Goal: Information Seeking & Learning: Learn about a topic

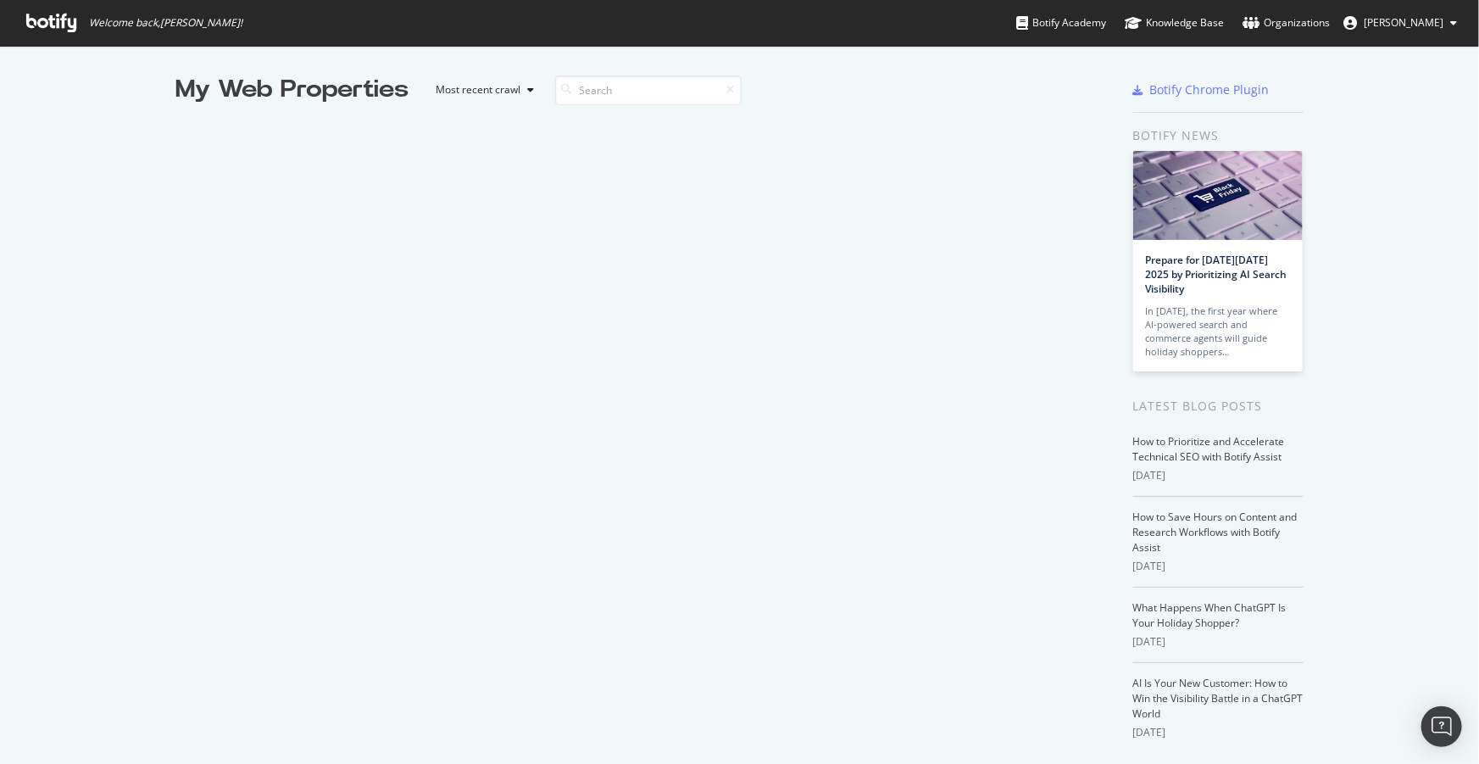
scroll to position [2842, 0]
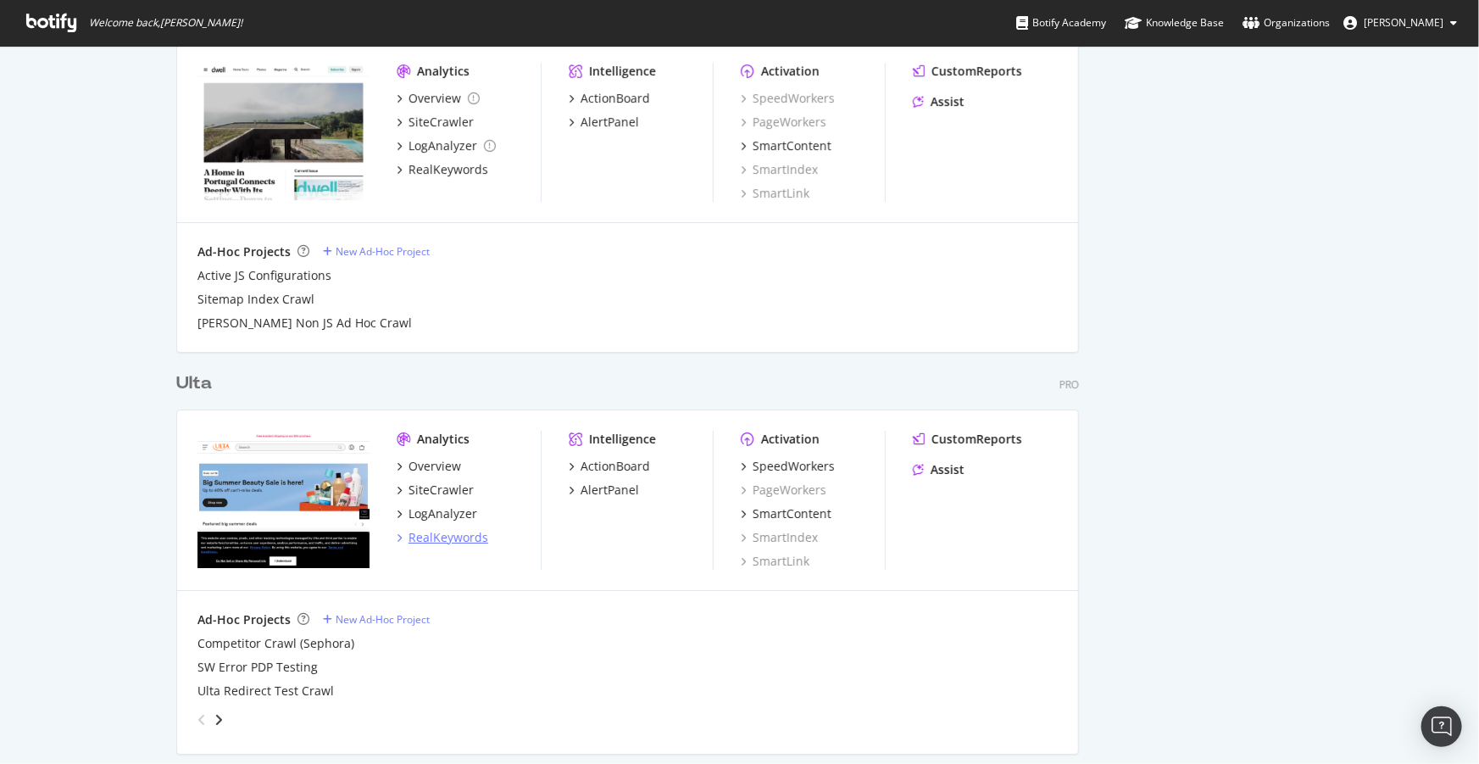
click at [441, 536] on div "RealKeywords" at bounding box center [449, 537] width 80 height 17
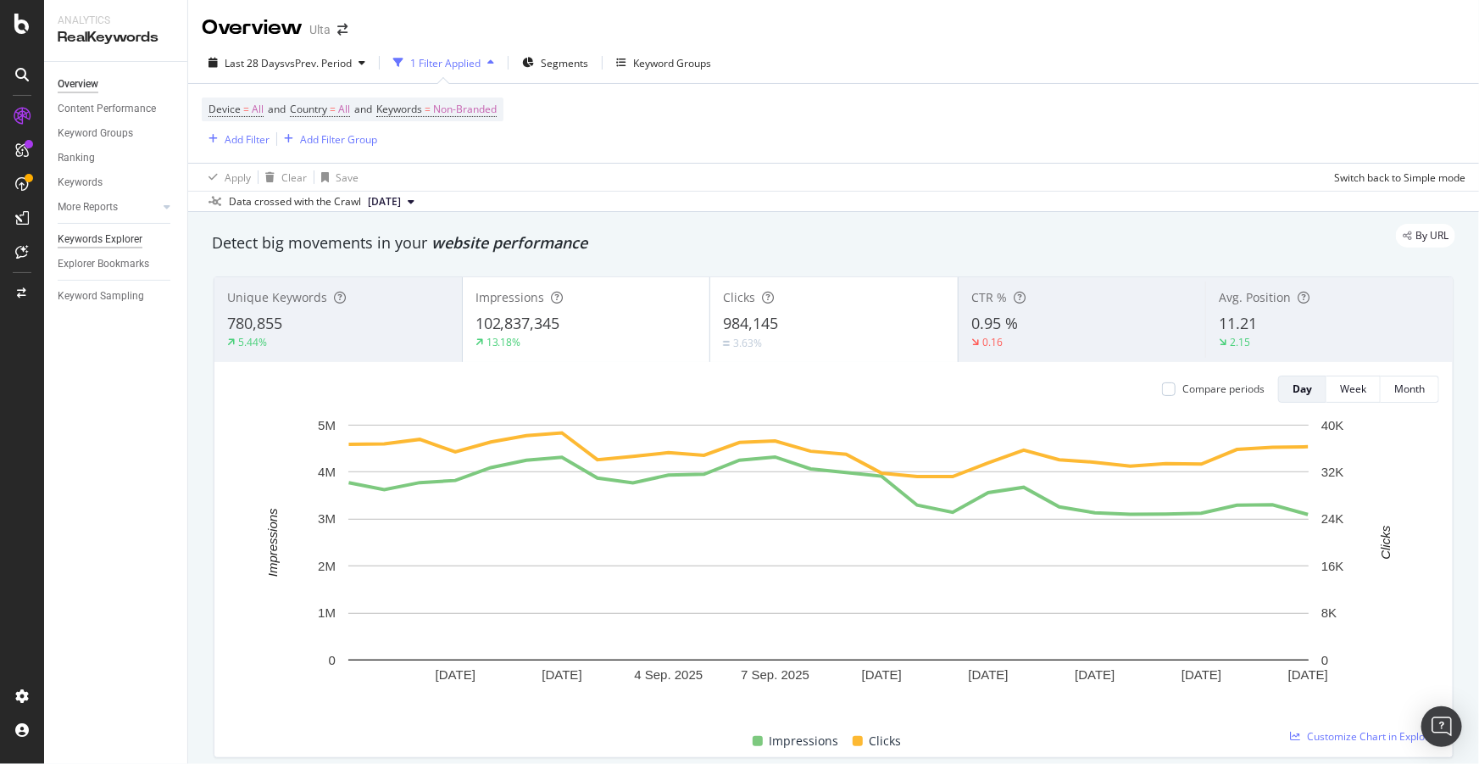
click at [97, 237] on div "Keywords Explorer" at bounding box center [100, 240] width 85 height 18
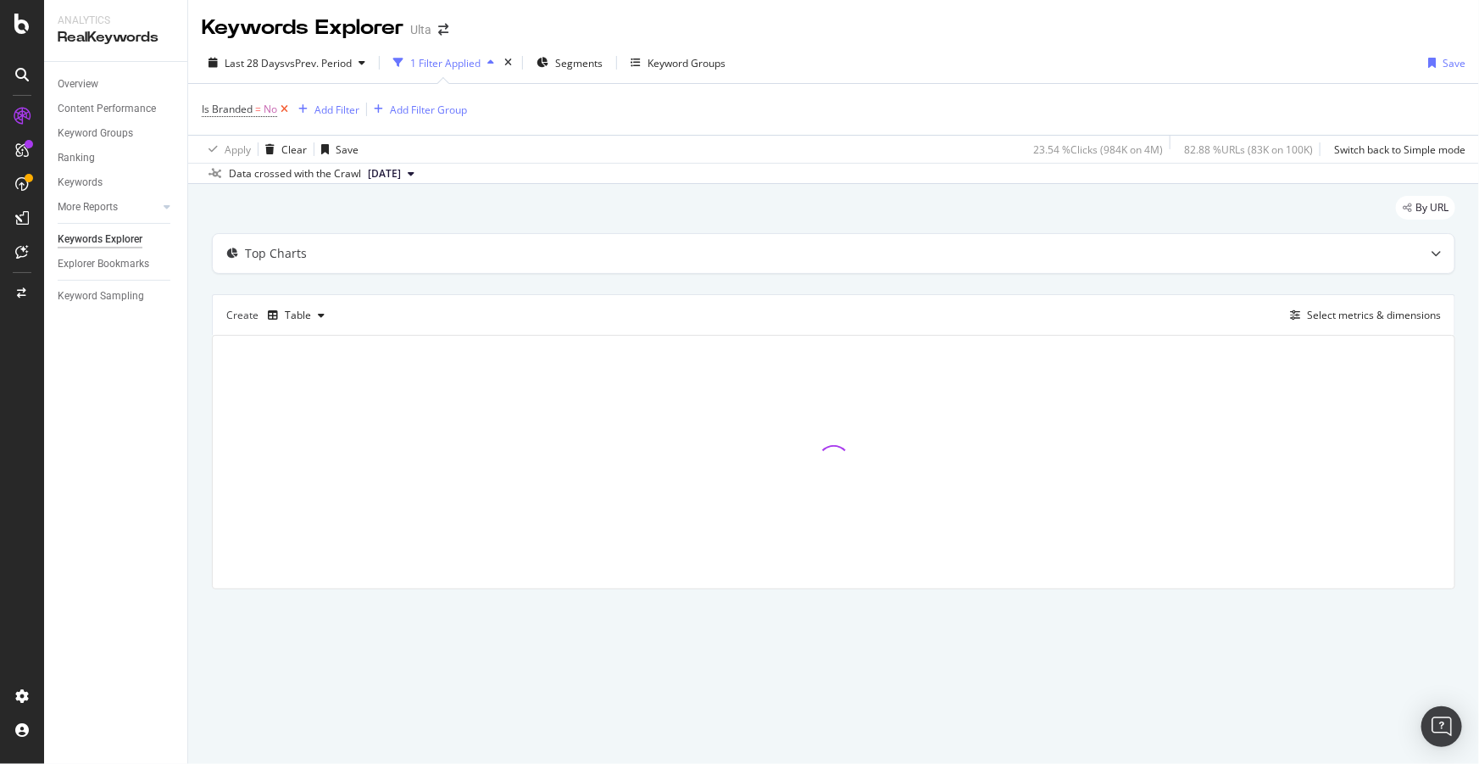
click at [287, 111] on icon at bounding box center [284, 109] width 14 height 17
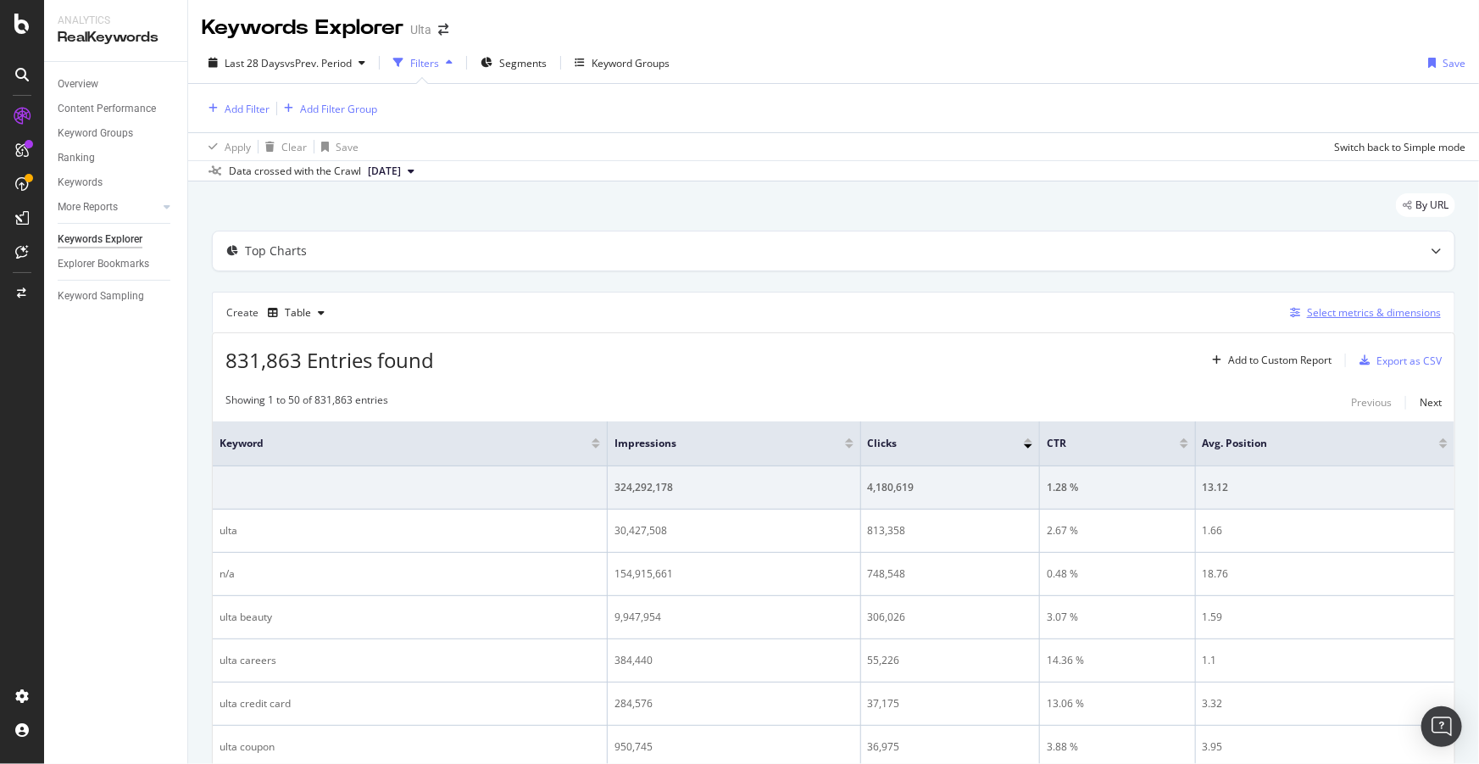
click at [1340, 306] on div "Select metrics & dimensions" at bounding box center [1374, 312] width 134 height 14
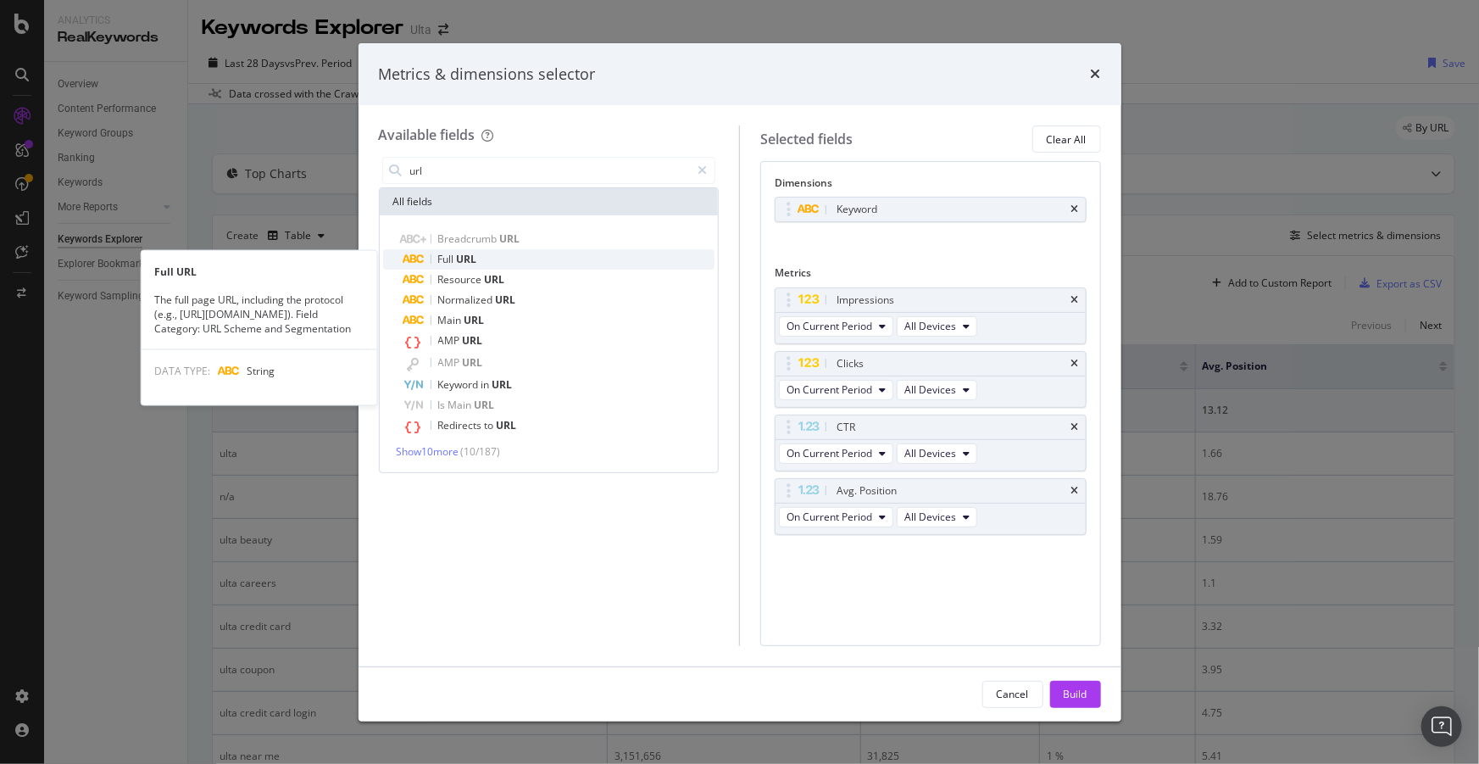
click at [458, 265] on span "URL" at bounding box center [467, 259] width 20 height 14
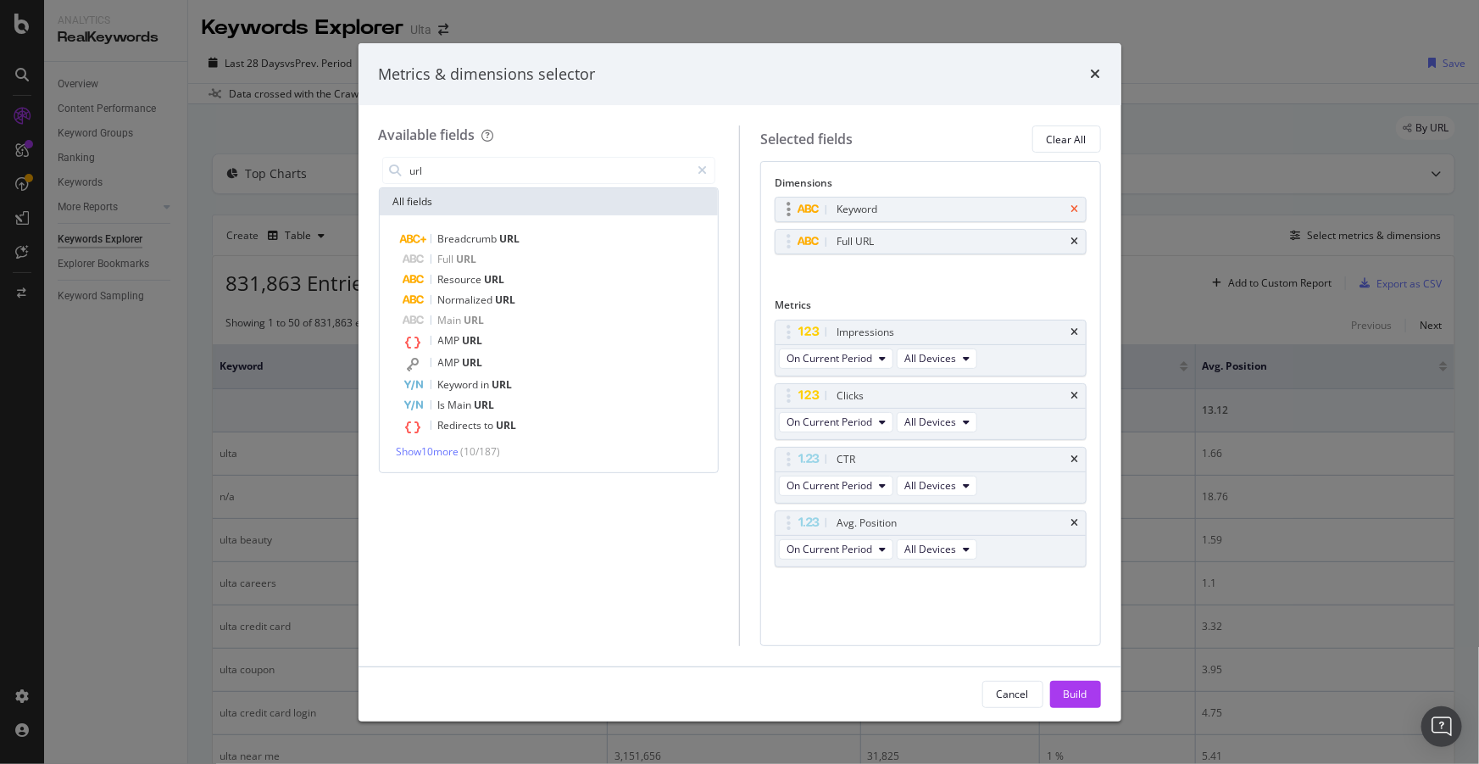
click at [1073, 209] on icon "times" at bounding box center [1076, 209] width 8 height 10
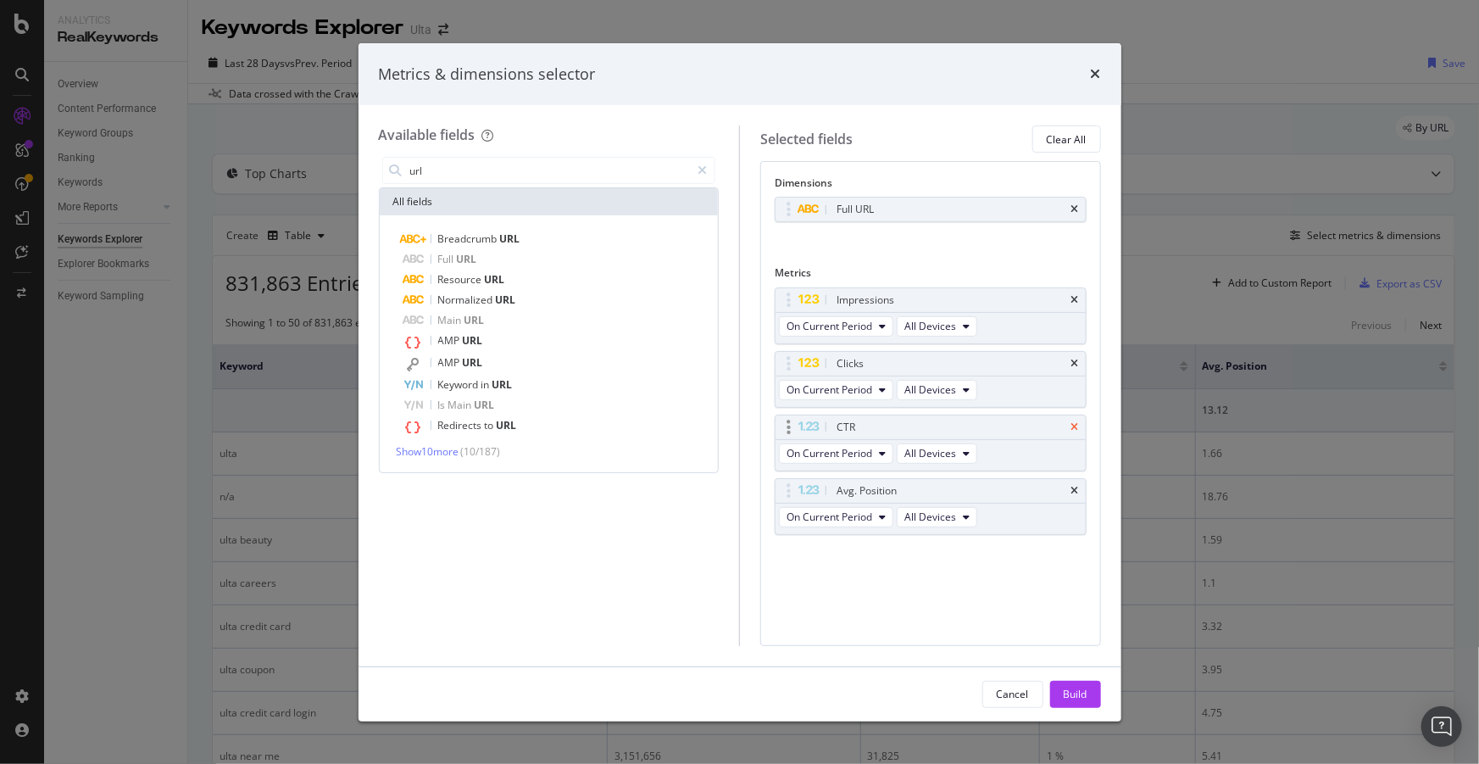
click at [1076, 428] on icon "times" at bounding box center [1076, 427] width 8 height 10
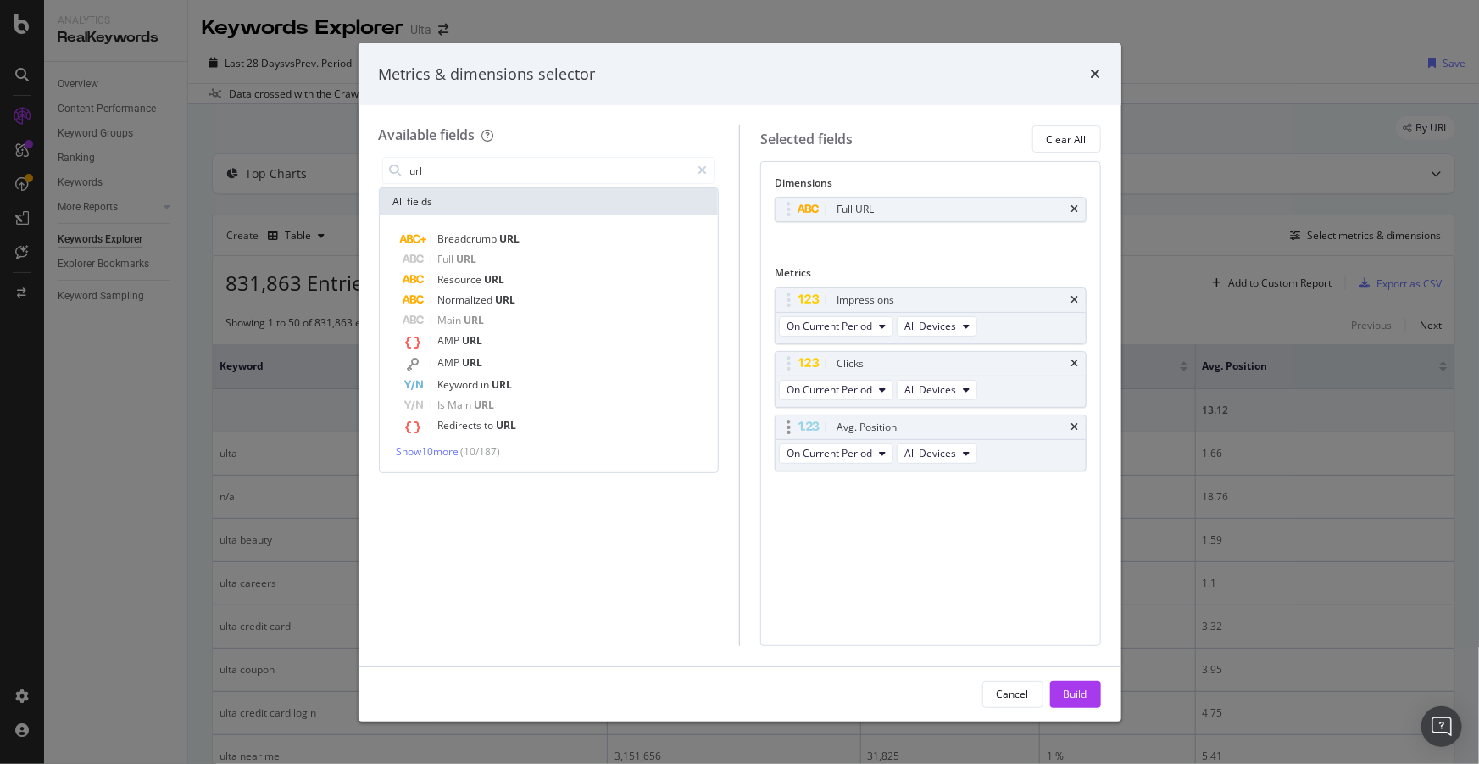
click at [1076, 432] on div "Avg. Position" at bounding box center [931, 427] width 310 height 24
click at [1077, 429] on icon "times" at bounding box center [1076, 427] width 8 height 10
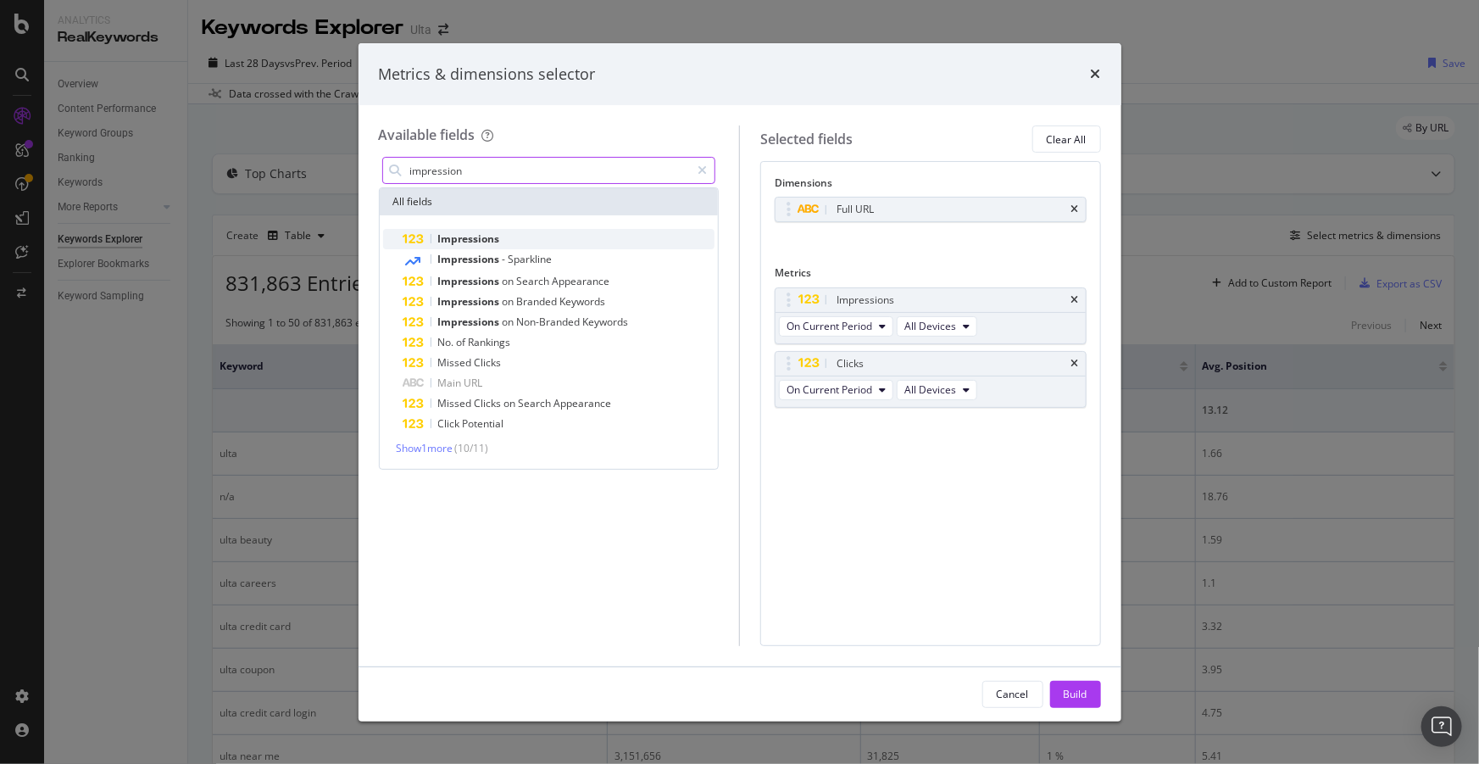
type input "impression"
click at [478, 236] on span "Impressions" at bounding box center [469, 238] width 62 height 14
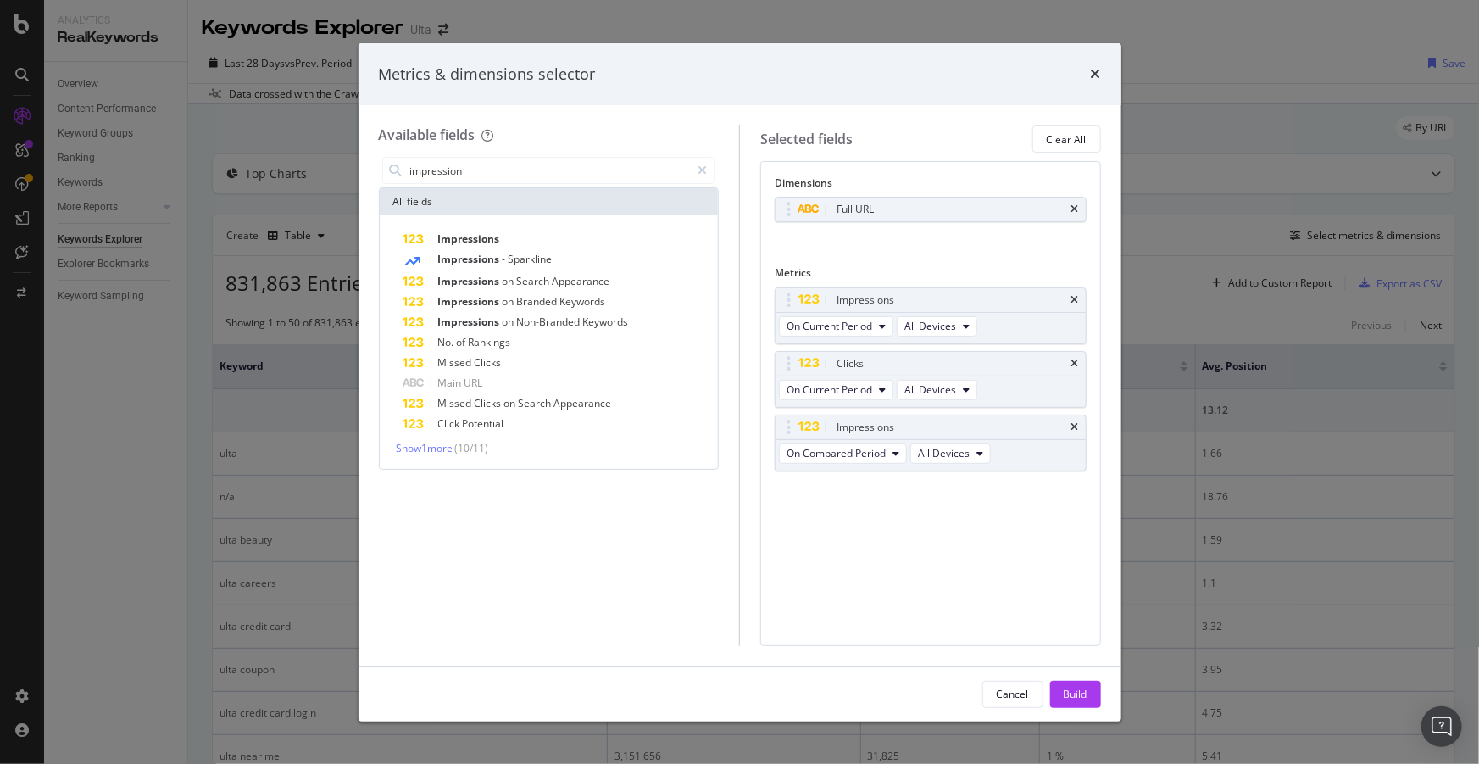
click at [1101, 64] on div "Metrics & dimensions selector" at bounding box center [740, 74] width 763 height 63
click at [1095, 79] on icon "times" at bounding box center [1096, 74] width 10 height 14
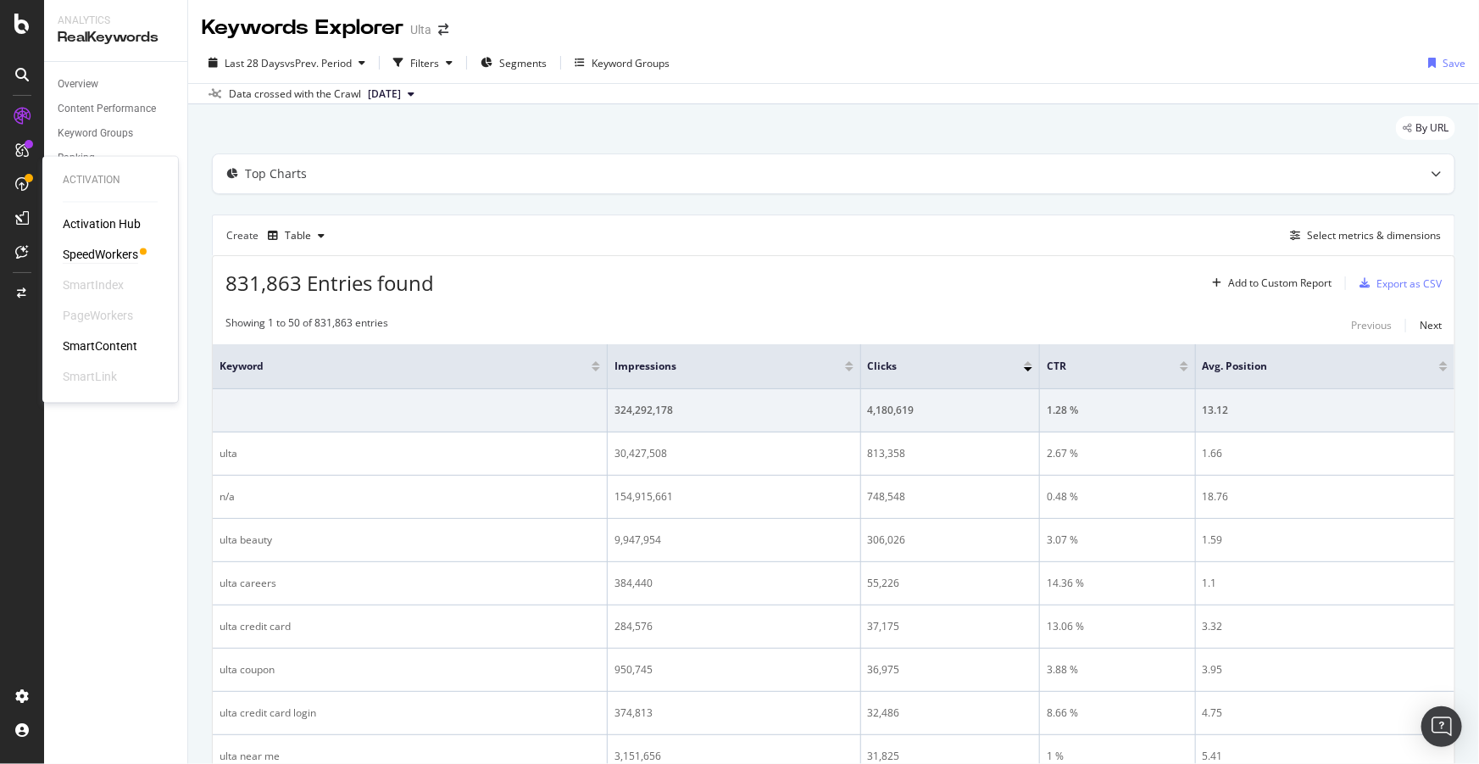
click at [108, 253] on div "SpeedWorkers" at bounding box center [100, 255] width 75 height 17
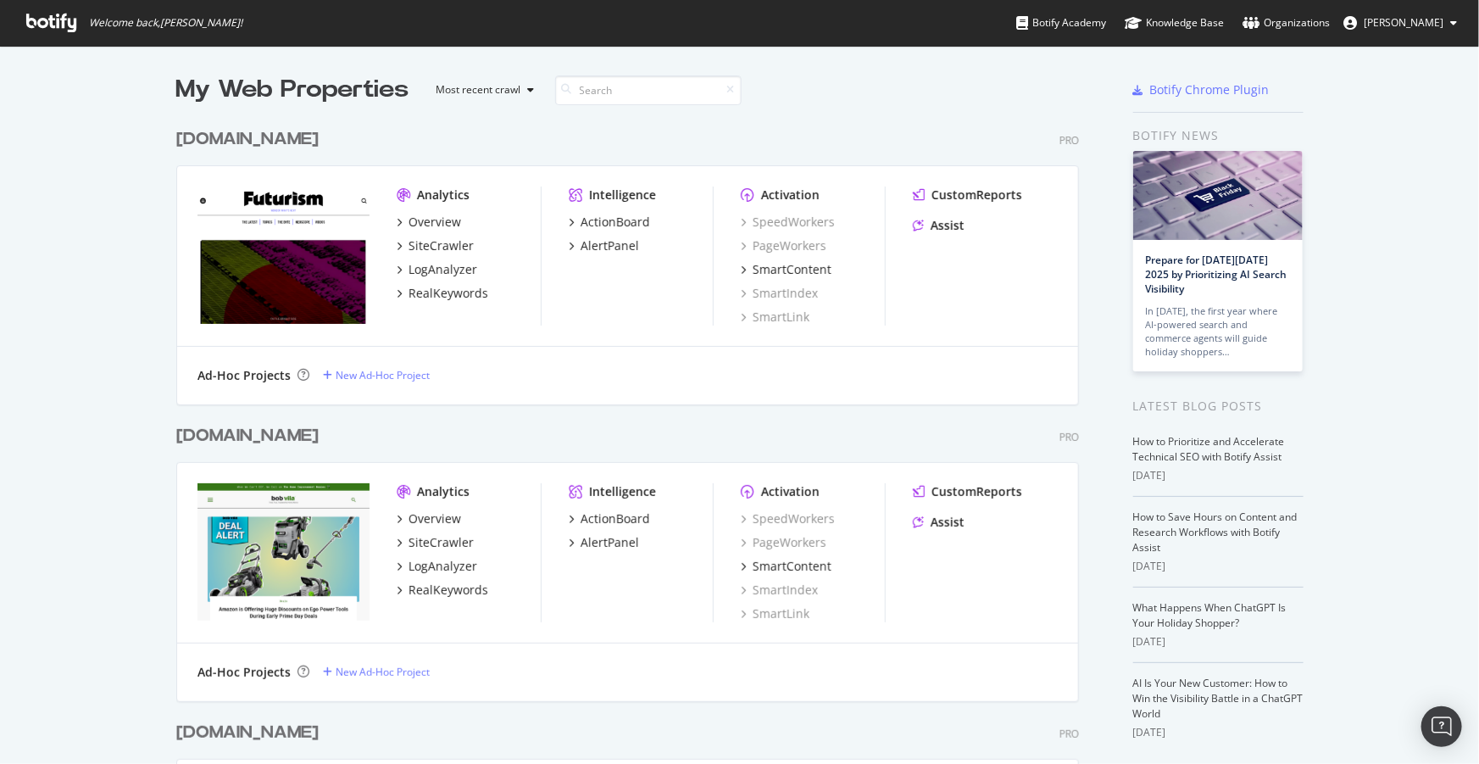
scroll to position [2842, 0]
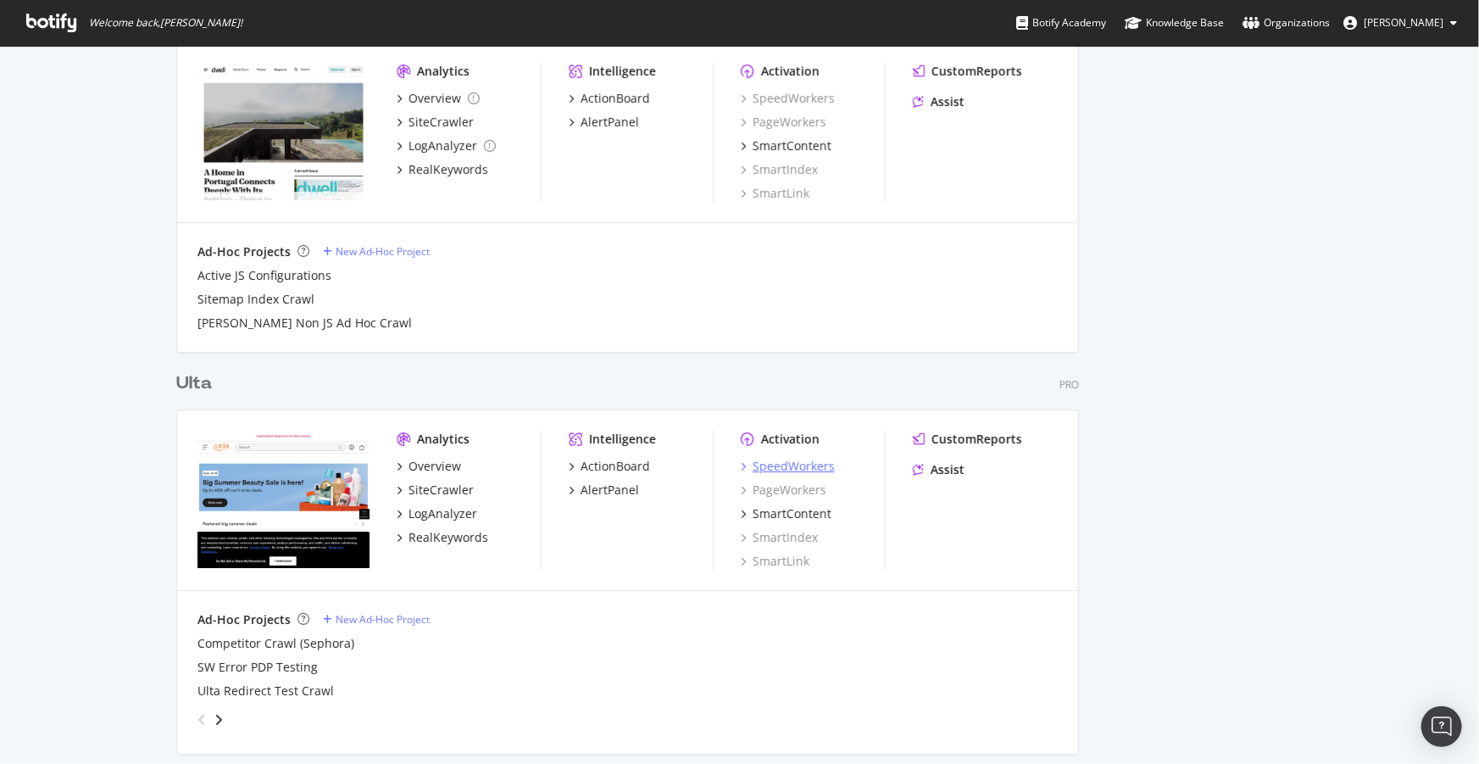
click at [817, 469] on div "SpeedWorkers" at bounding box center [794, 466] width 82 height 17
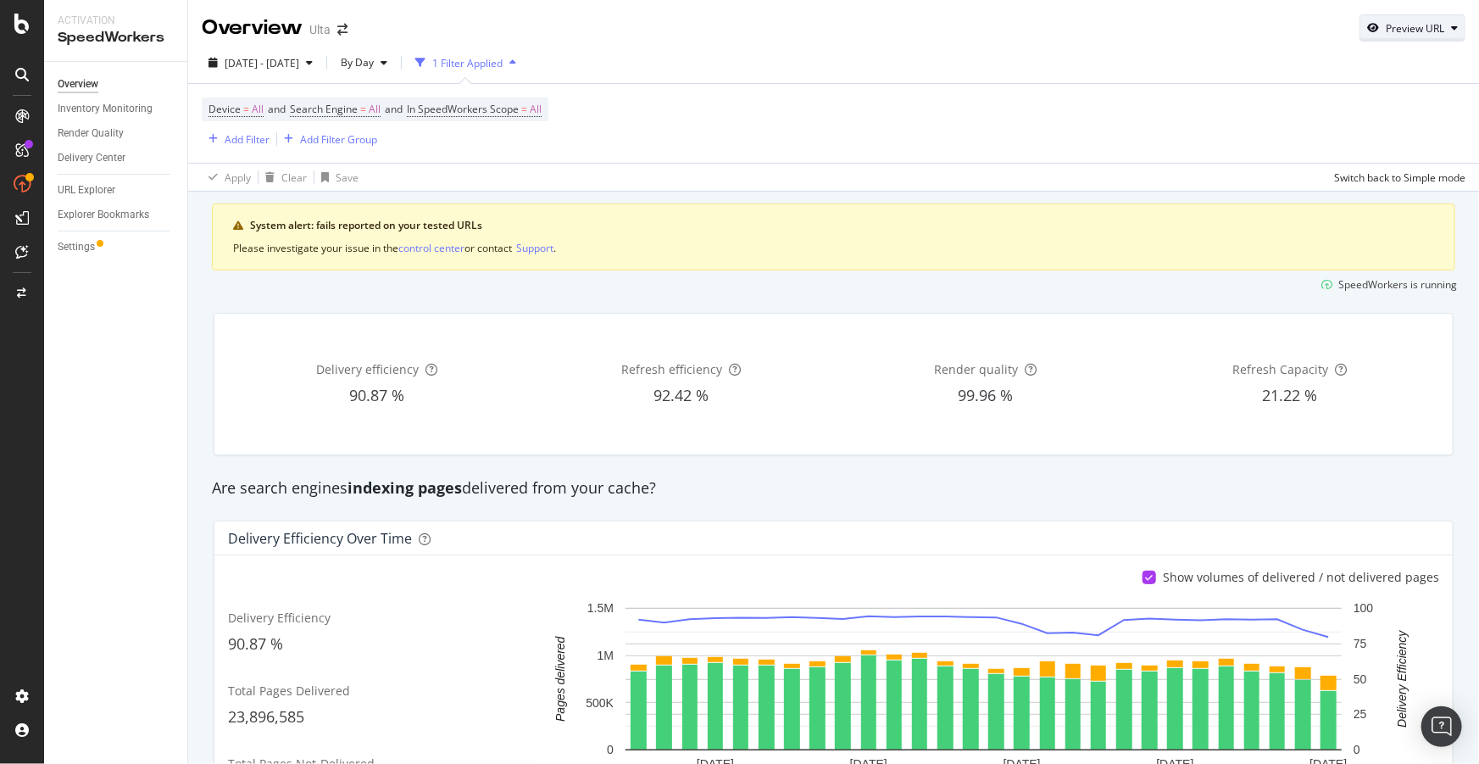
click at [1439, 34] on div "Preview URL" at bounding box center [1413, 28] width 104 height 24
click at [1328, 109] on input "url" at bounding box center [1349, 107] width 185 height 30
paste input "https://www.ulta.com/shop/skin-care/moisturizers/face-moisturizer"
type input "[URL][DOMAIN_NAME]"
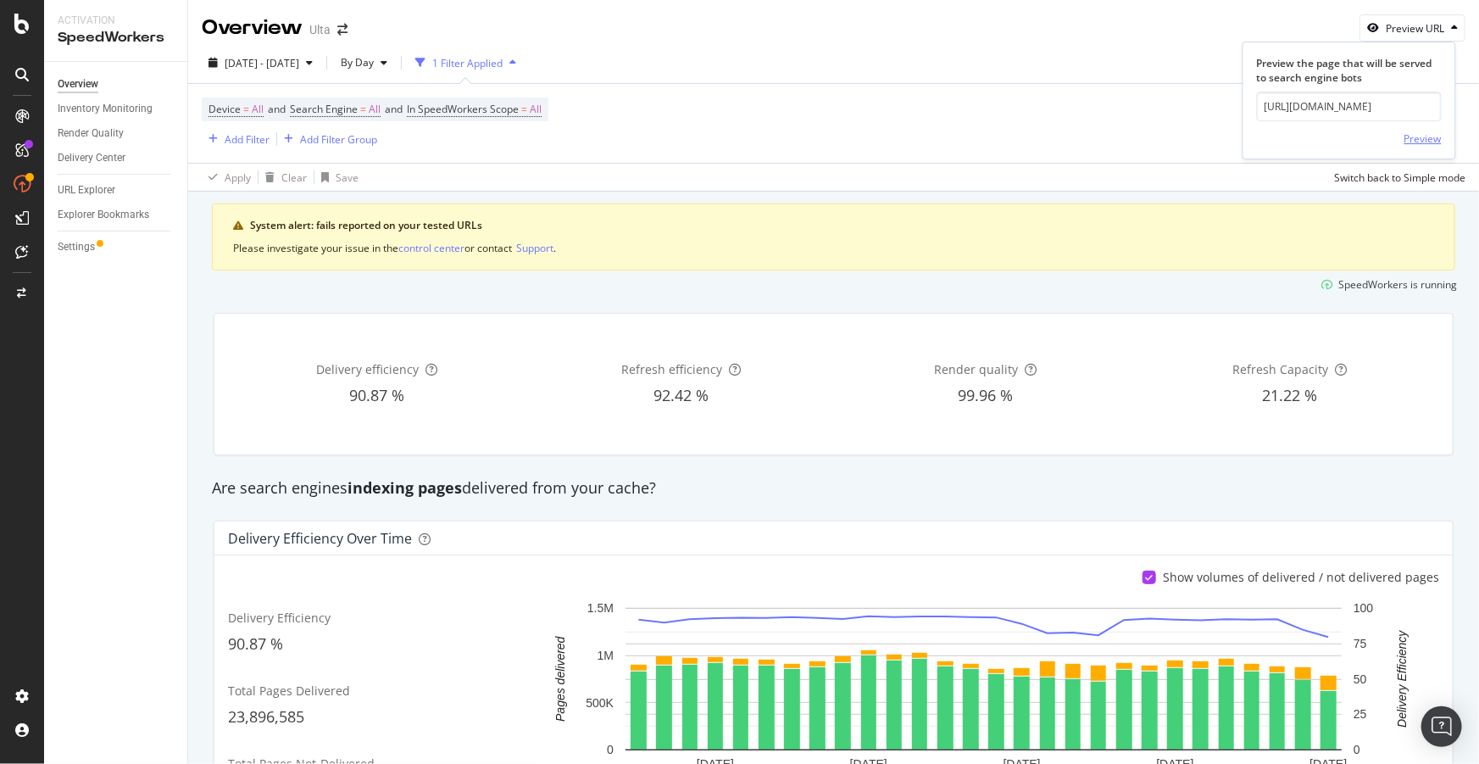
scroll to position [0, 0]
click at [1436, 137] on div "Preview" at bounding box center [1423, 138] width 37 height 14
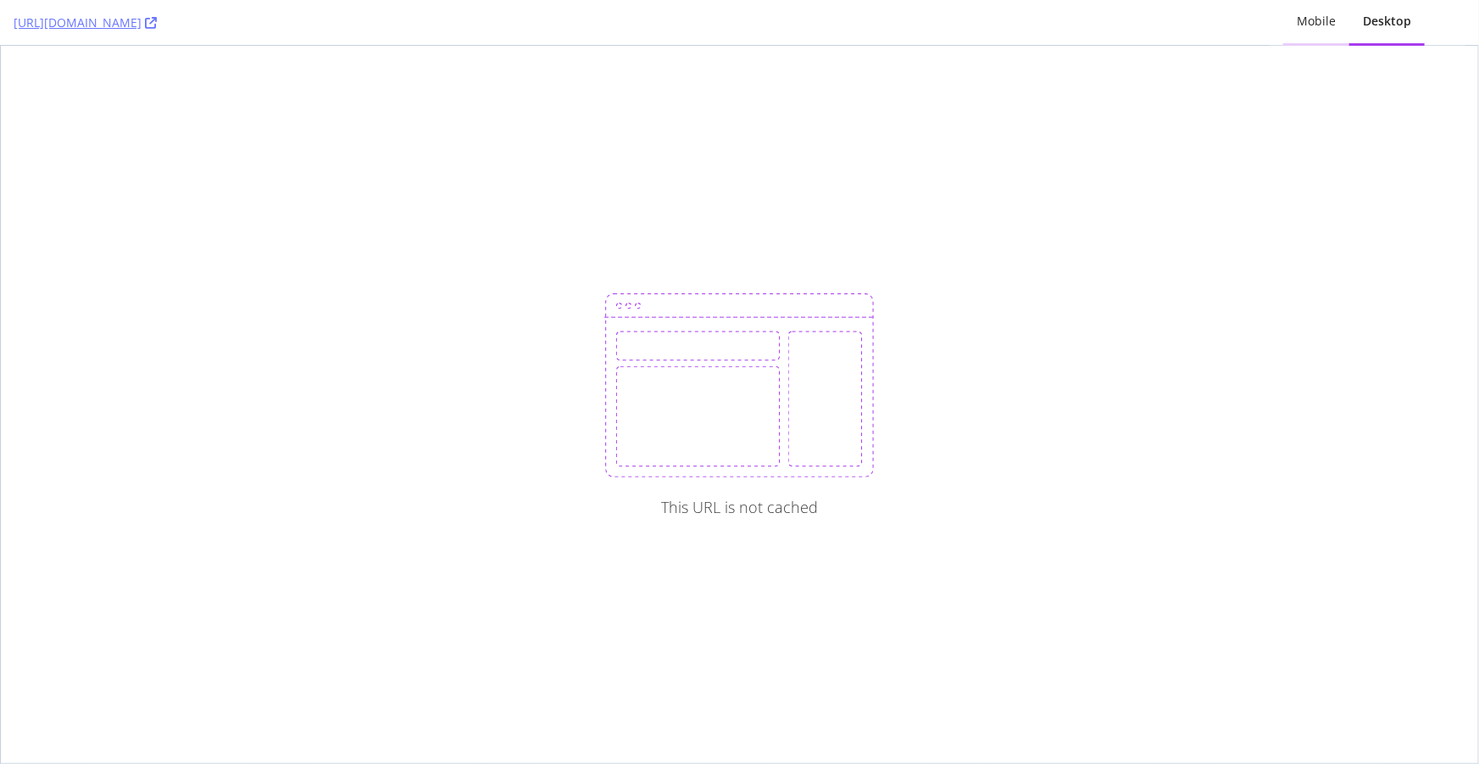
click at [1318, 36] on div "Mobile" at bounding box center [1317, 22] width 66 height 47
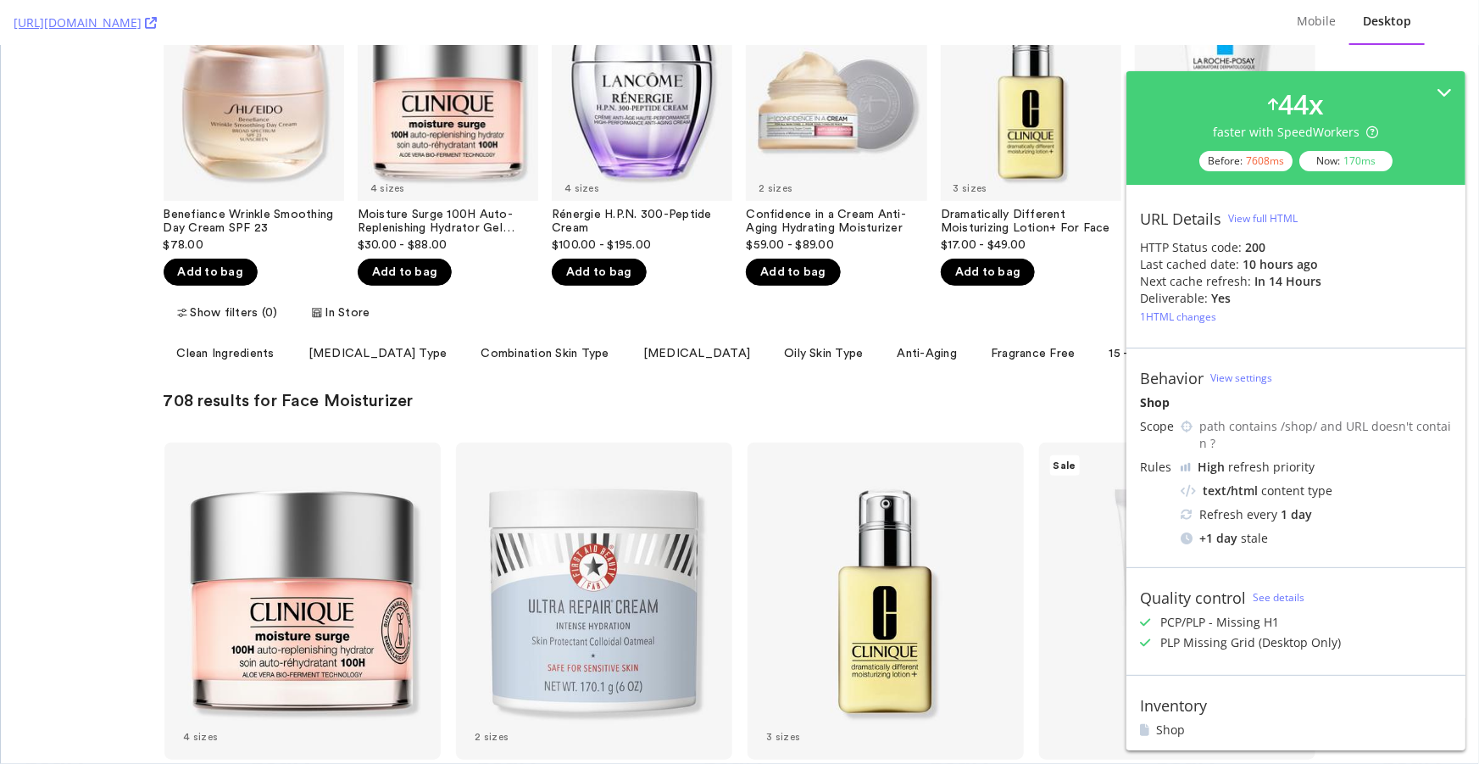
scroll to position [462, 0]
click at [1326, 30] on div "Mobile" at bounding box center [1317, 22] width 66 height 47
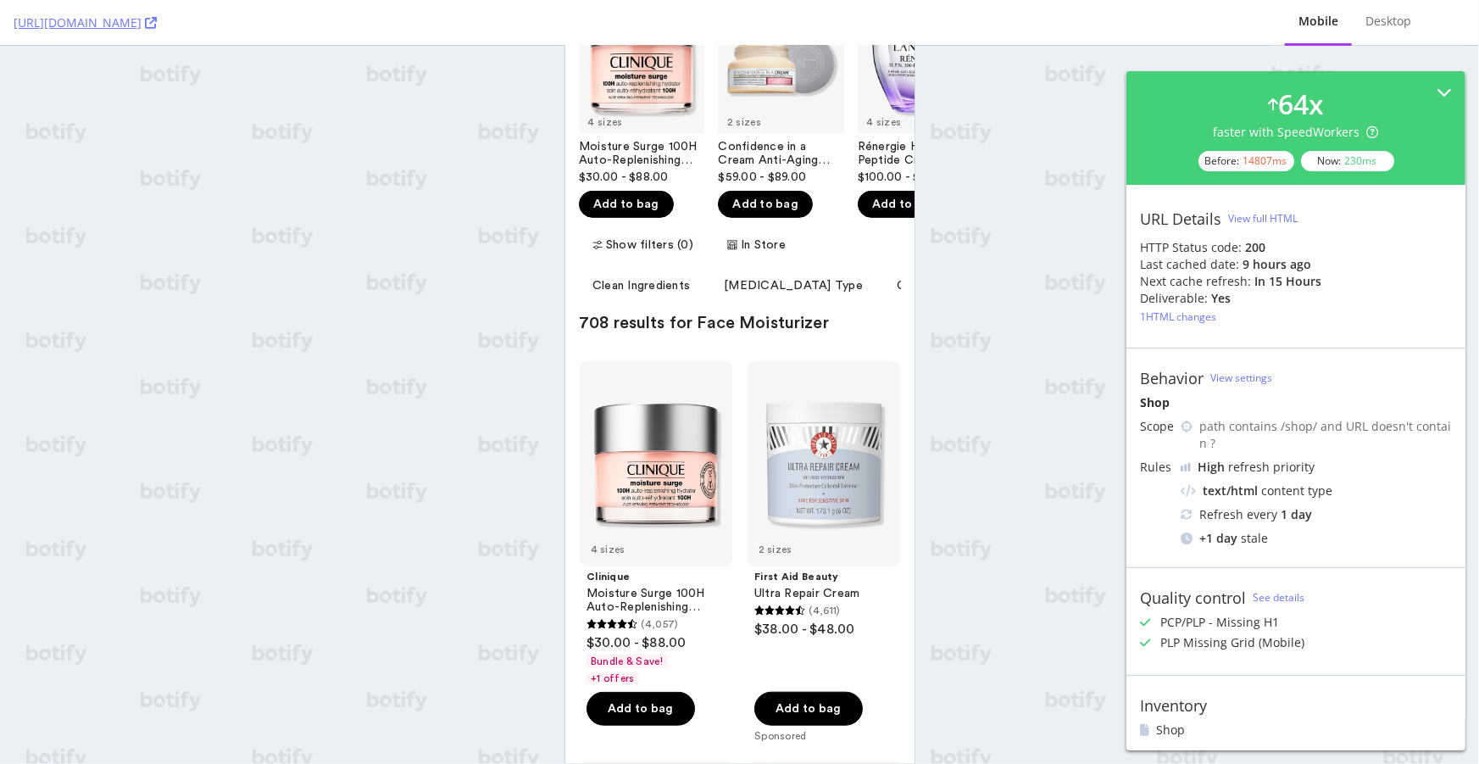
scroll to position [385, 0]
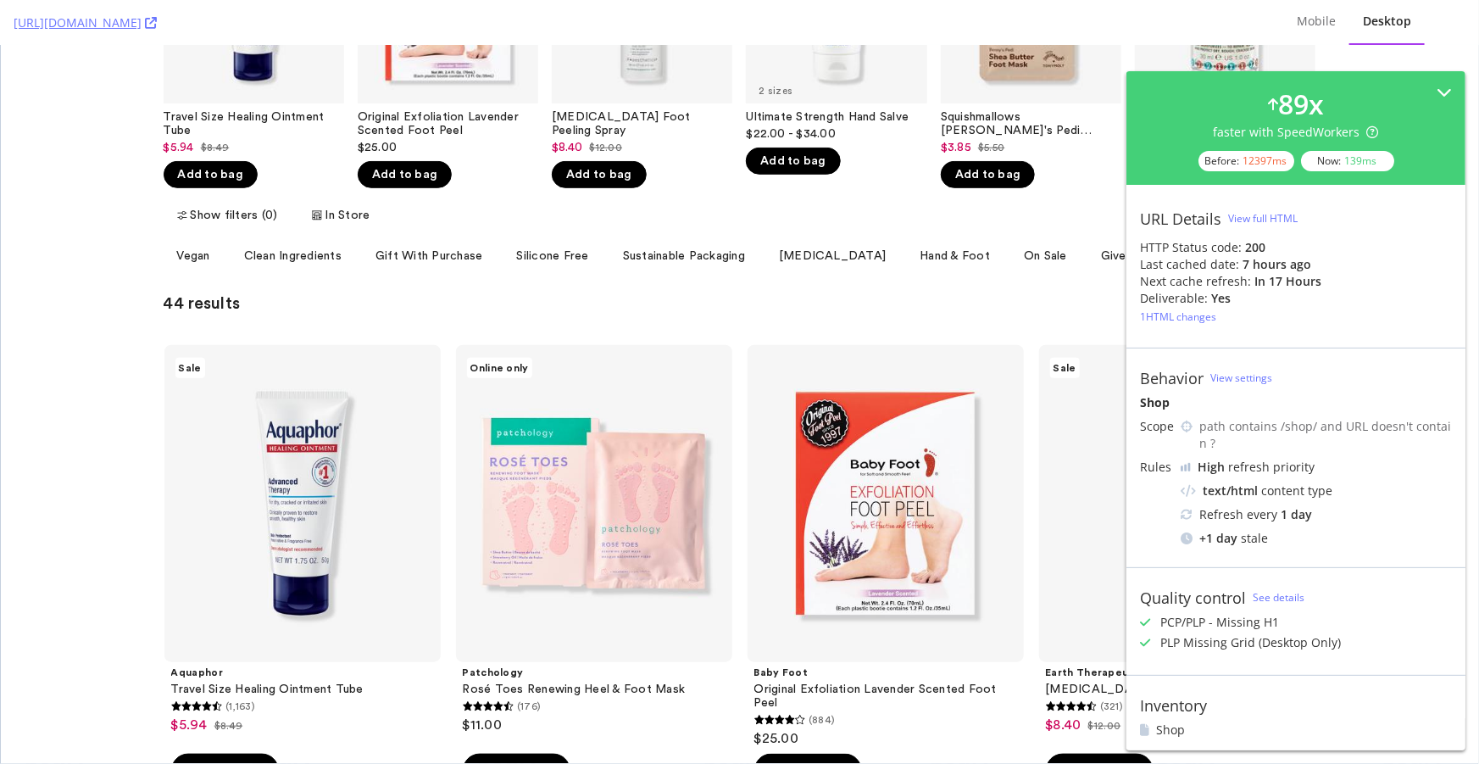
scroll to position [539, 0]
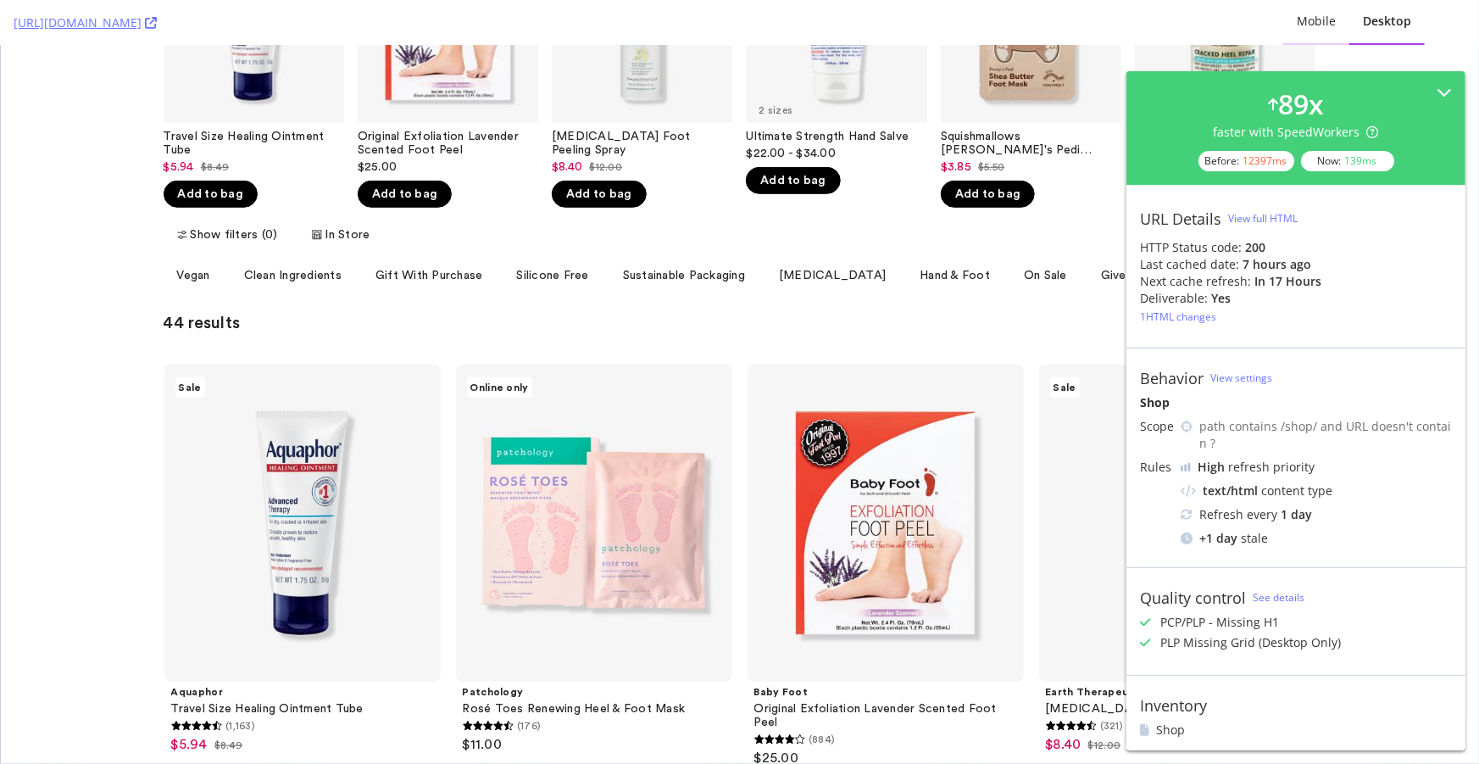
click at [1321, 25] on div "Mobile" at bounding box center [1316, 21] width 39 height 17
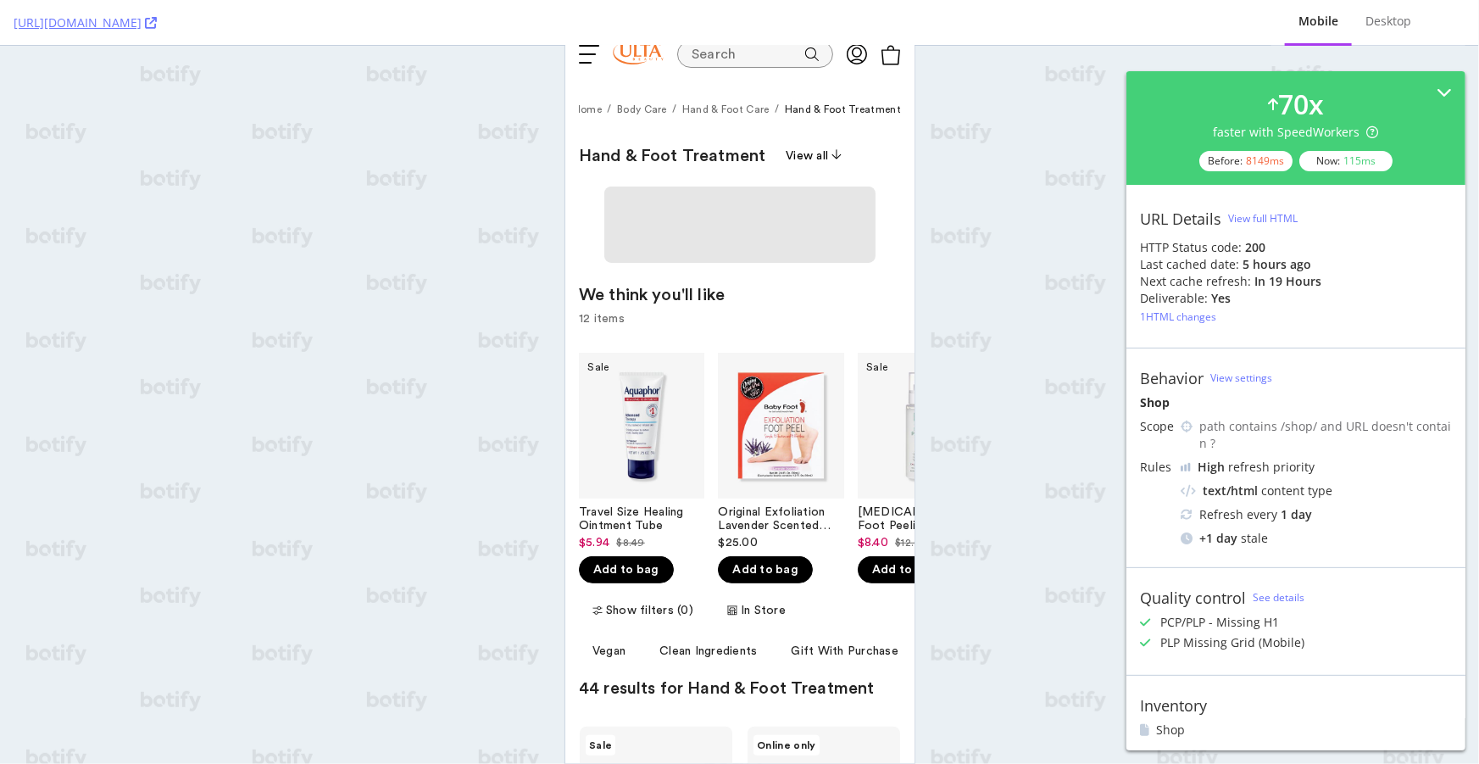
scroll to position [308, 0]
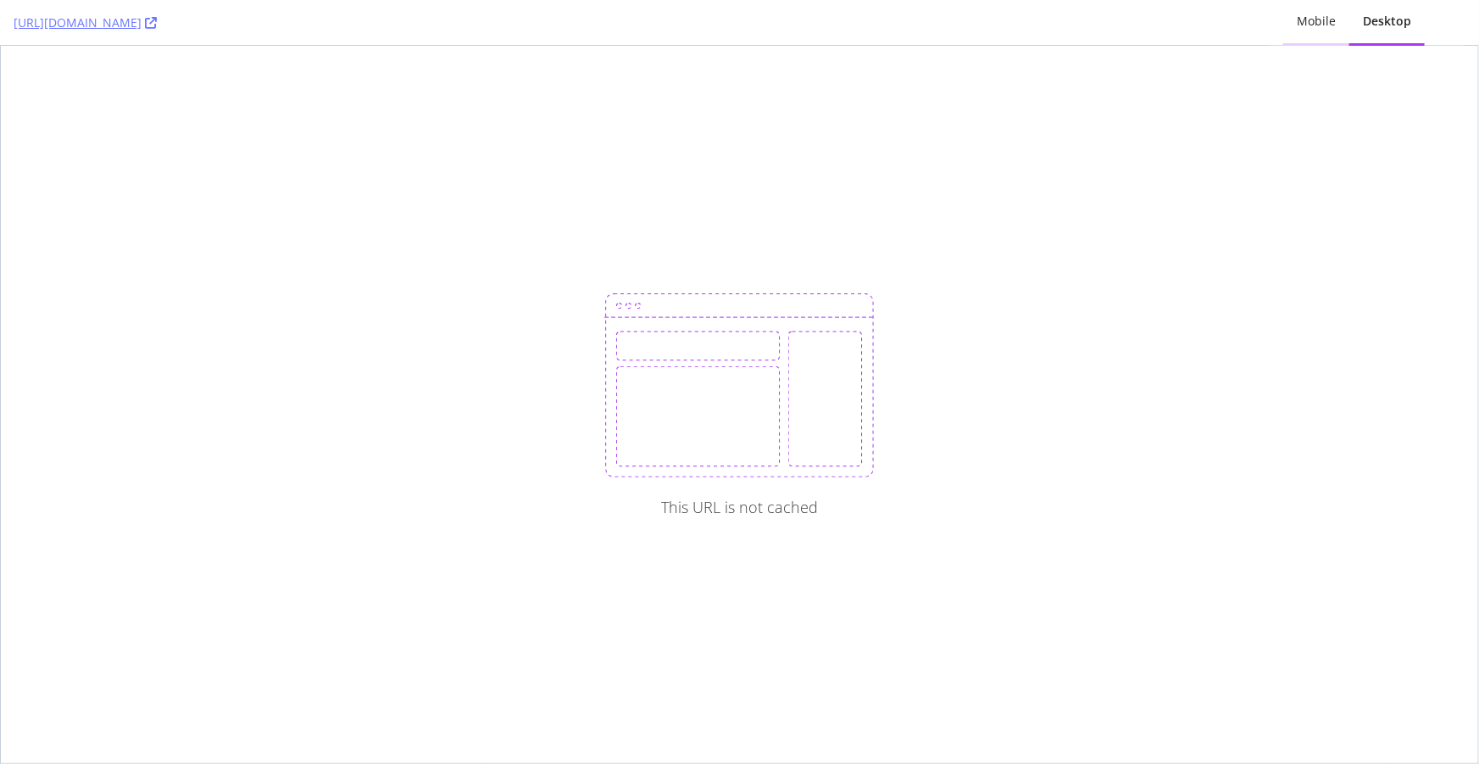
click at [1323, 11] on div "Mobile" at bounding box center [1317, 22] width 66 height 47
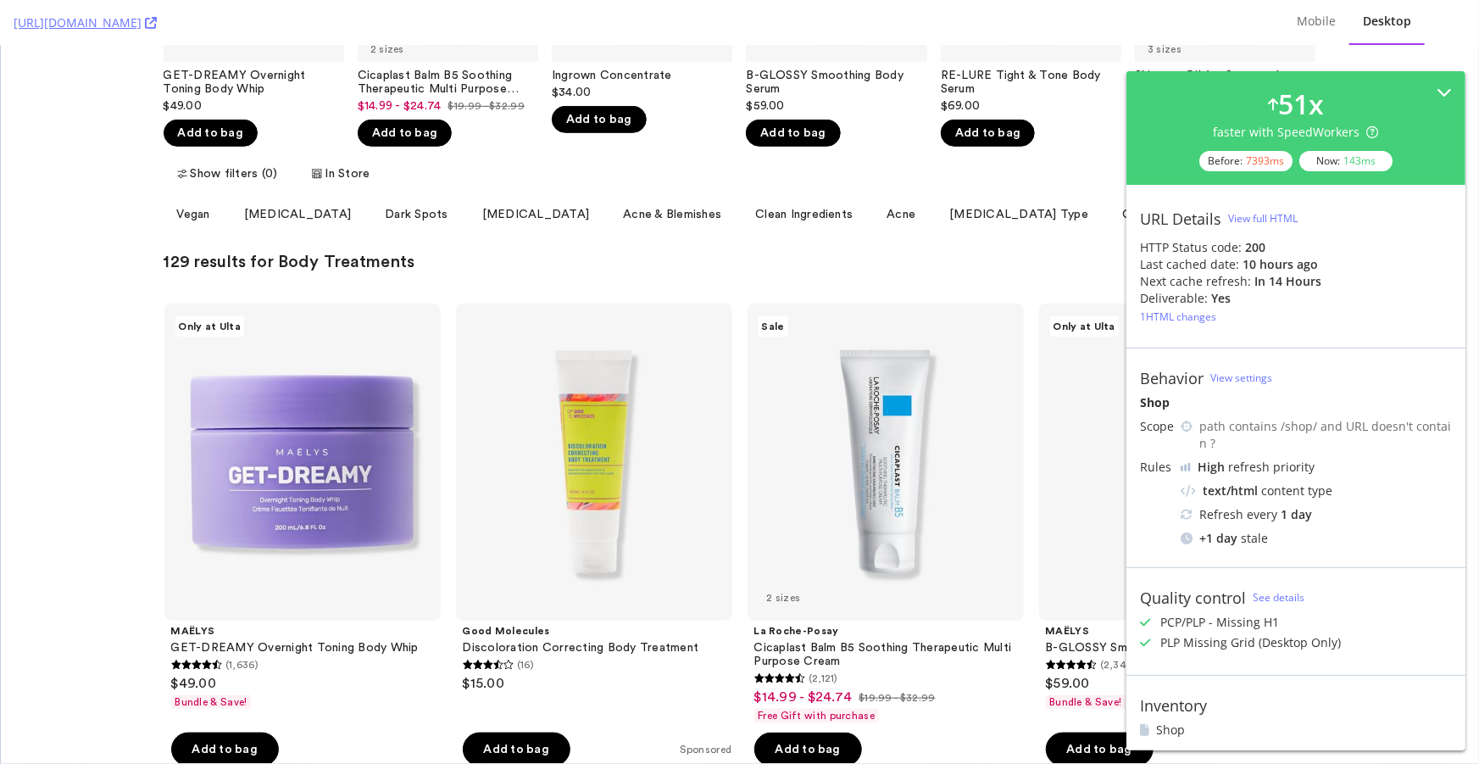
scroll to position [539, 0]
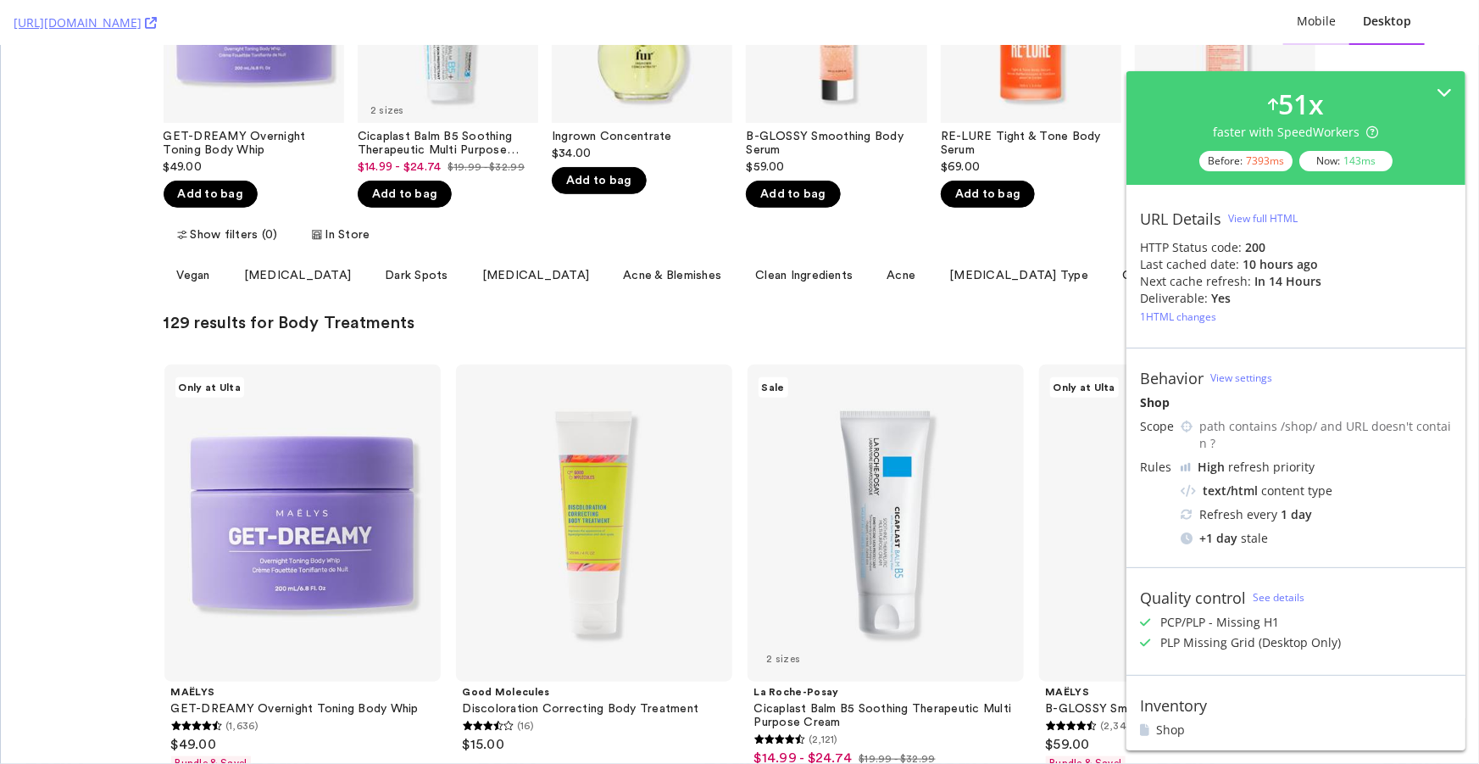
click at [1327, 31] on div "Mobile" at bounding box center [1317, 22] width 66 height 47
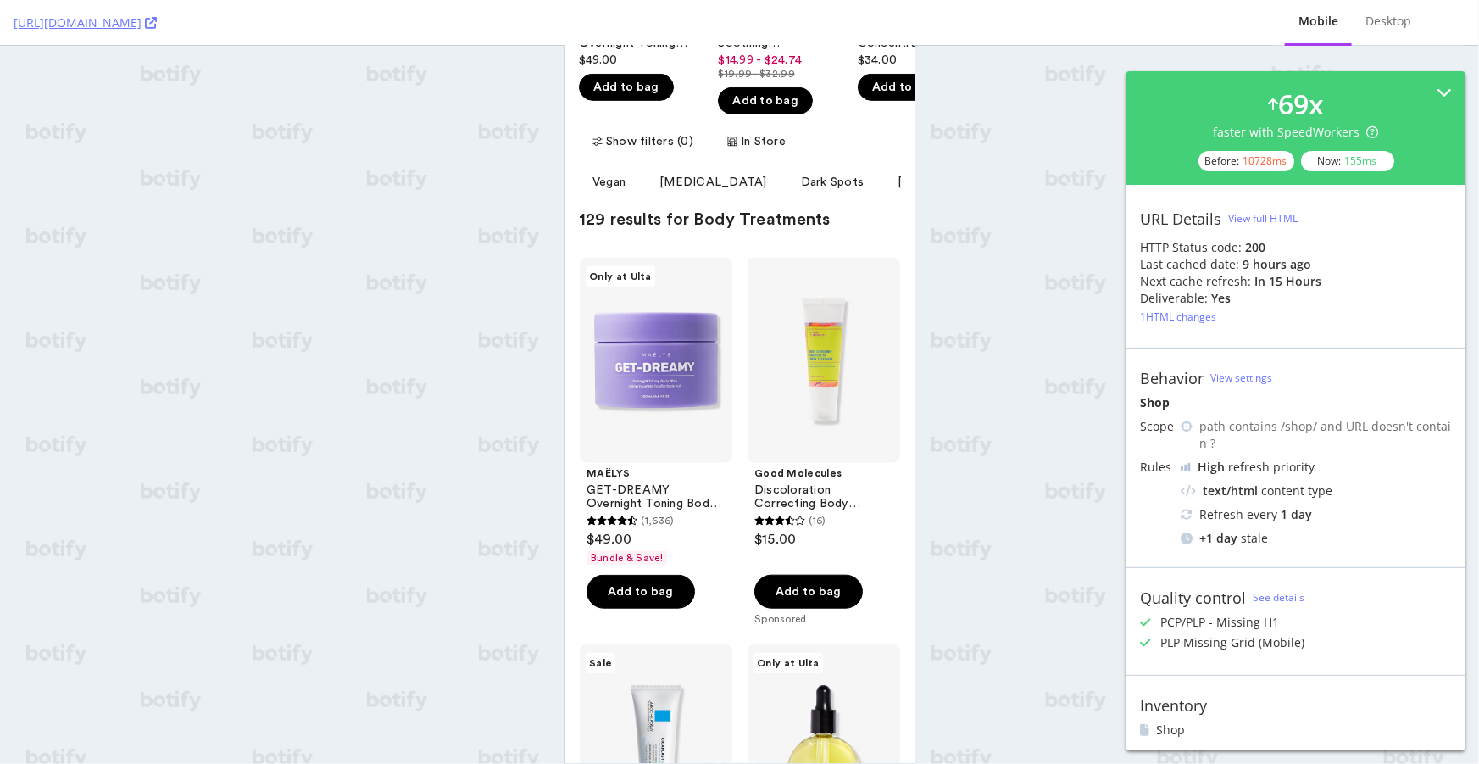
scroll to position [462, 0]
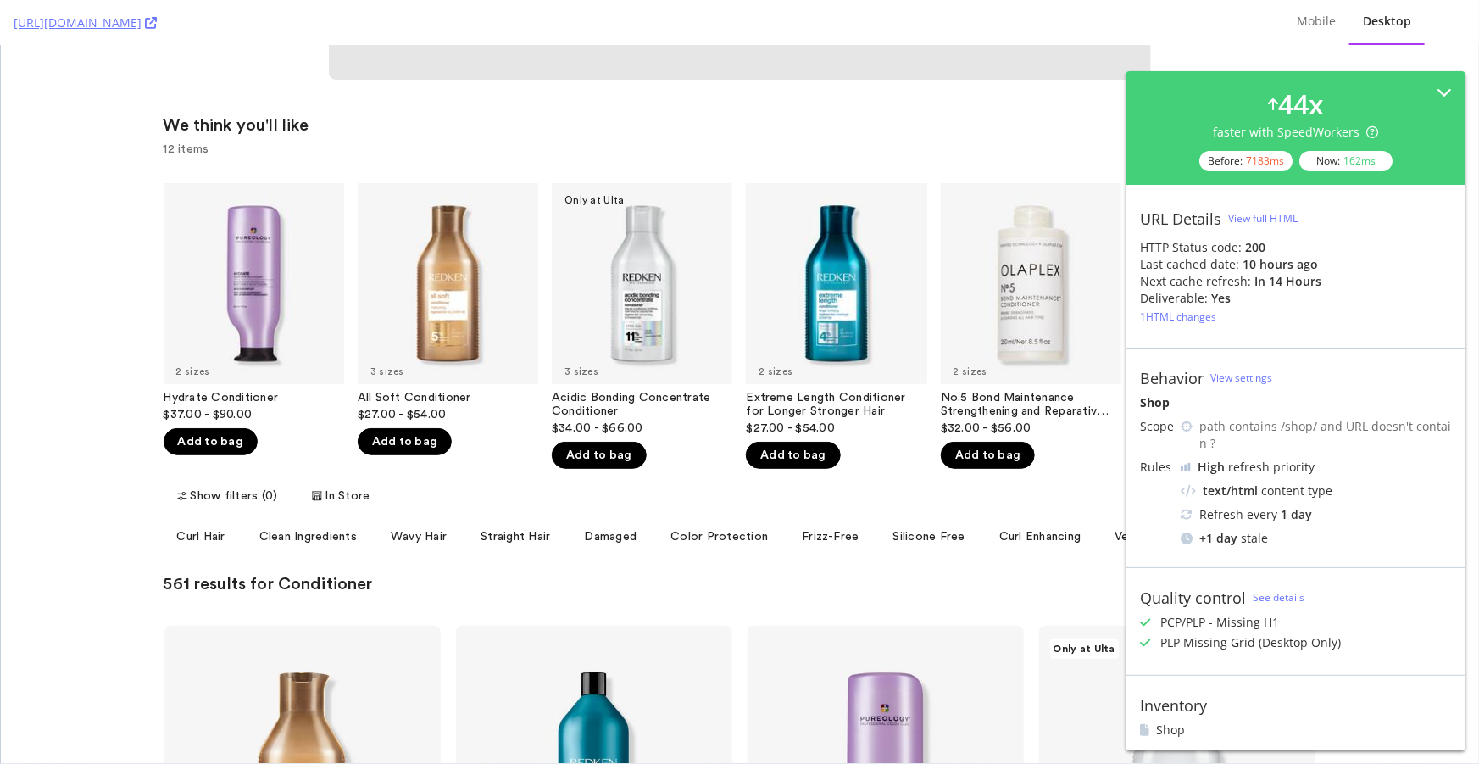
scroll to position [308, 0]
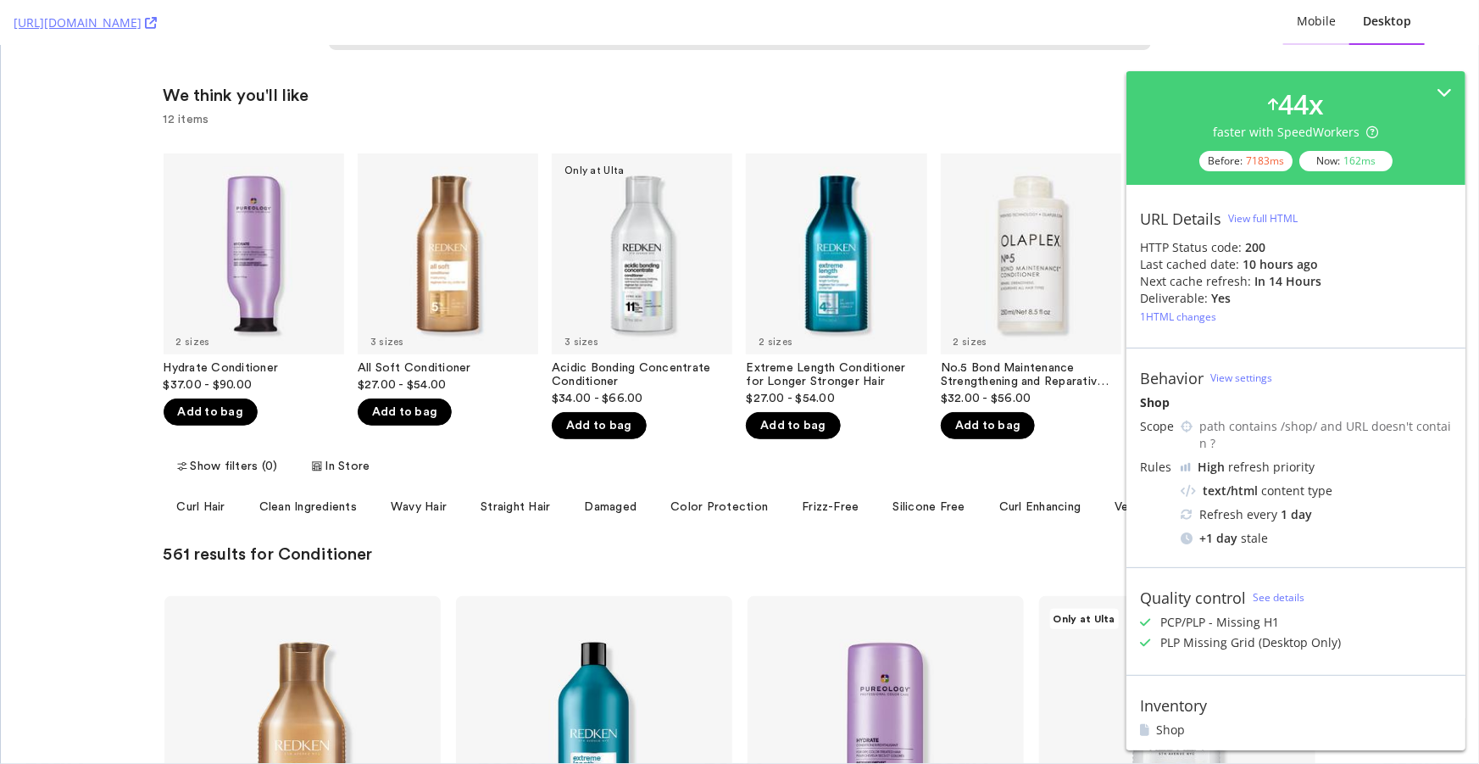
click at [1318, 27] on div "Mobile" at bounding box center [1316, 21] width 39 height 17
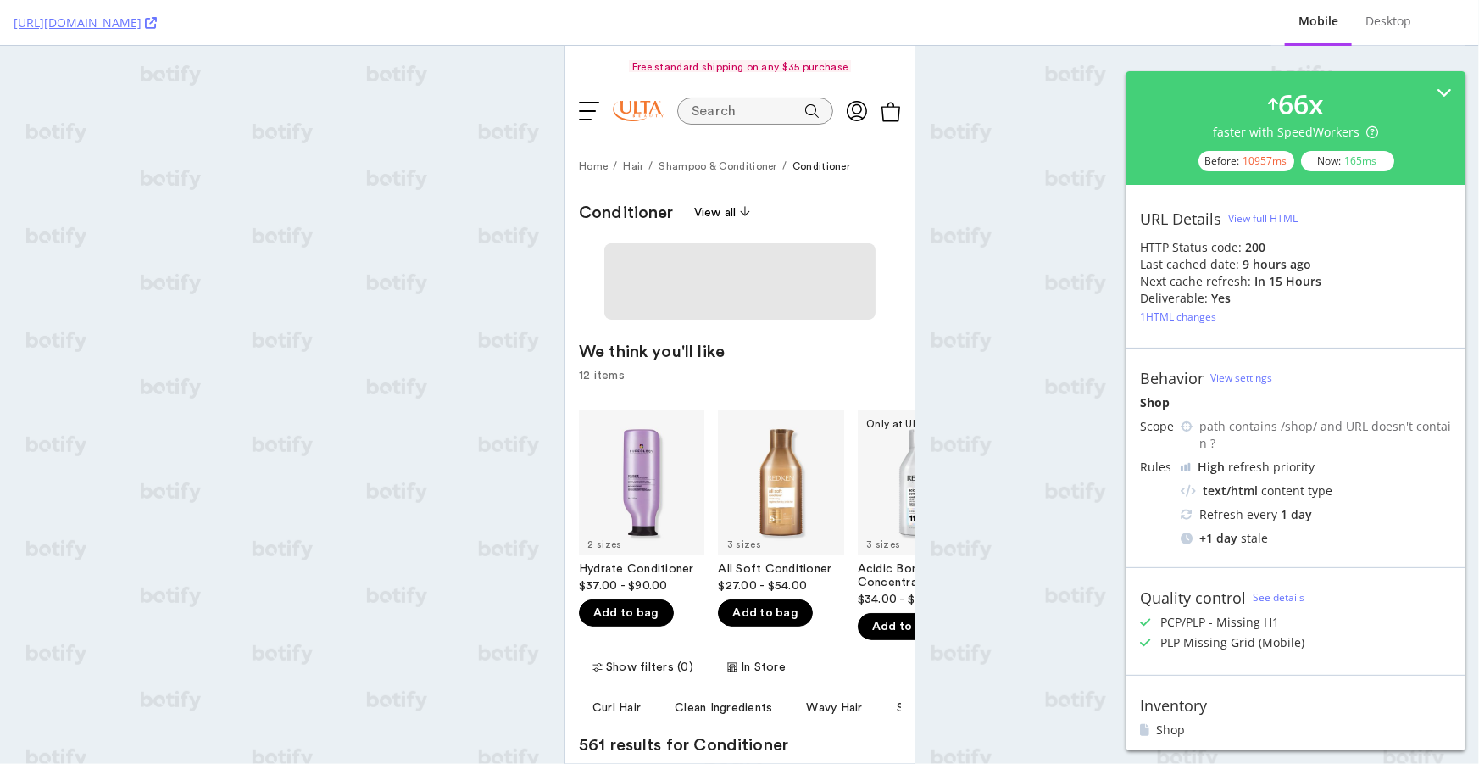
scroll to position [0, 0]
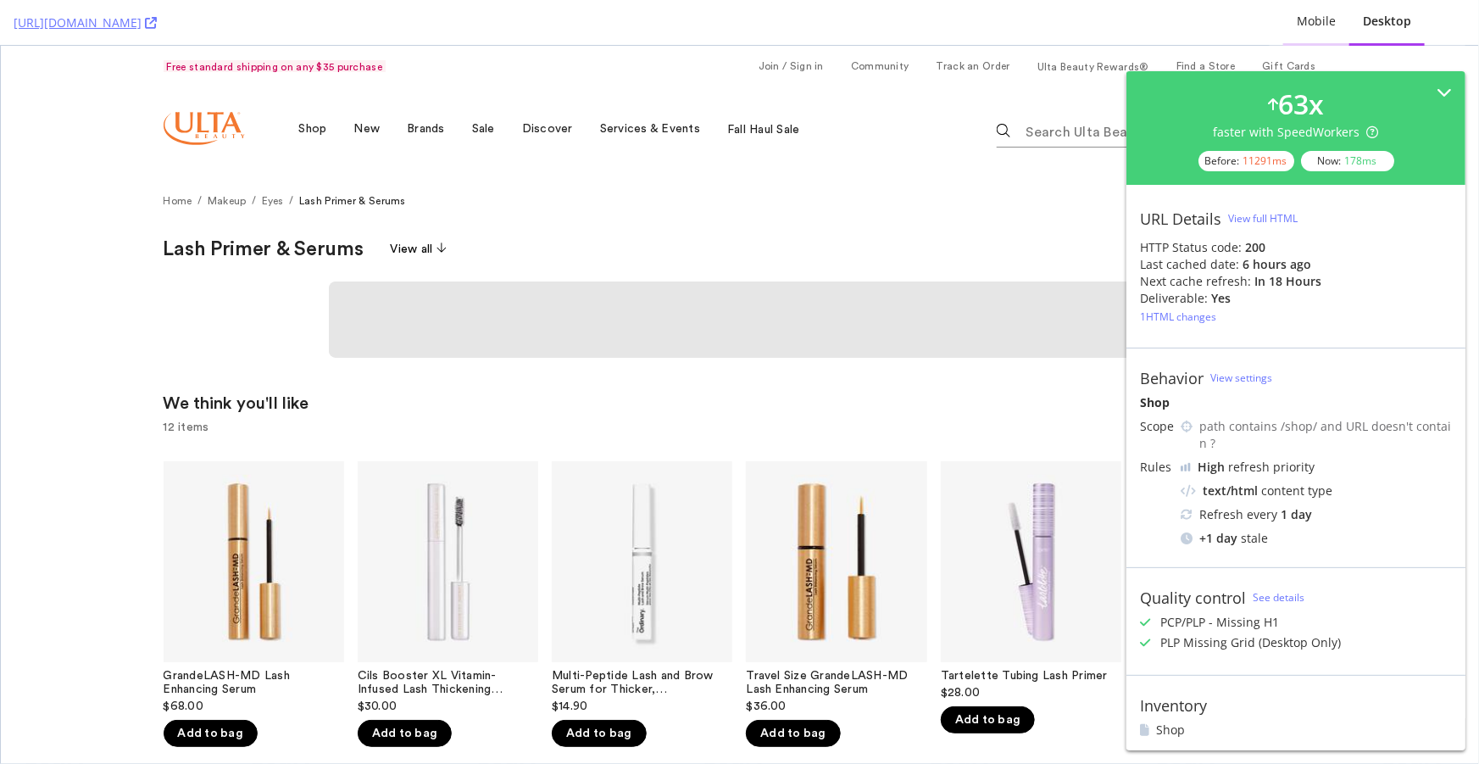
click at [1320, 24] on div "Mobile" at bounding box center [1316, 21] width 39 height 17
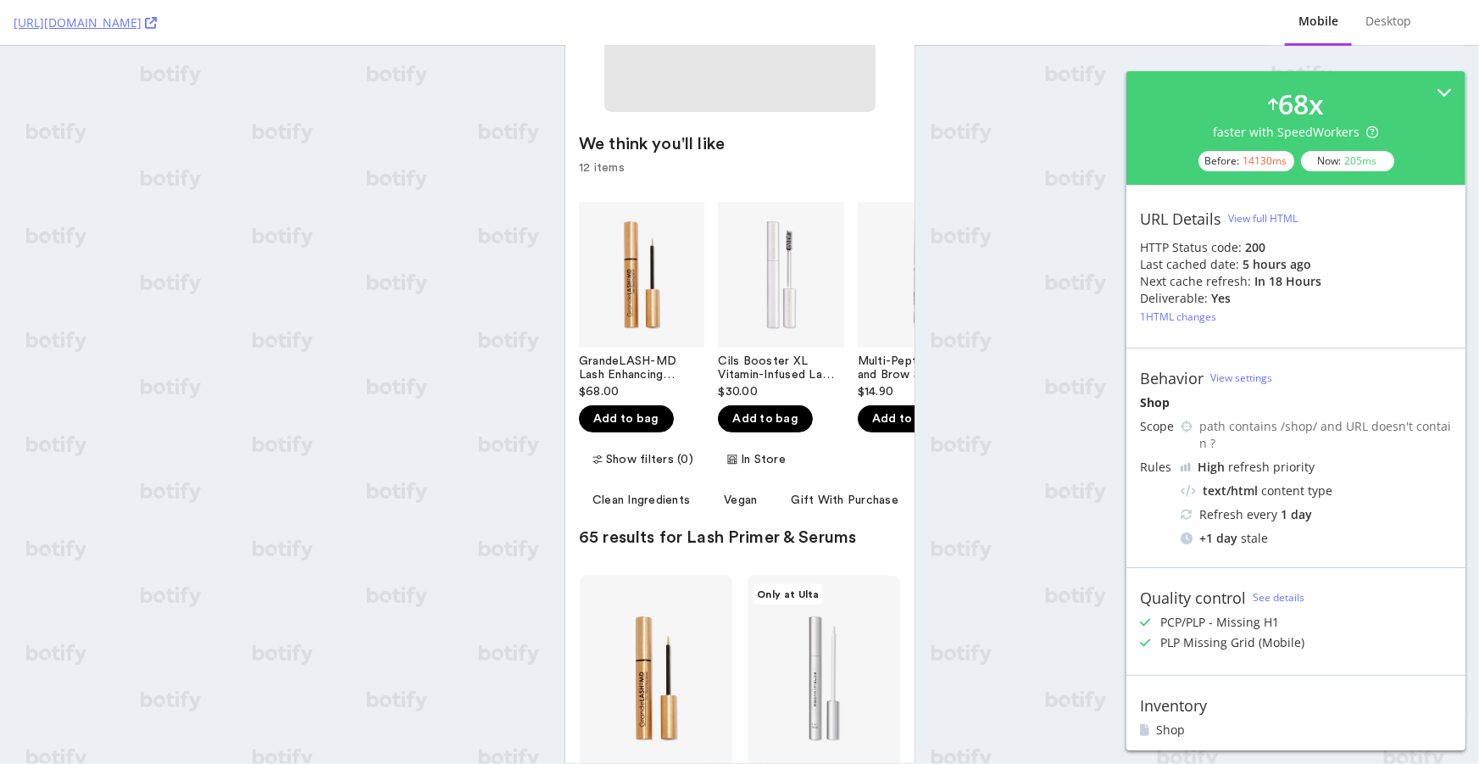
scroll to position [308, 0]
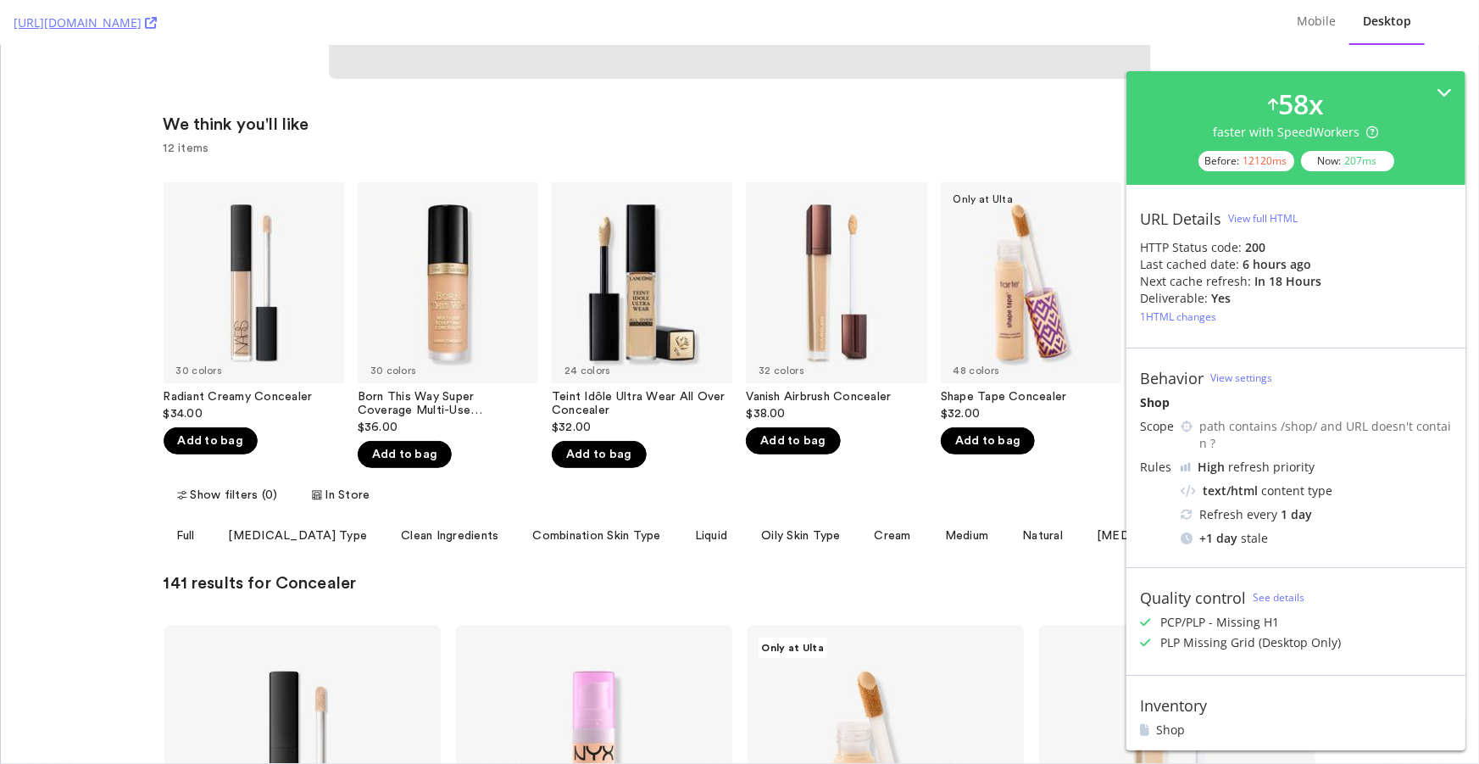
scroll to position [385, 0]
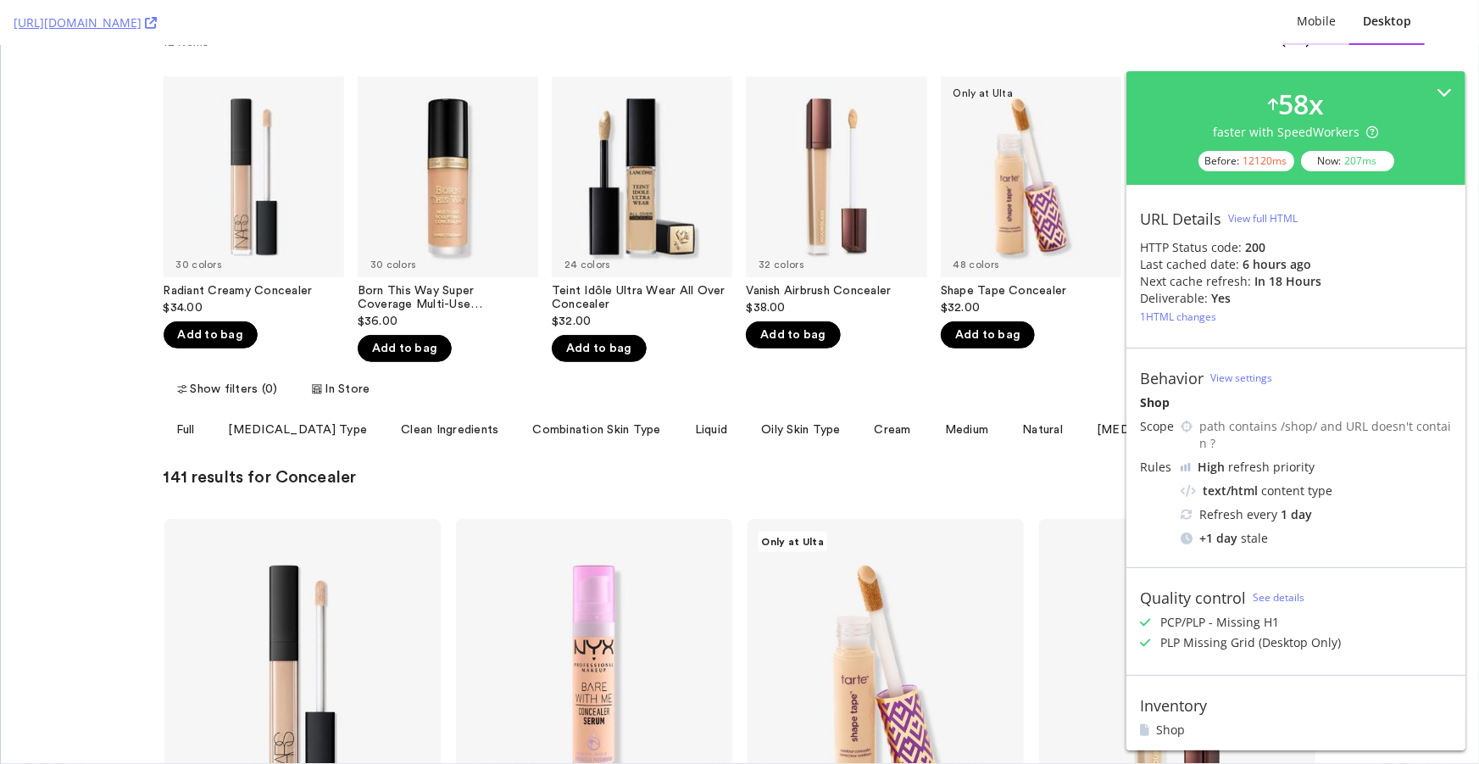
click at [1333, 34] on div "Mobile" at bounding box center [1317, 22] width 66 height 47
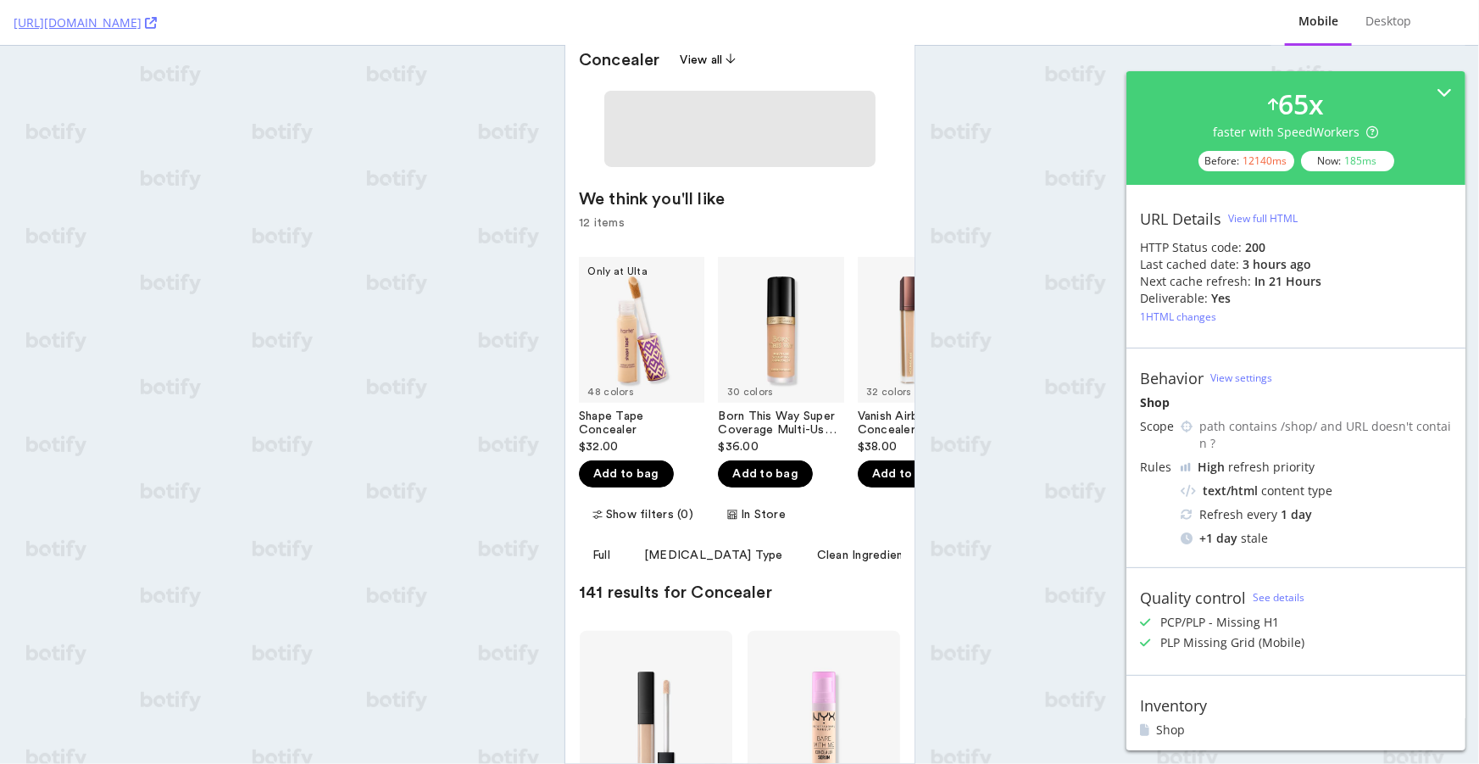
scroll to position [153, 0]
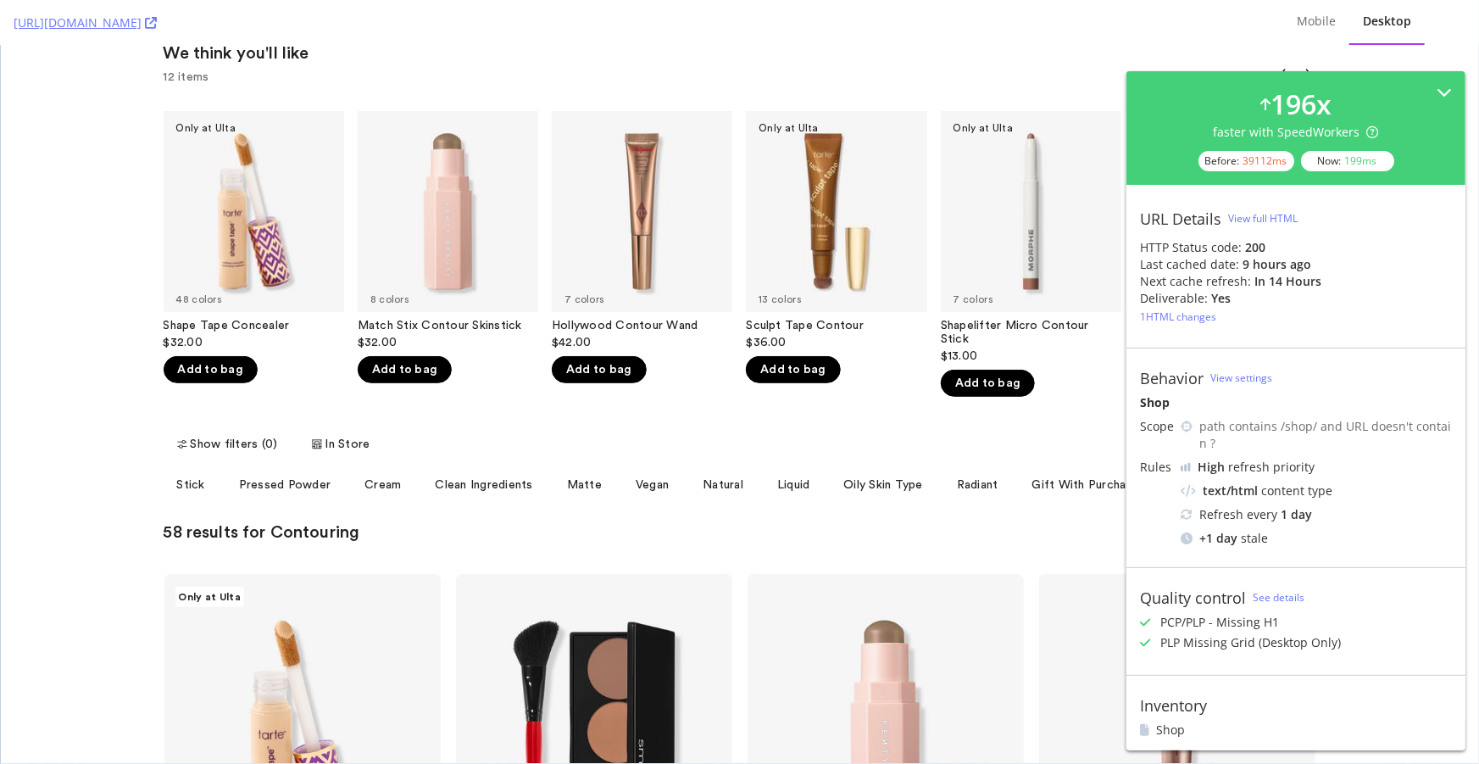
scroll to position [231, 0]
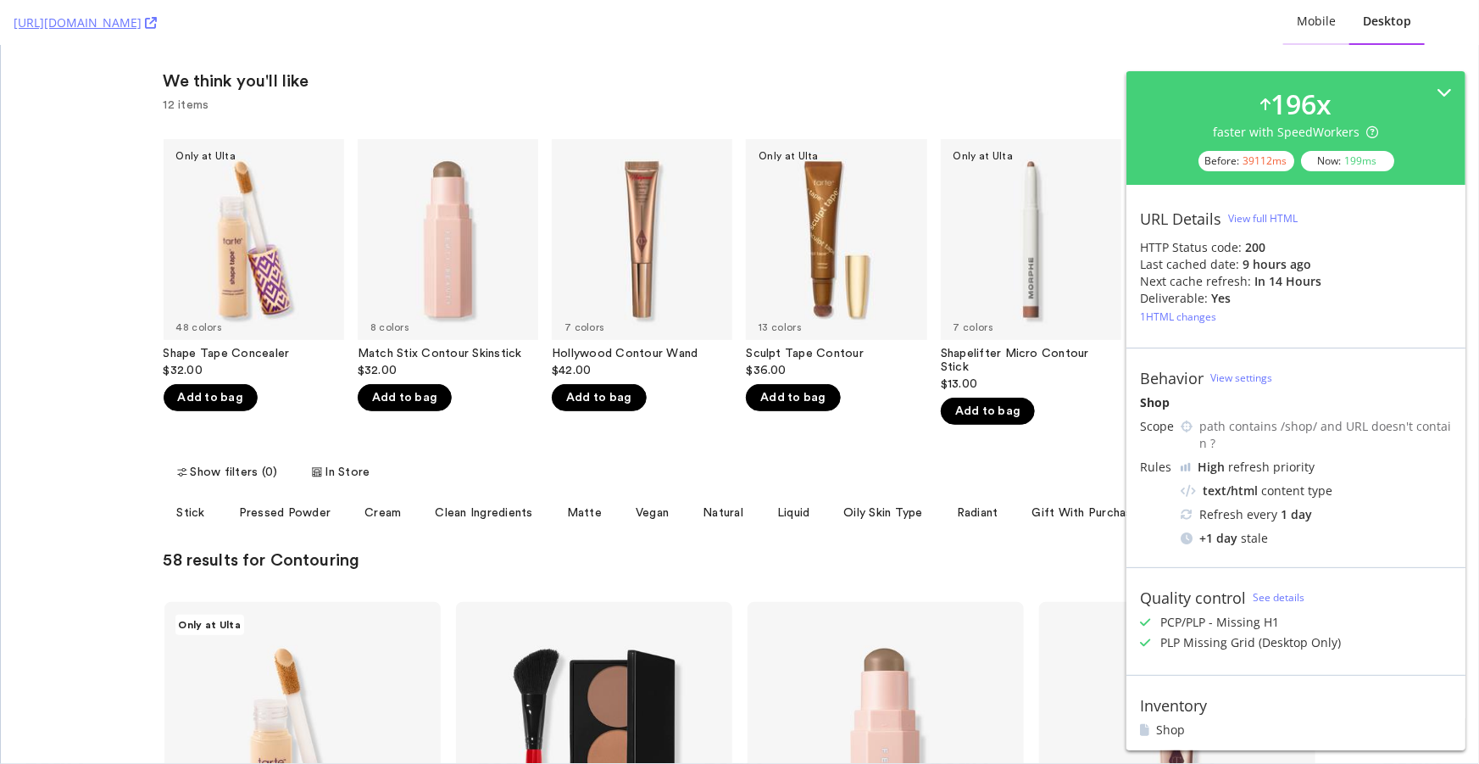
click at [1290, 29] on div "Mobile" at bounding box center [1317, 22] width 66 height 47
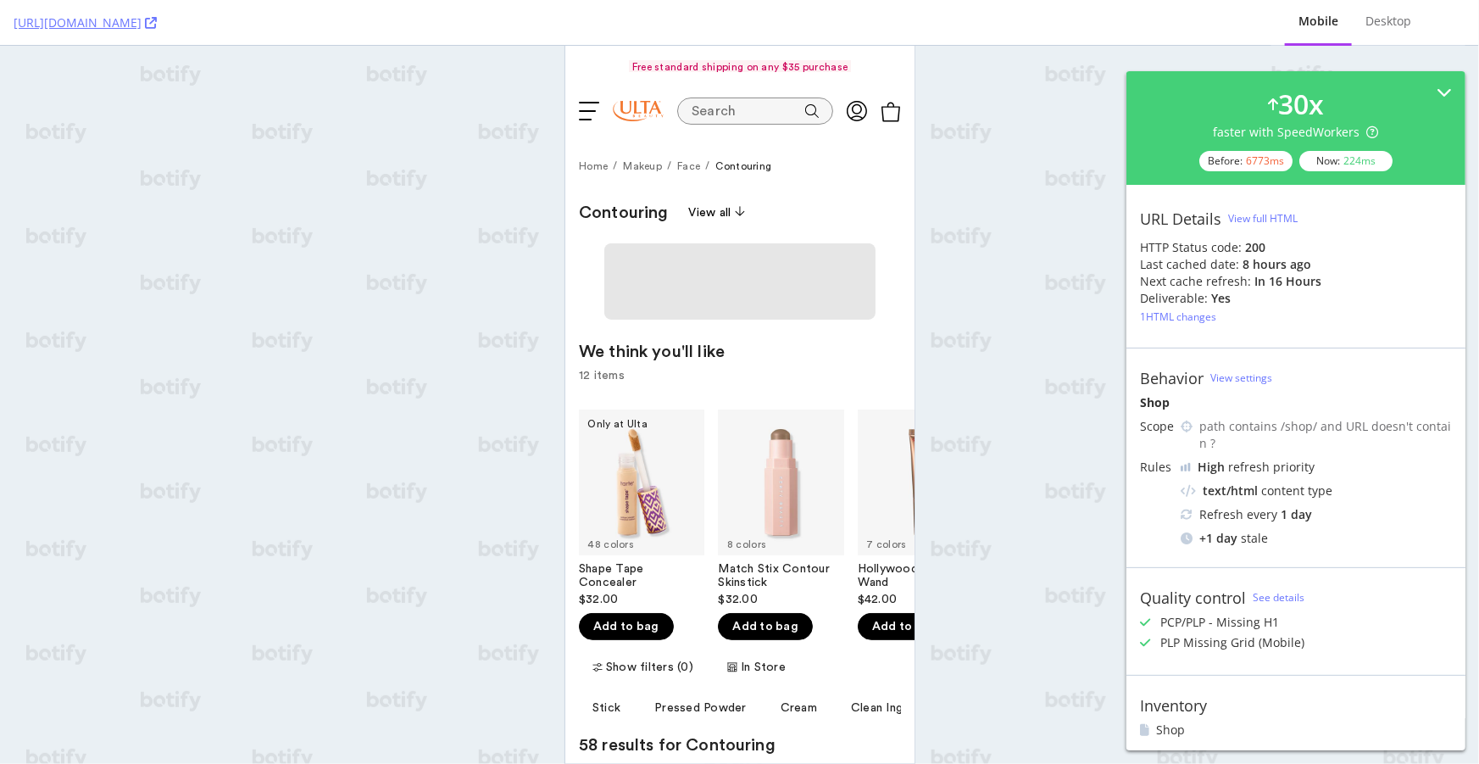
scroll to position [0, 0]
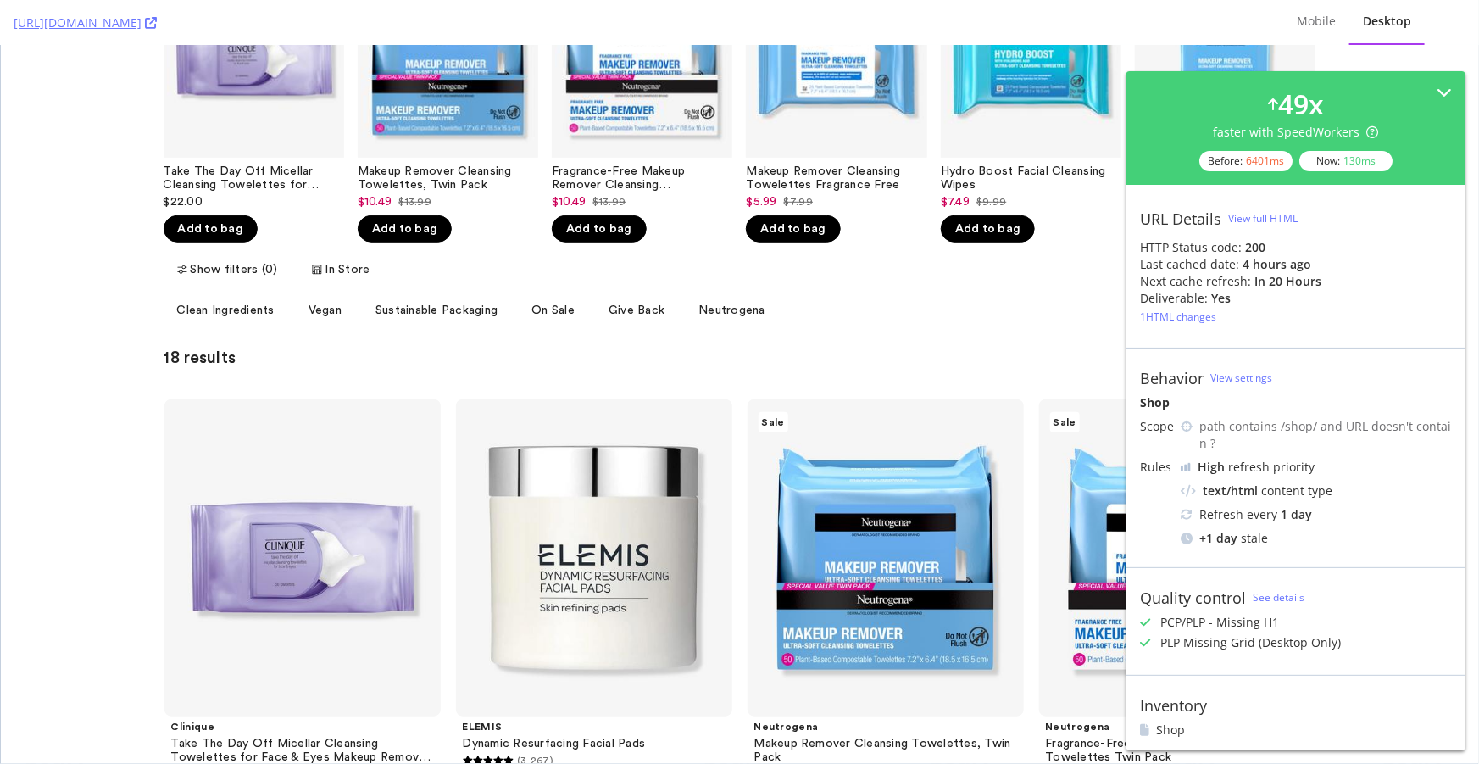
scroll to position [539, 0]
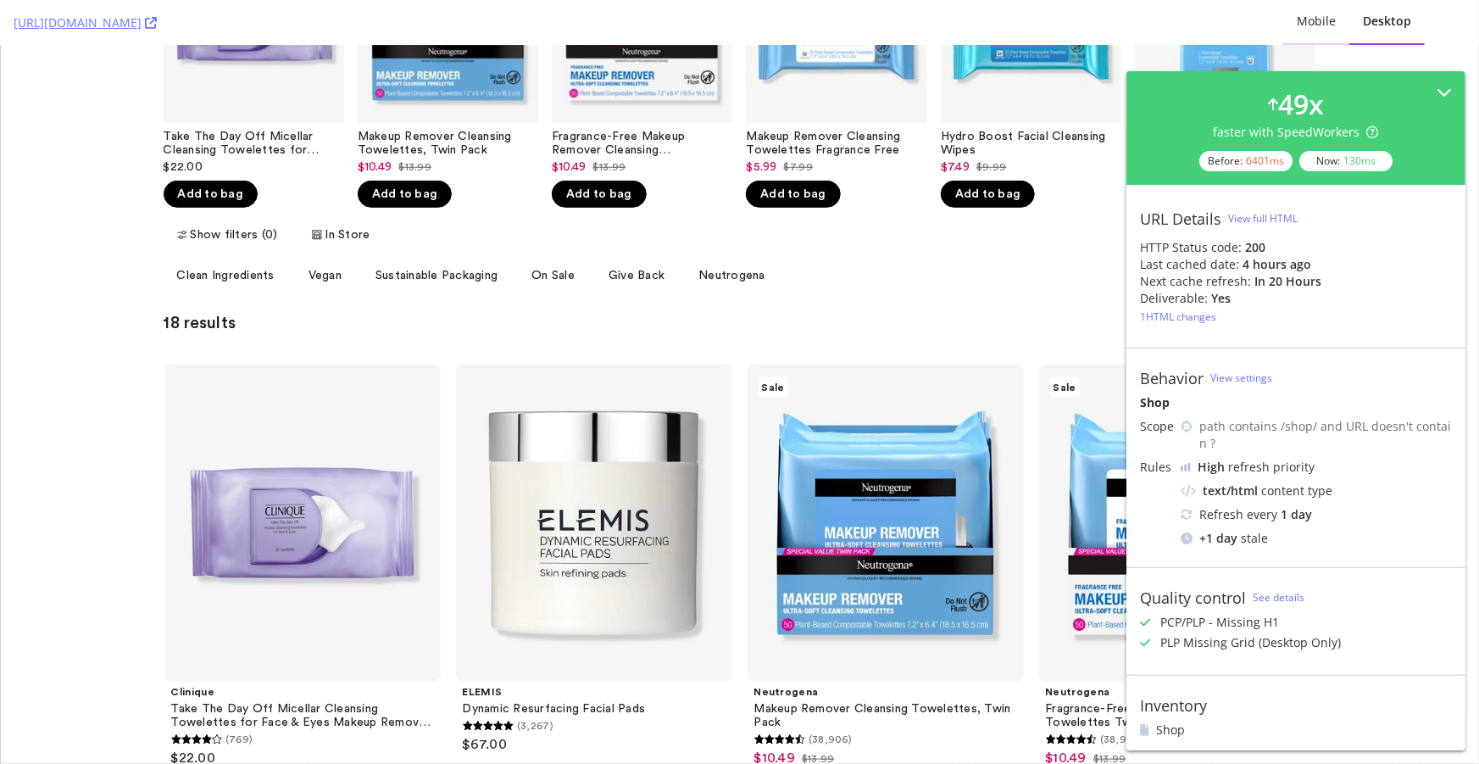
click at [1329, 19] on div "Mobile" at bounding box center [1316, 21] width 39 height 17
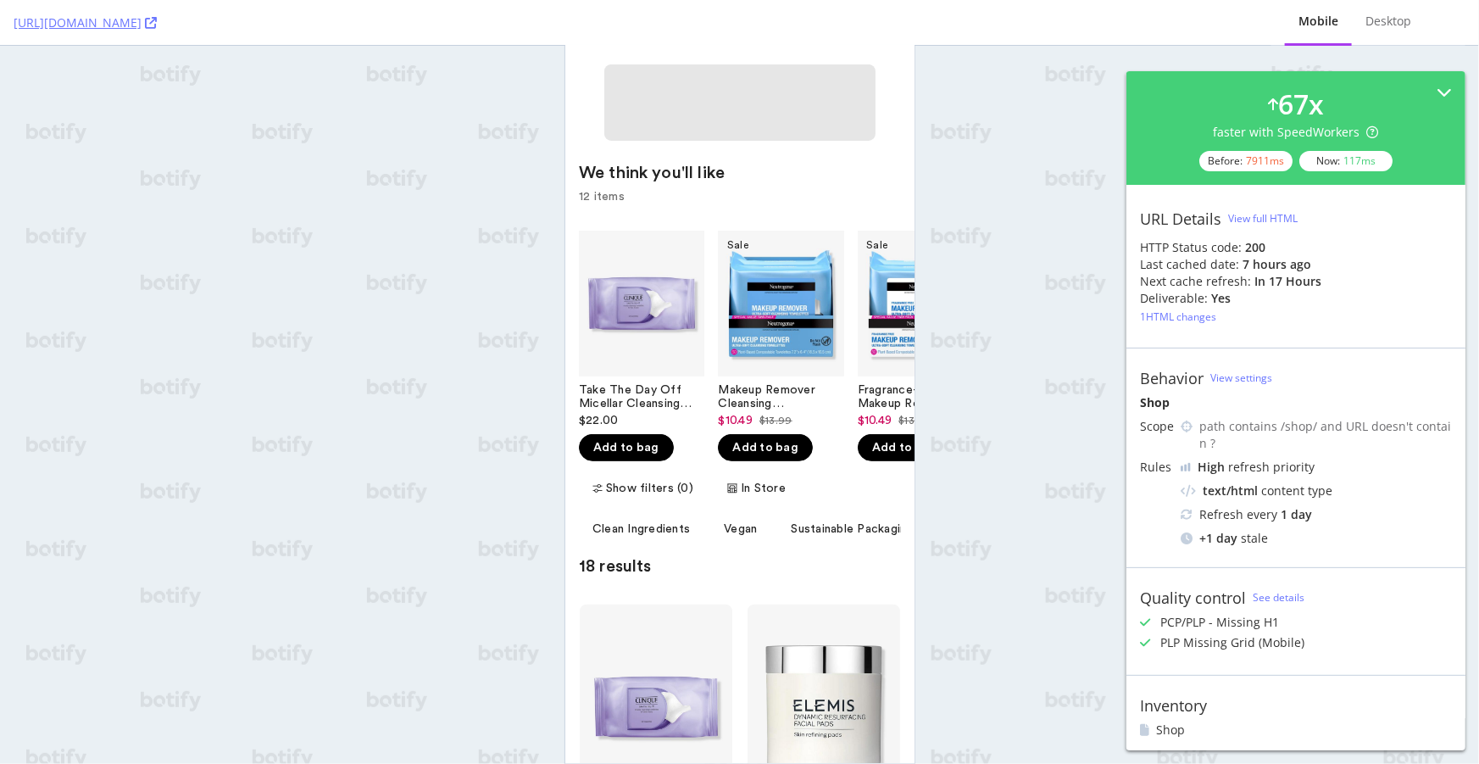
scroll to position [231, 0]
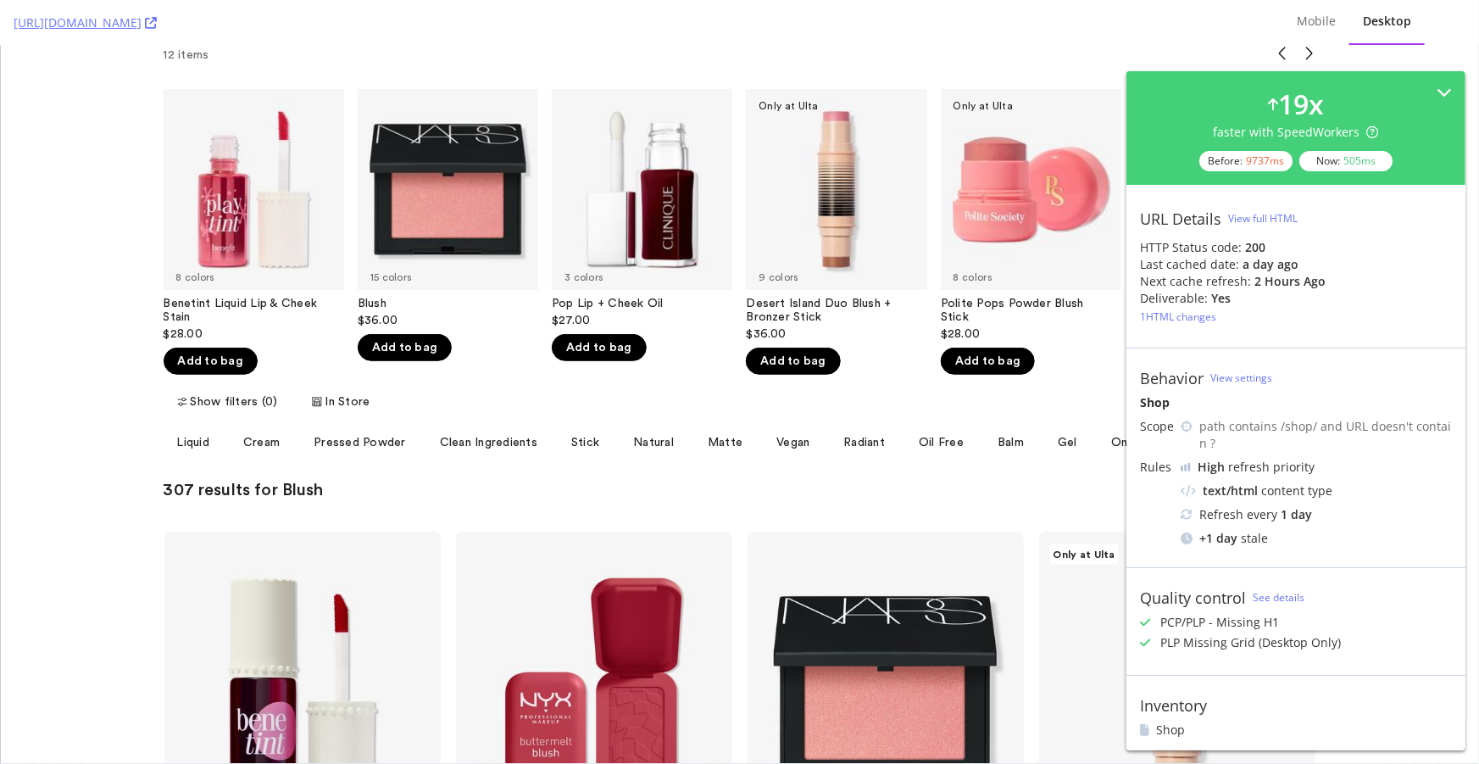
scroll to position [385, 0]
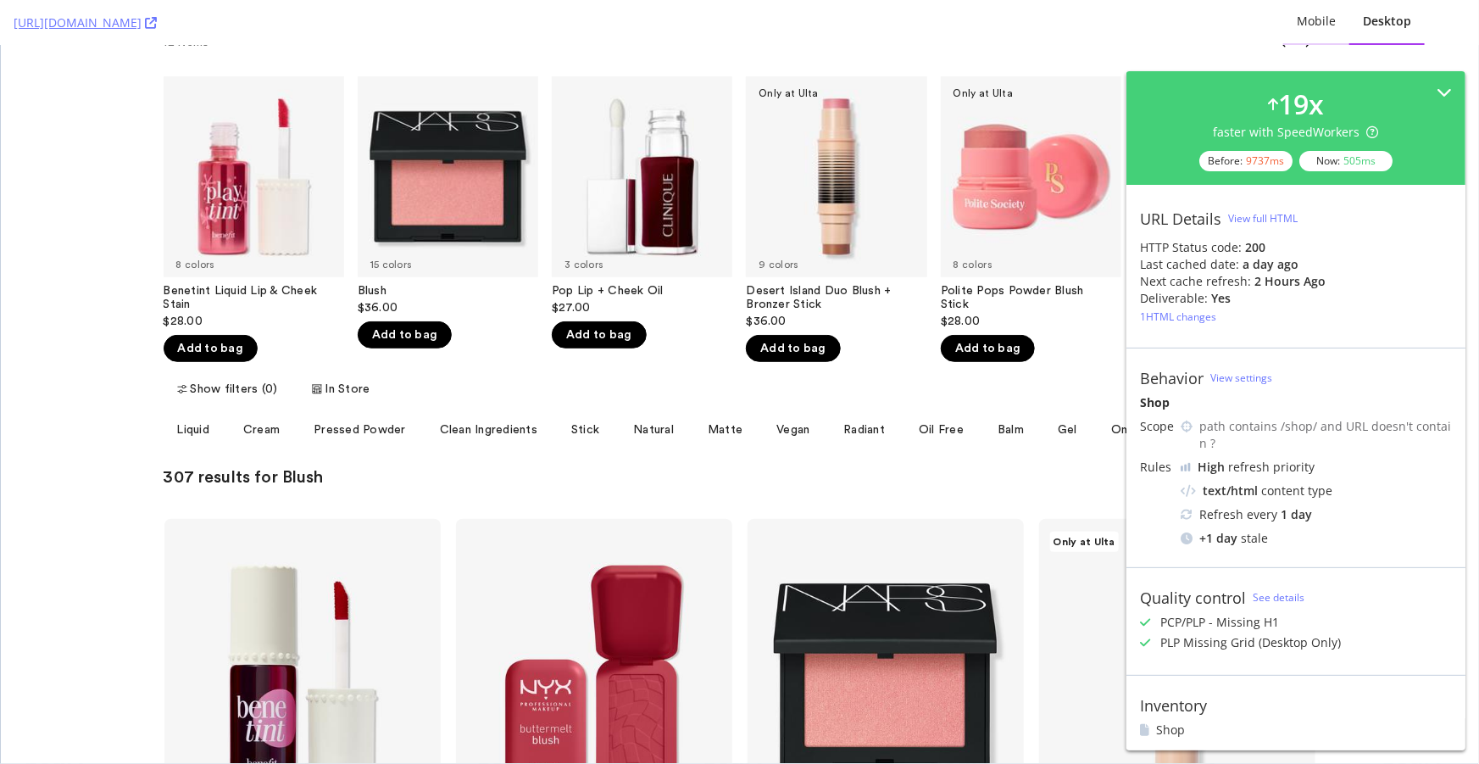
click at [1305, 29] on div "Mobile" at bounding box center [1316, 21] width 39 height 17
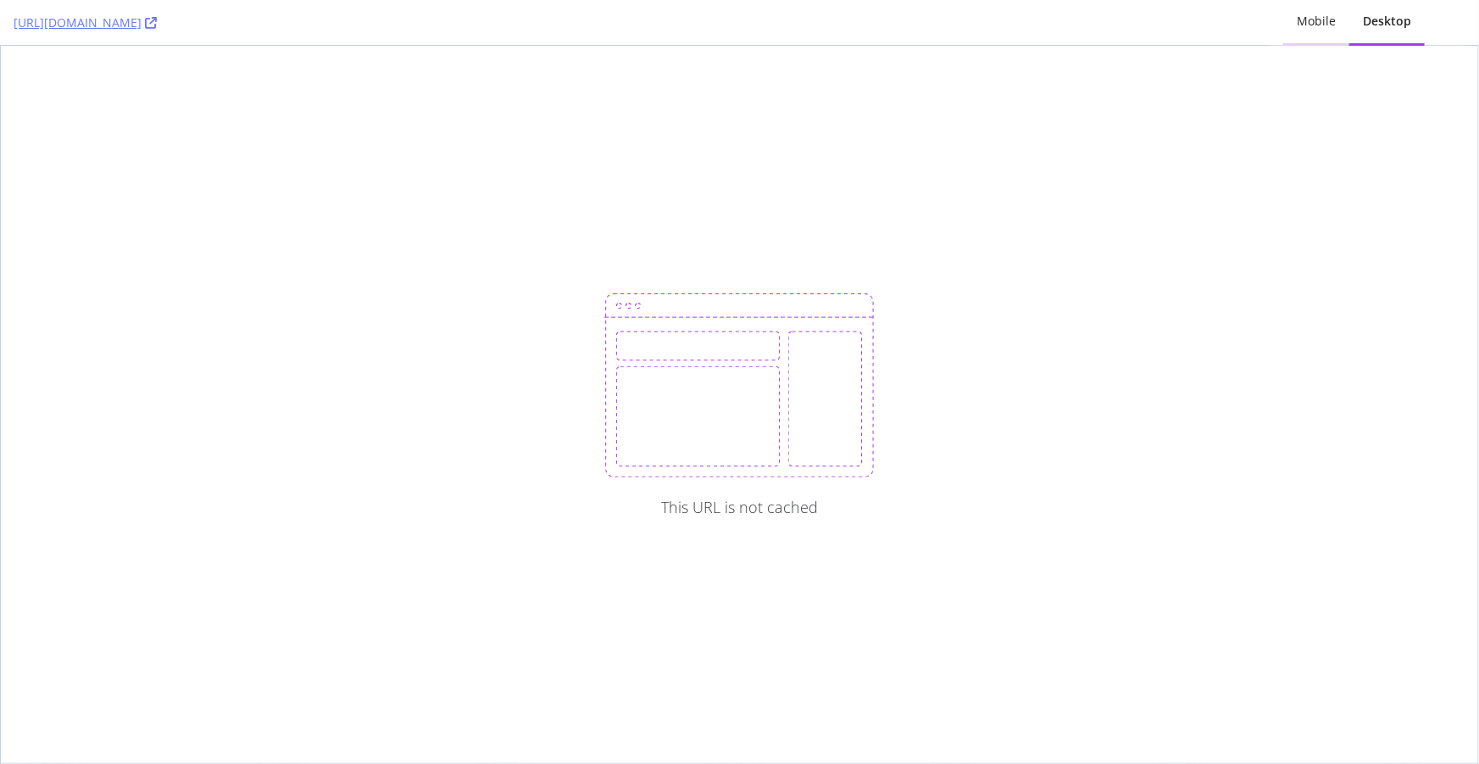
click at [1319, 30] on div "Mobile" at bounding box center [1317, 22] width 66 height 47
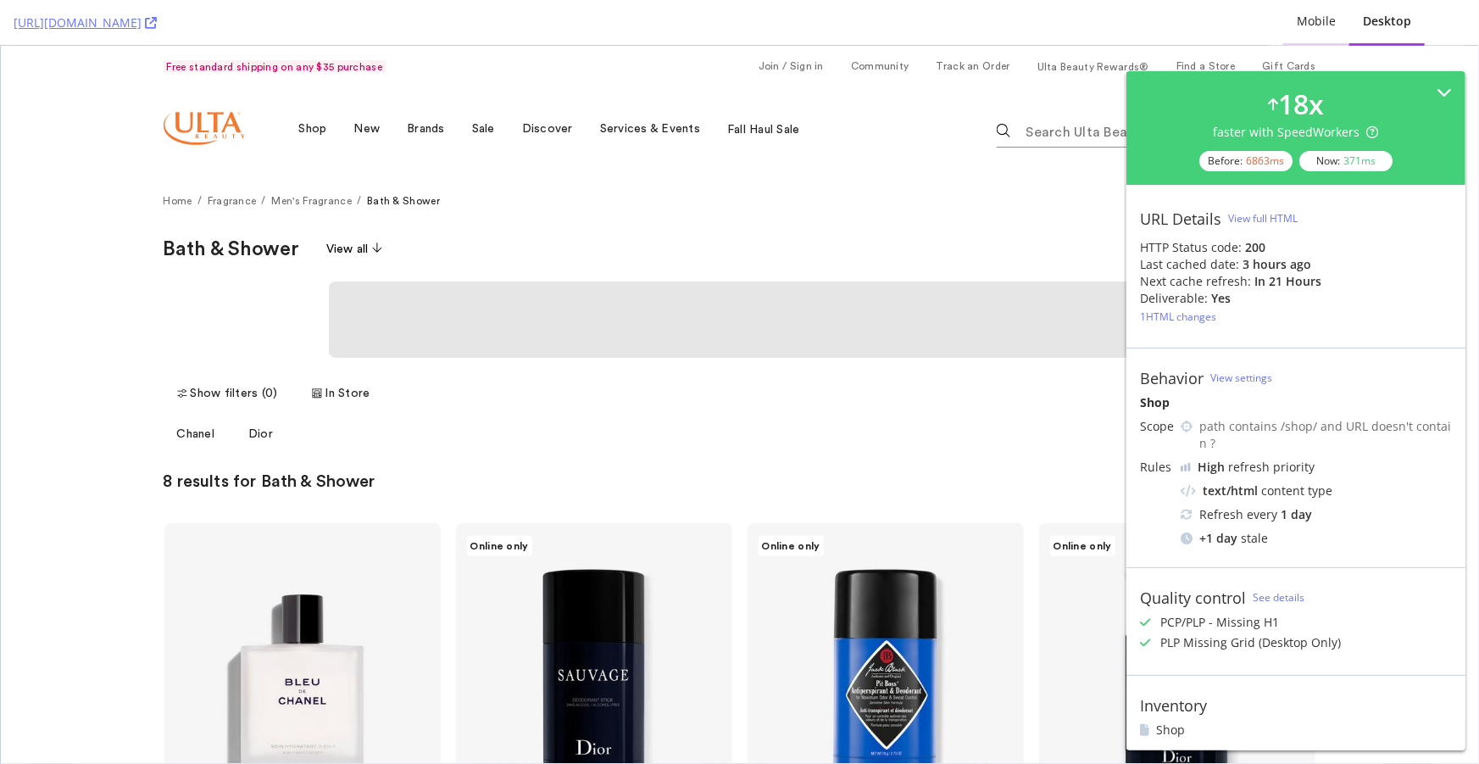
click at [1314, 13] on div "Mobile" at bounding box center [1316, 21] width 39 height 17
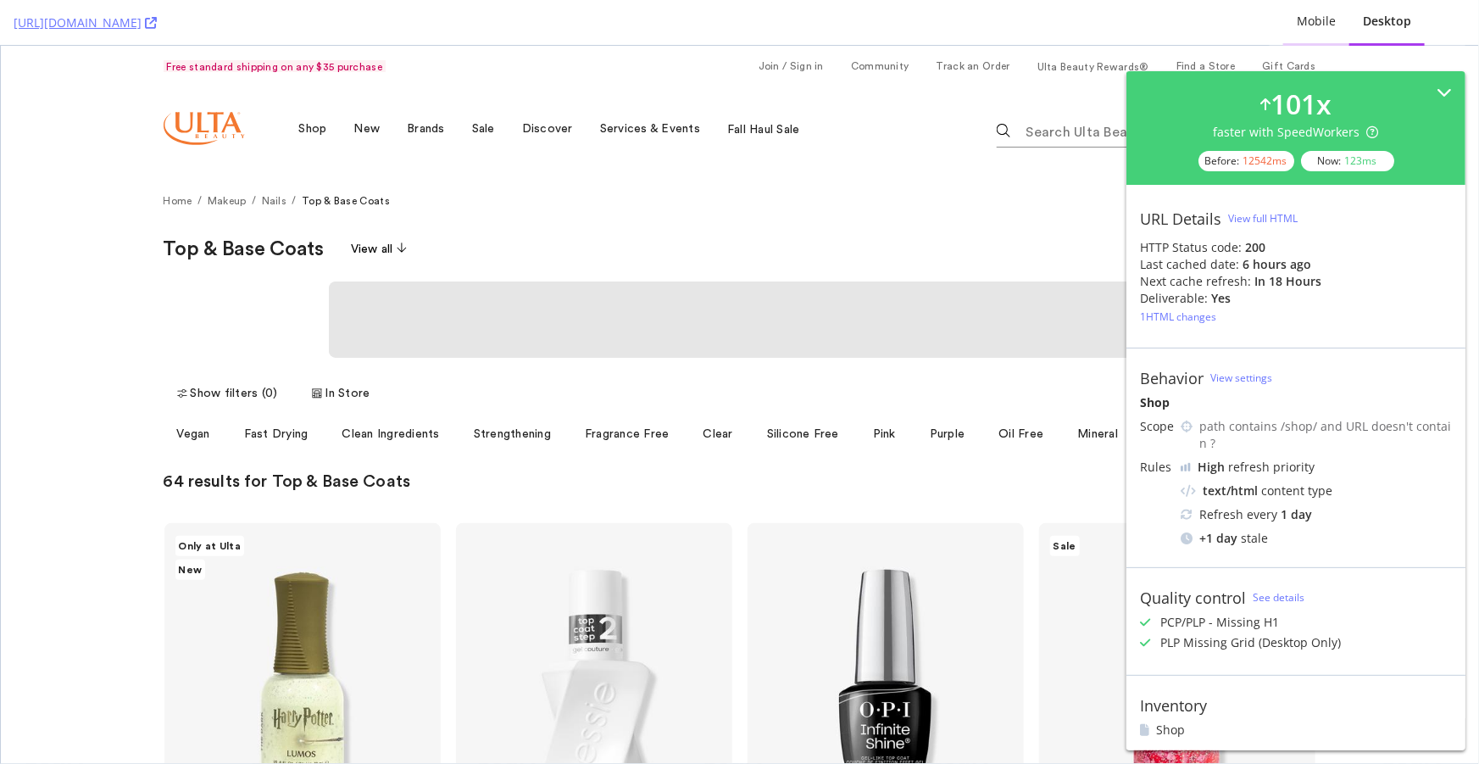
click at [1304, 24] on div "Mobile" at bounding box center [1316, 21] width 39 height 17
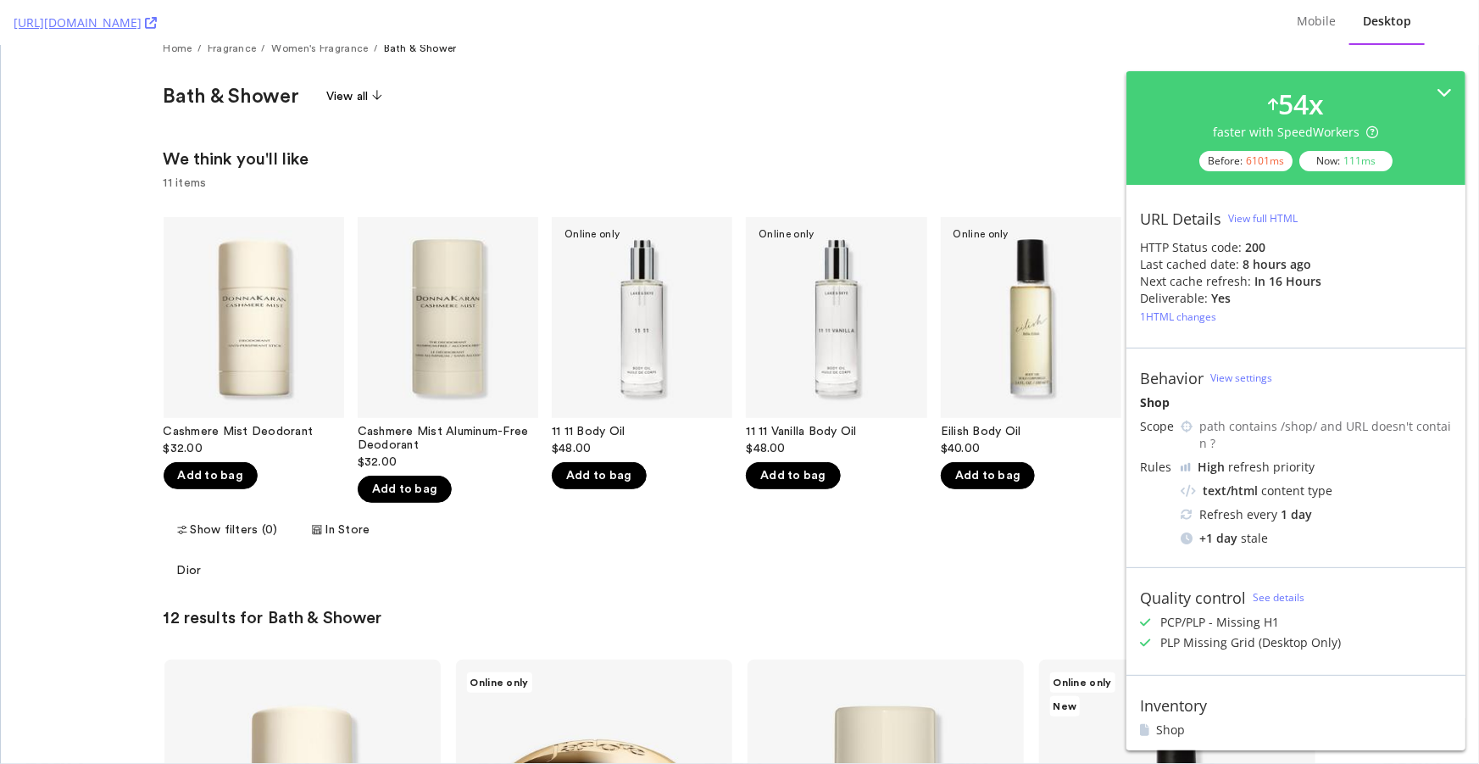
scroll to position [231, 0]
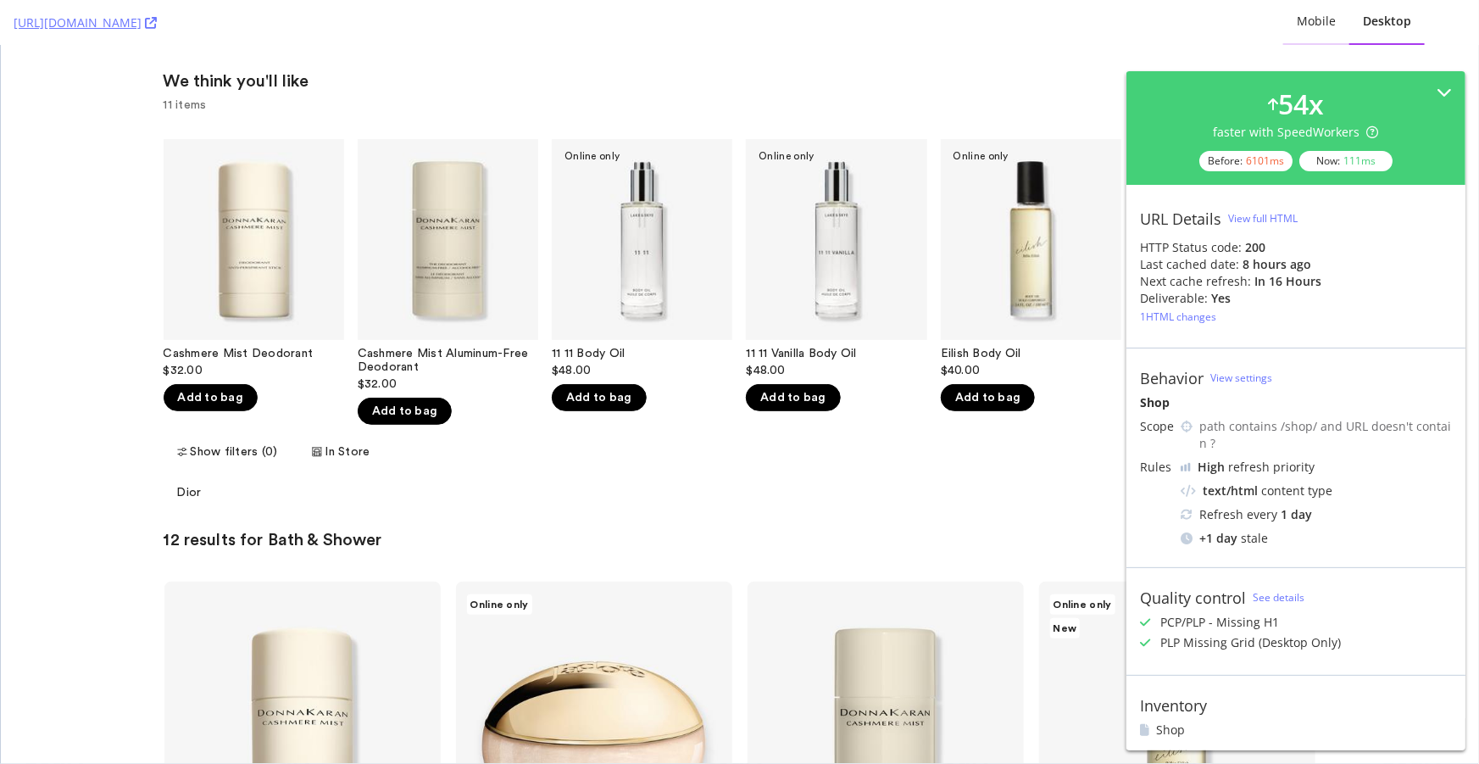
click at [1328, 36] on div "Mobile" at bounding box center [1317, 22] width 66 height 47
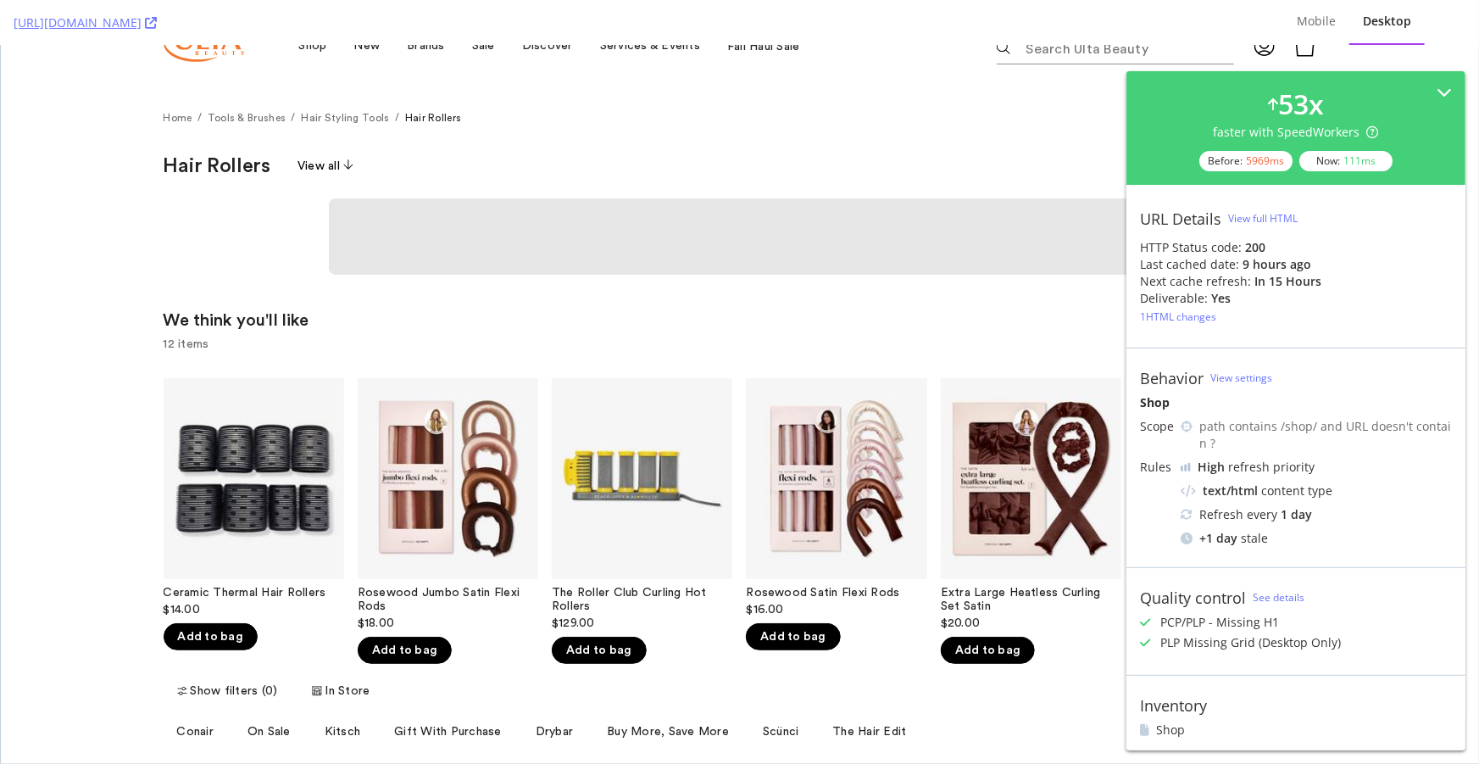
scroll to position [385, 0]
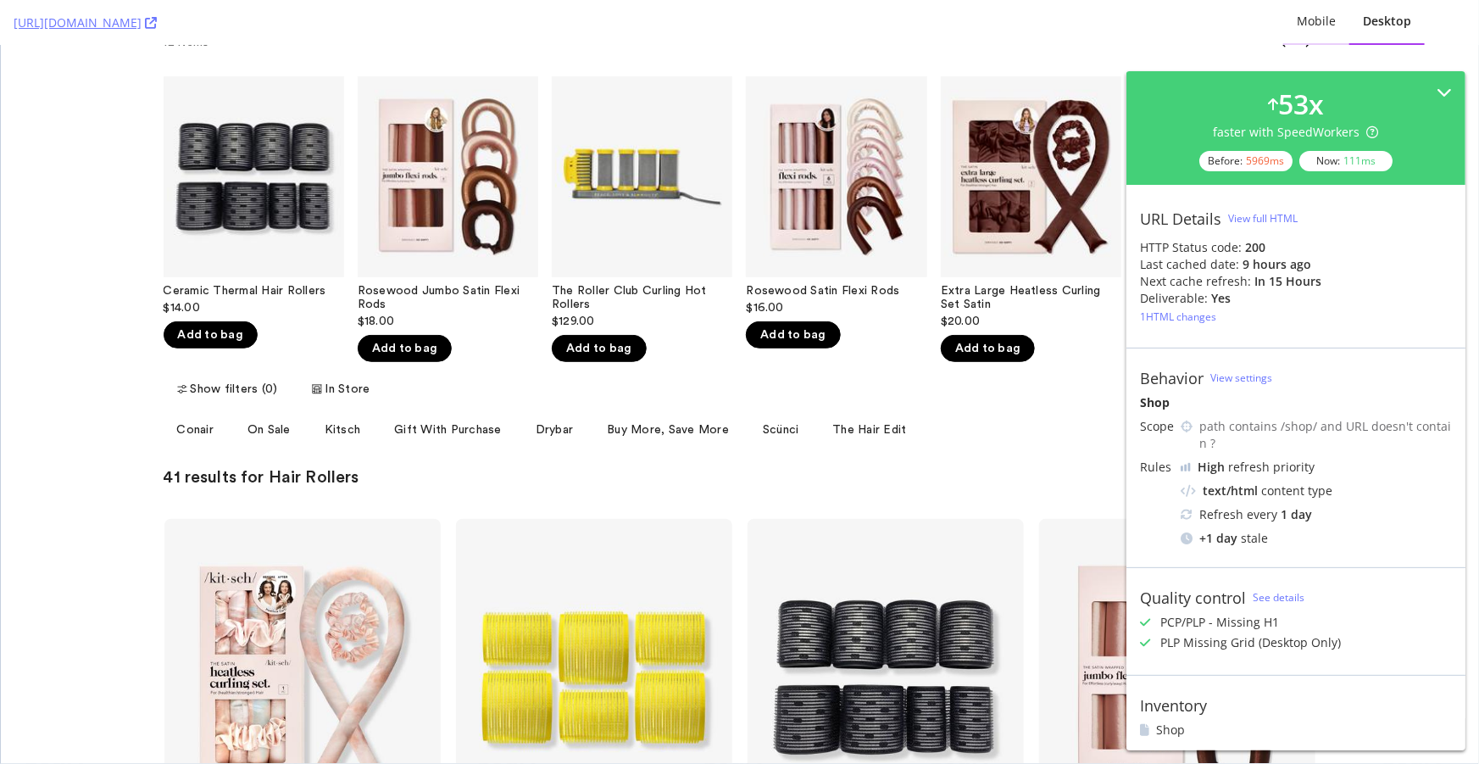
click at [1323, 25] on div "Mobile" at bounding box center [1316, 21] width 39 height 17
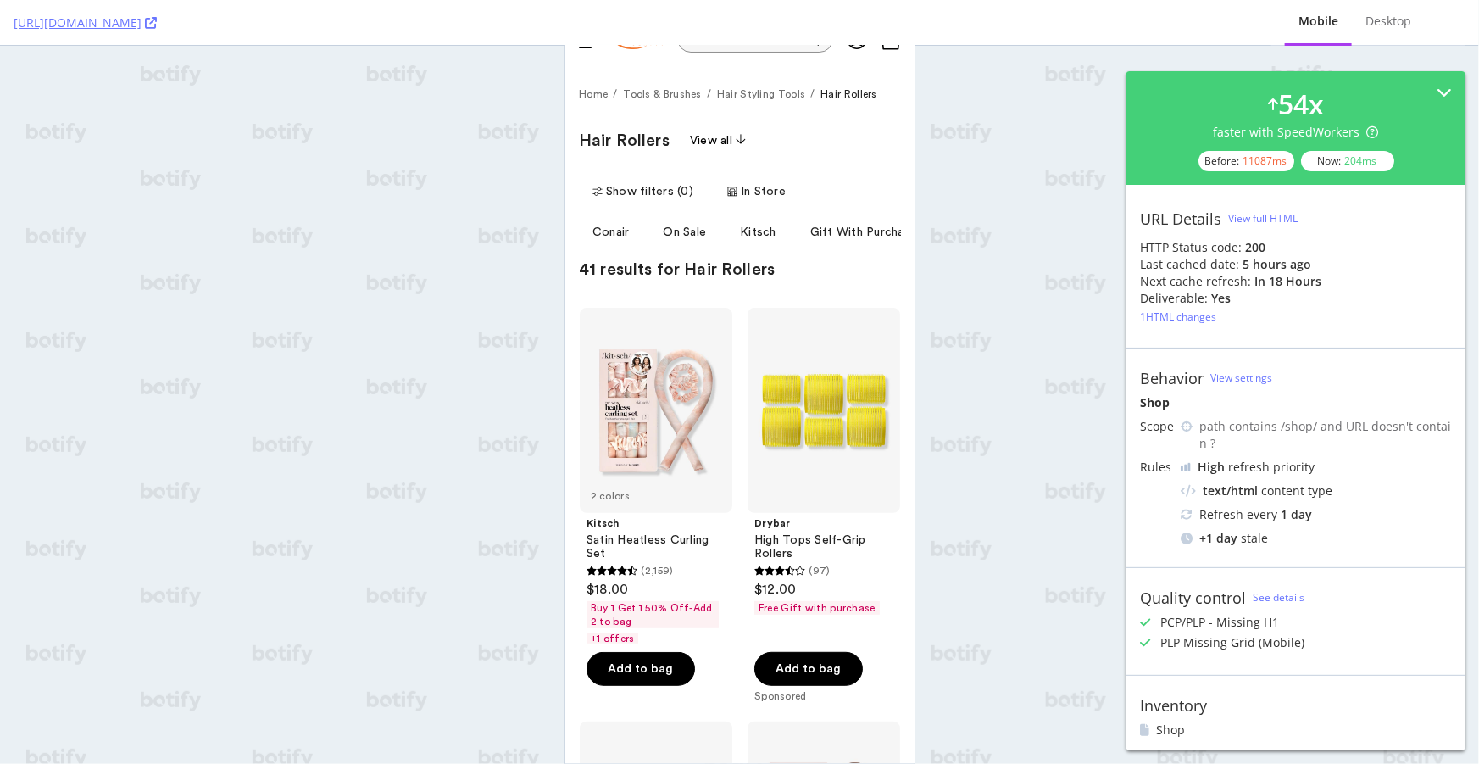
scroll to position [0, 0]
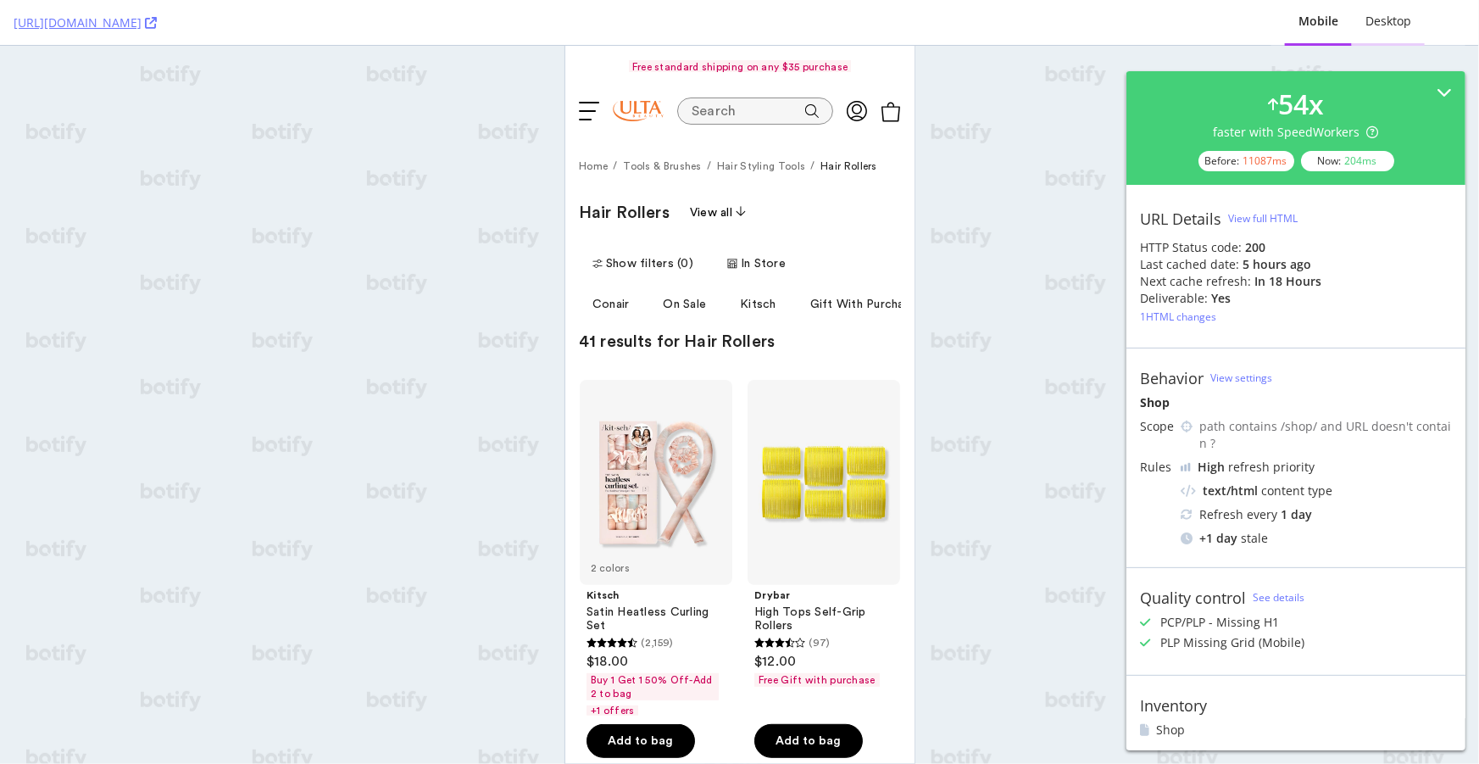
click at [1406, 5] on div "Desktop" at bounding box center [1388, 22] width 73 height 47
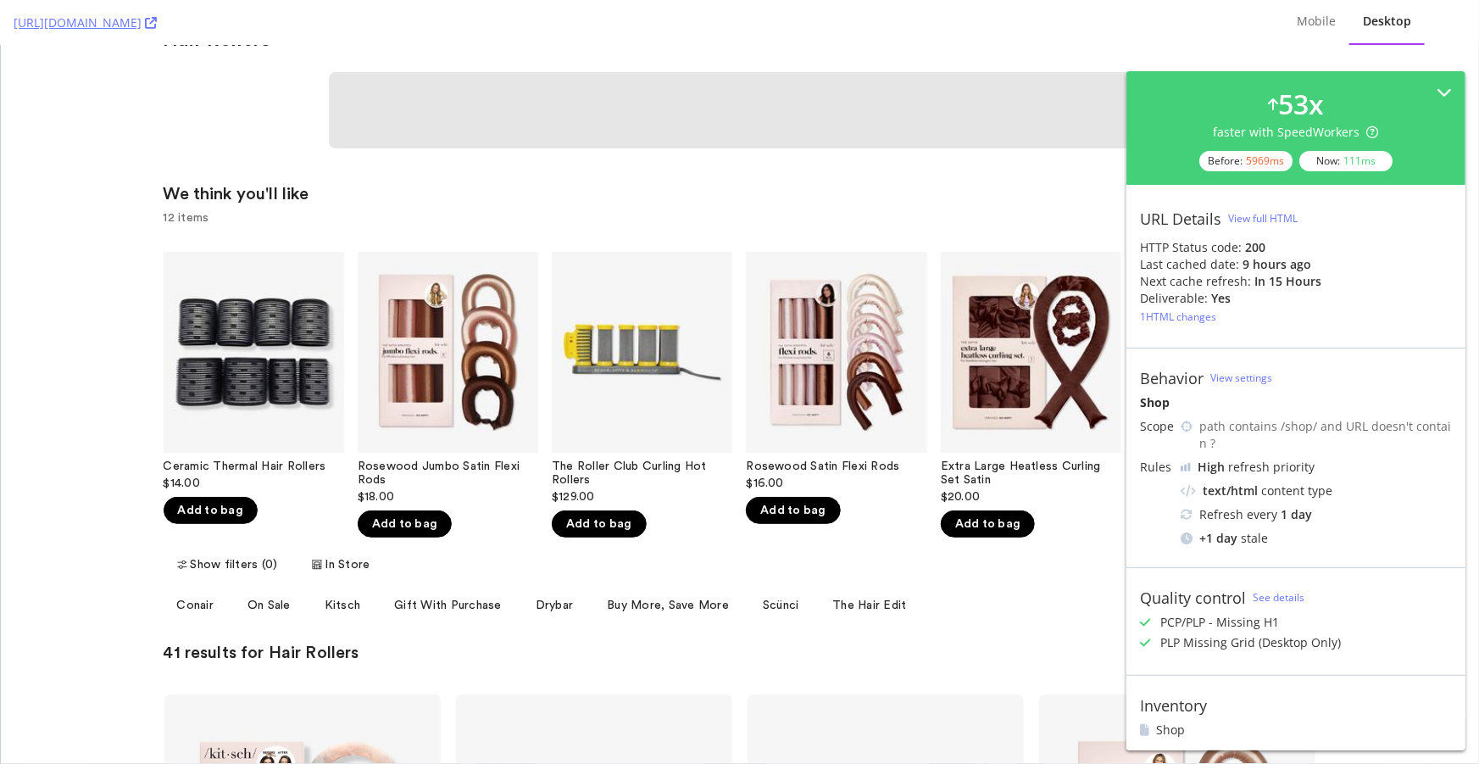
scroll to position [385, 0]
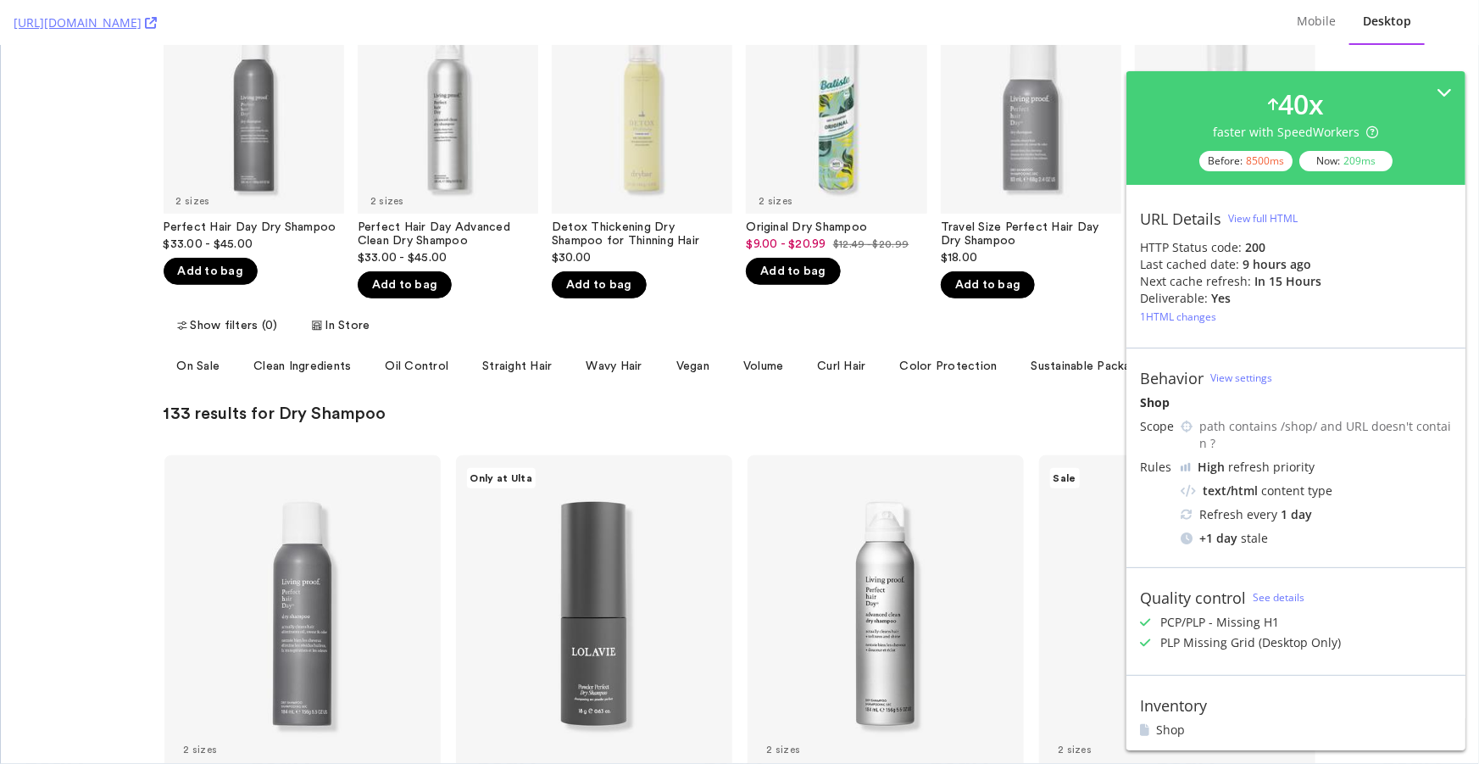
scroll to position [539, 0]
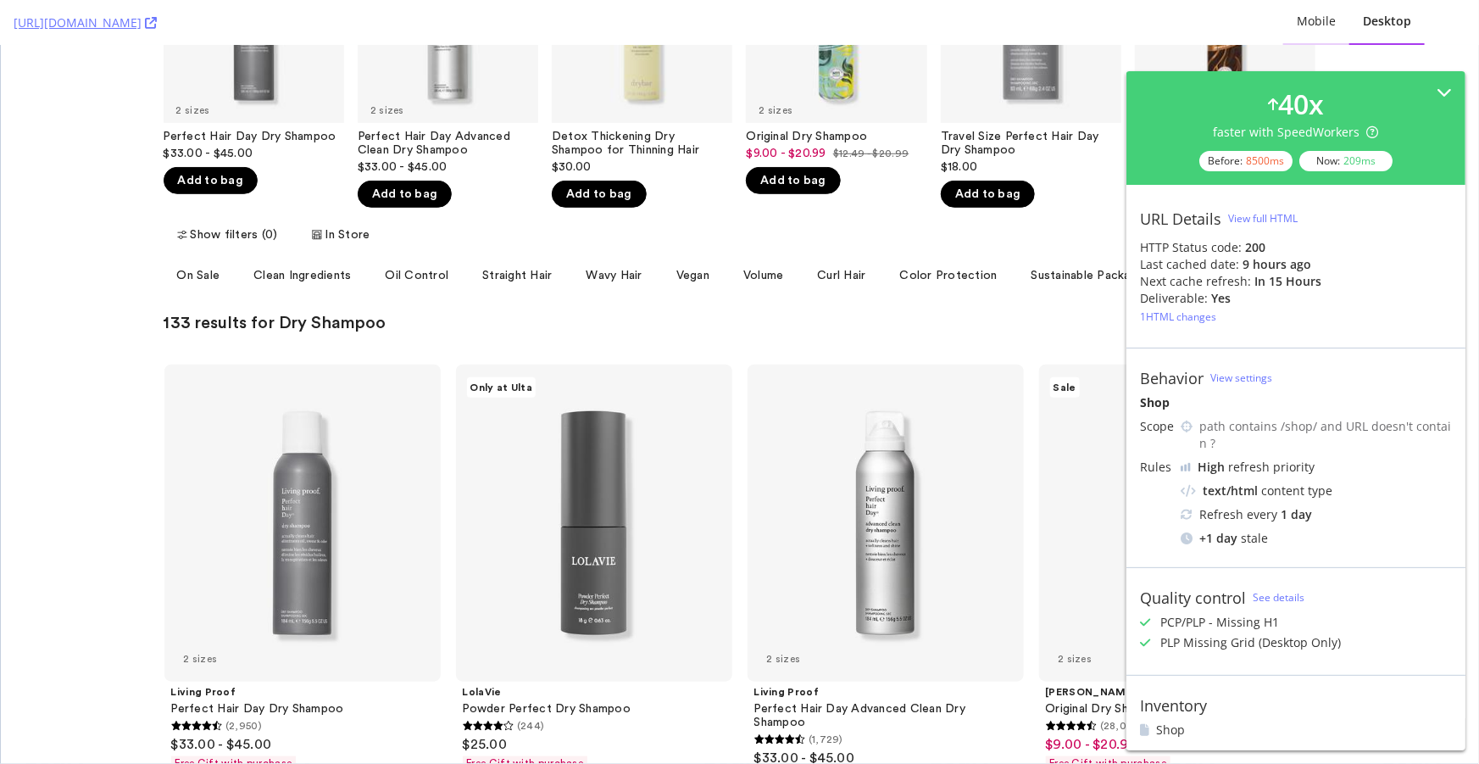
click at [1323, 24] on div "Mobile" at bounding box center [1316, 21] width 39 height 17
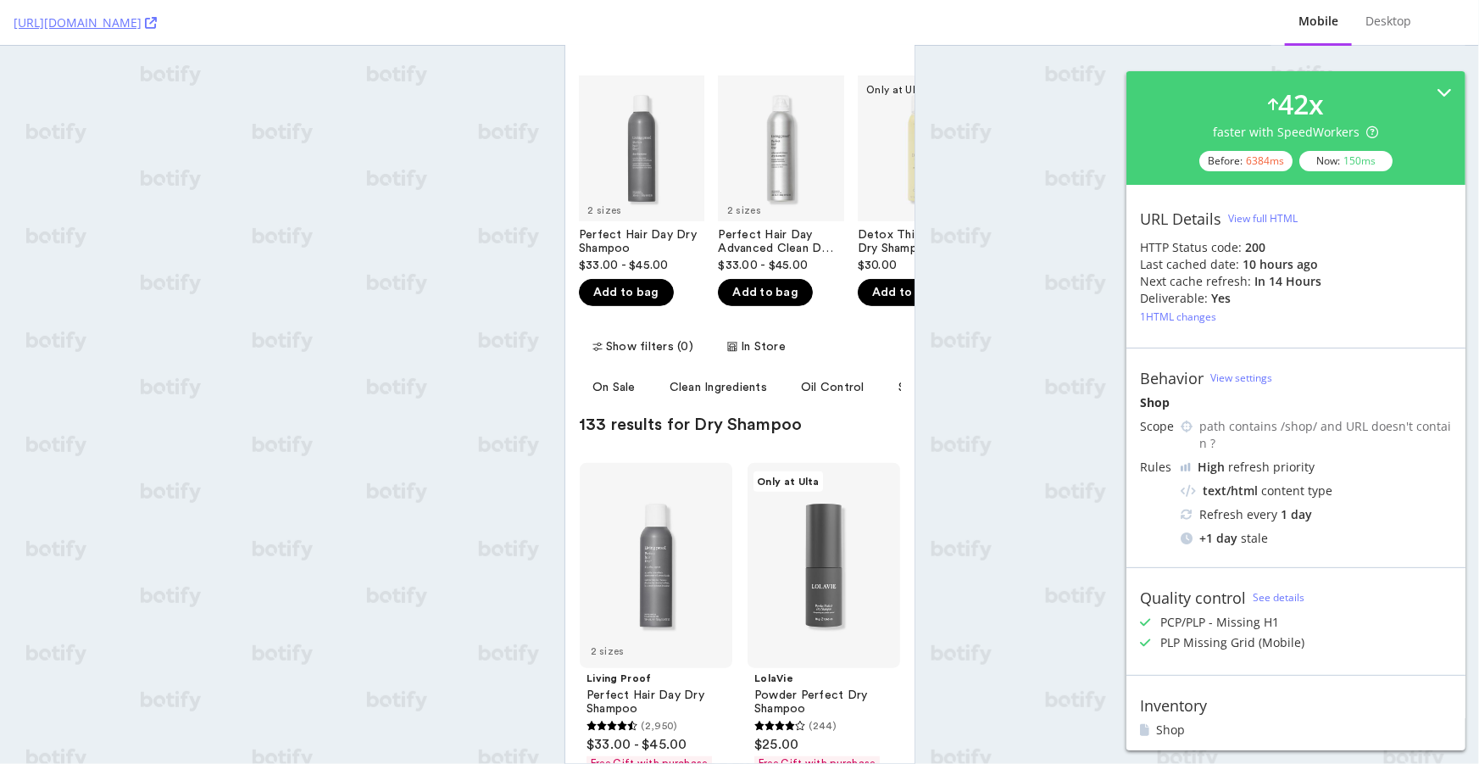
scroll to position [385, 0]
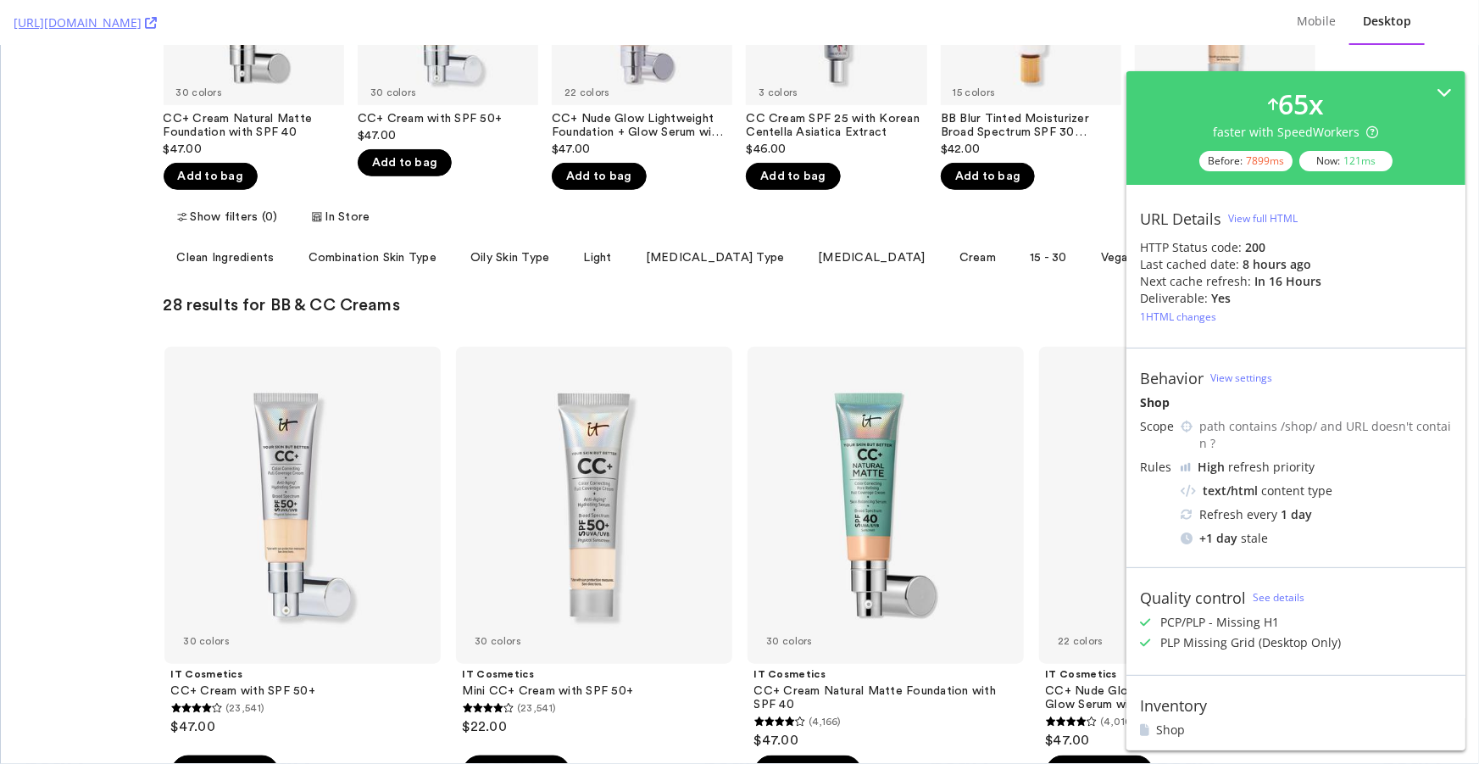
scroll to position [539, 0]
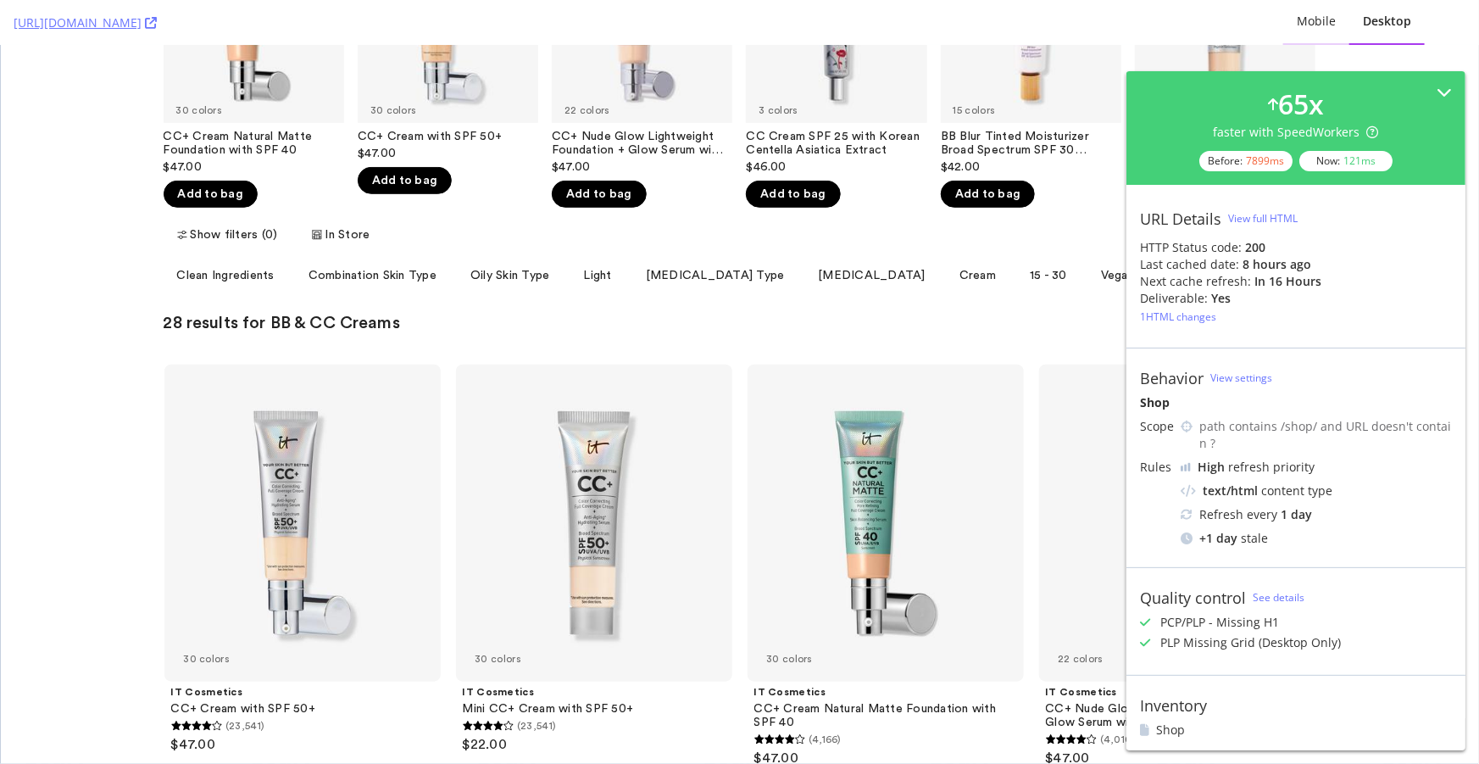
click at [1320, 22] on div "Mobile" at bounding box center [1316, 21] width 39 height 17
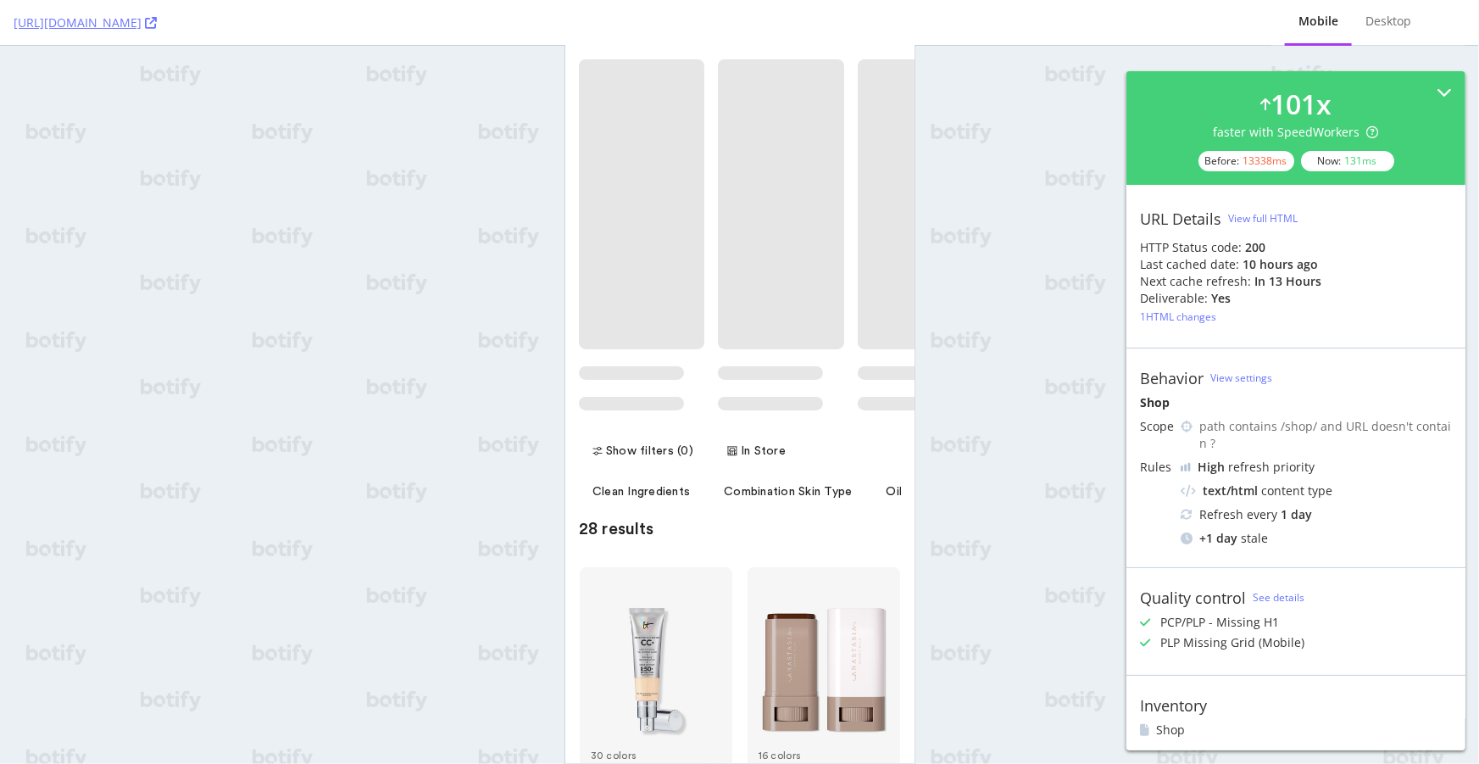
scroll to position [385, 0]
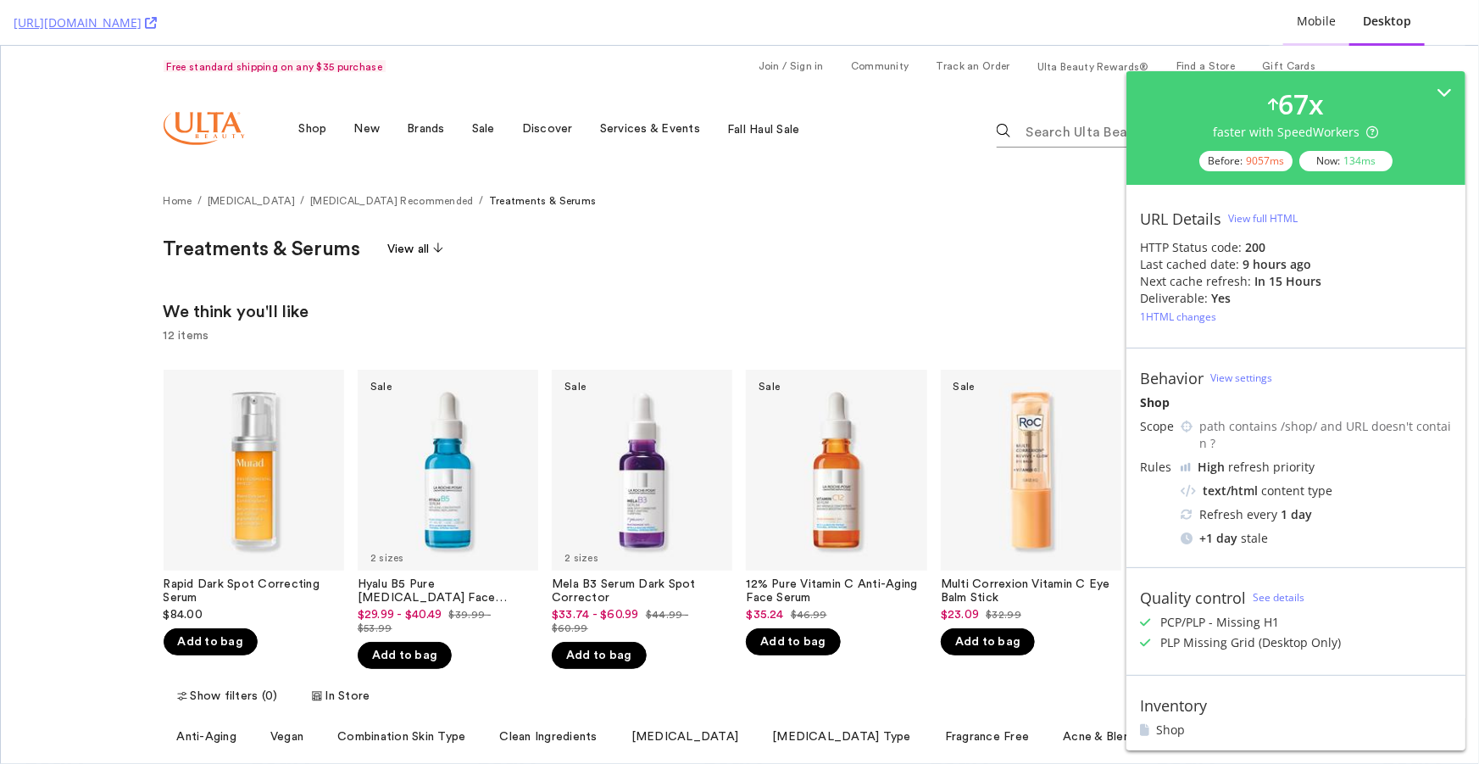
click at [1330, 30] on div "Mobile" at bounding box center [1317, 22] width 66 height 47
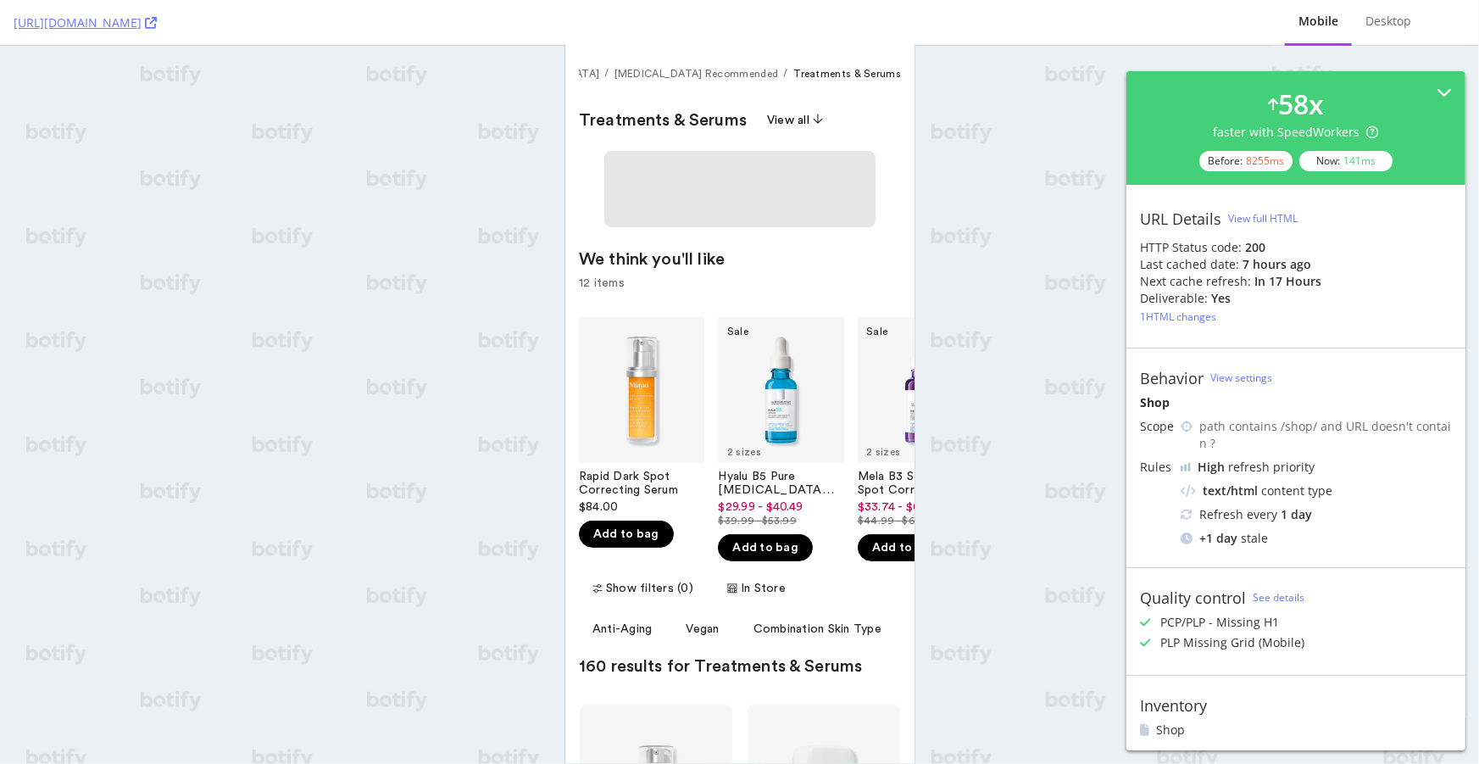
scroll to position [76, 0]
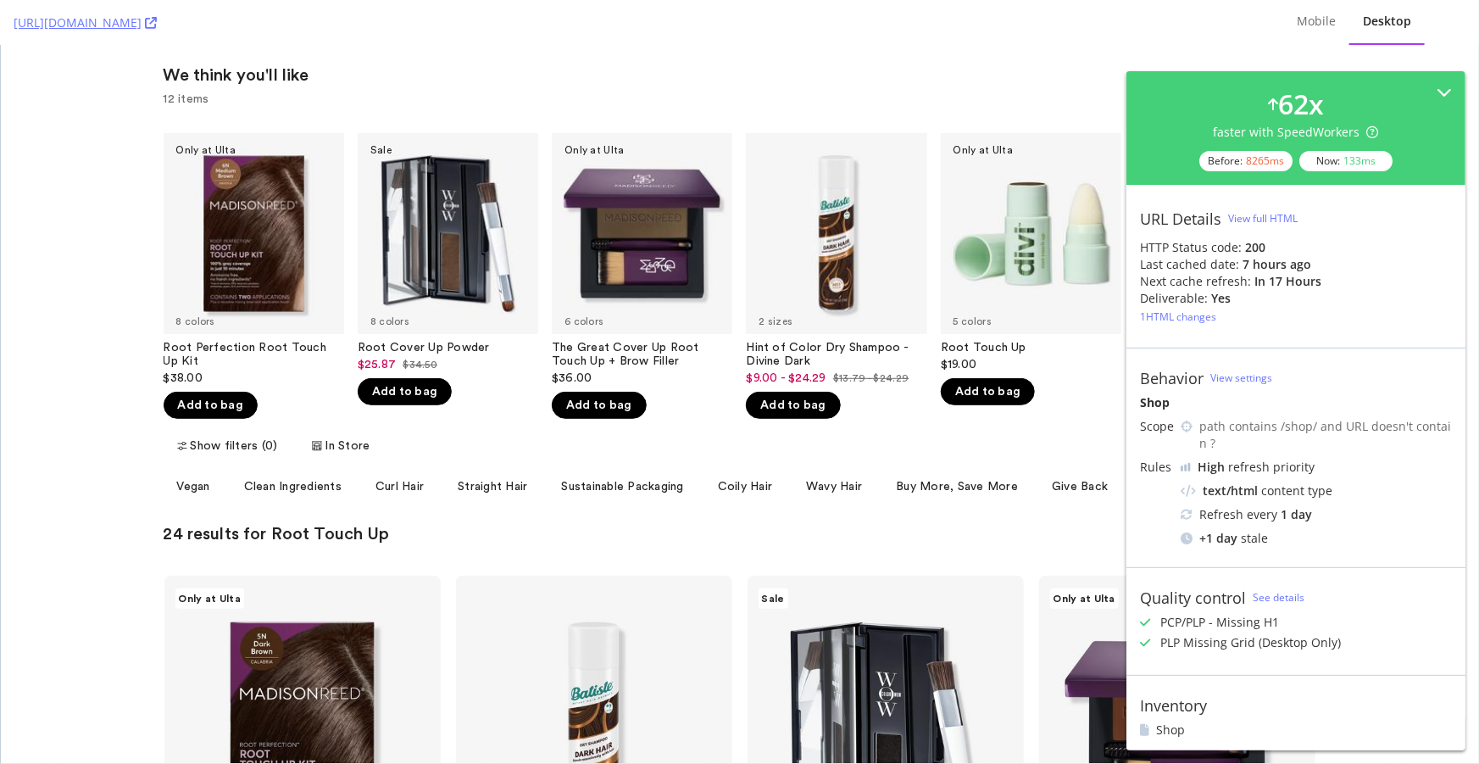
scroll to position [385, 0]
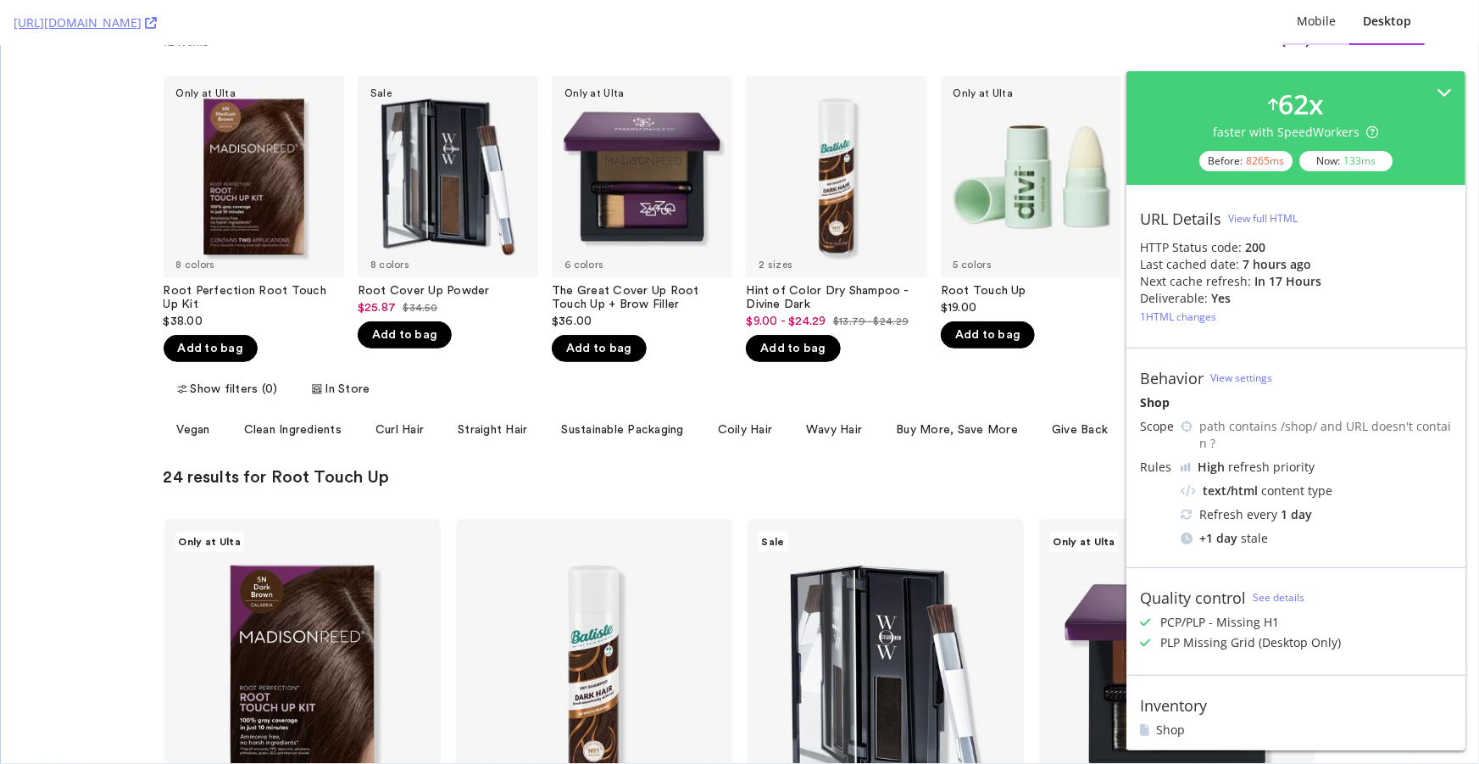
click at [1297, 10] on div "Mobile" at bounding box center [1317, 22] width 66 height 47
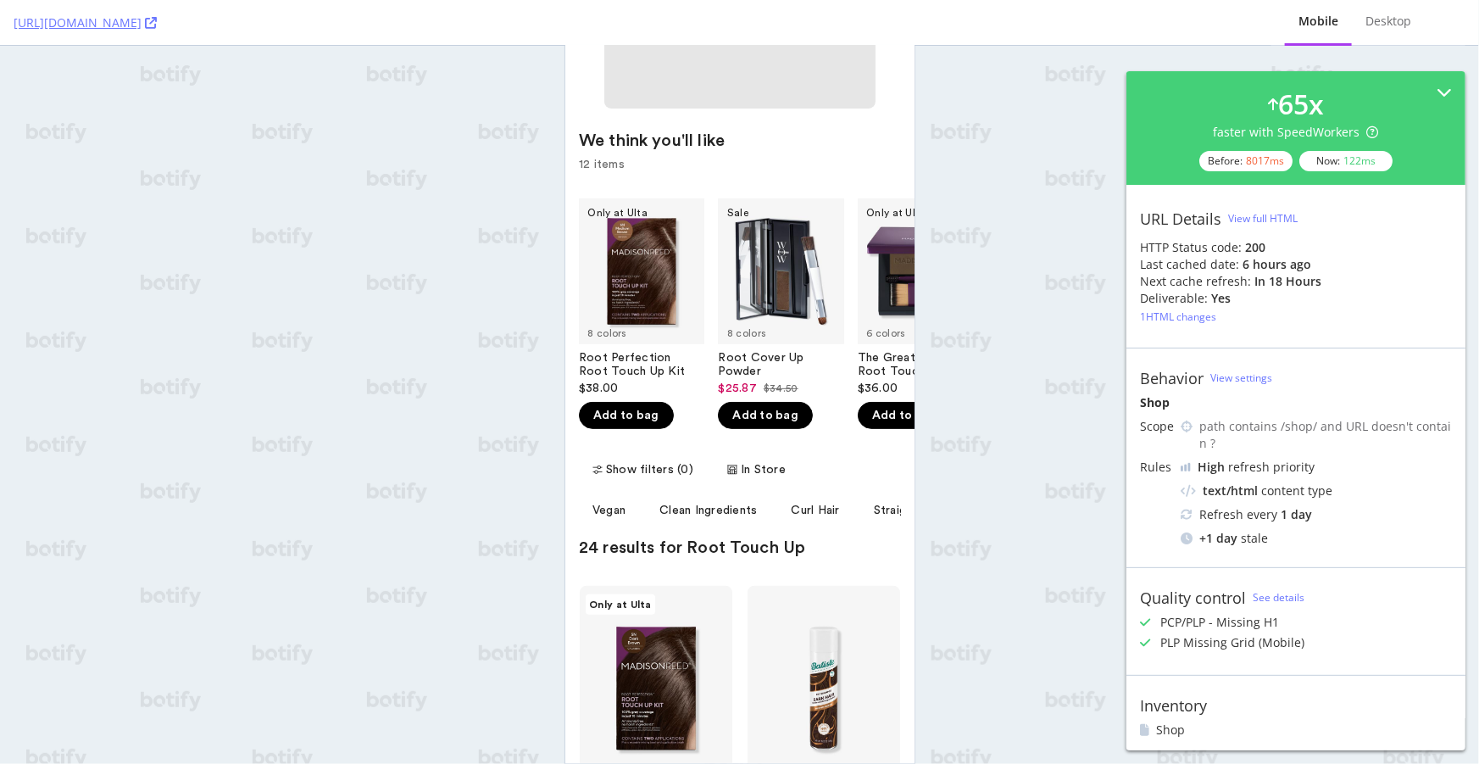
scroll to position [0, 0]
